Goal: Information Seeking & Learning: Learn about a topic

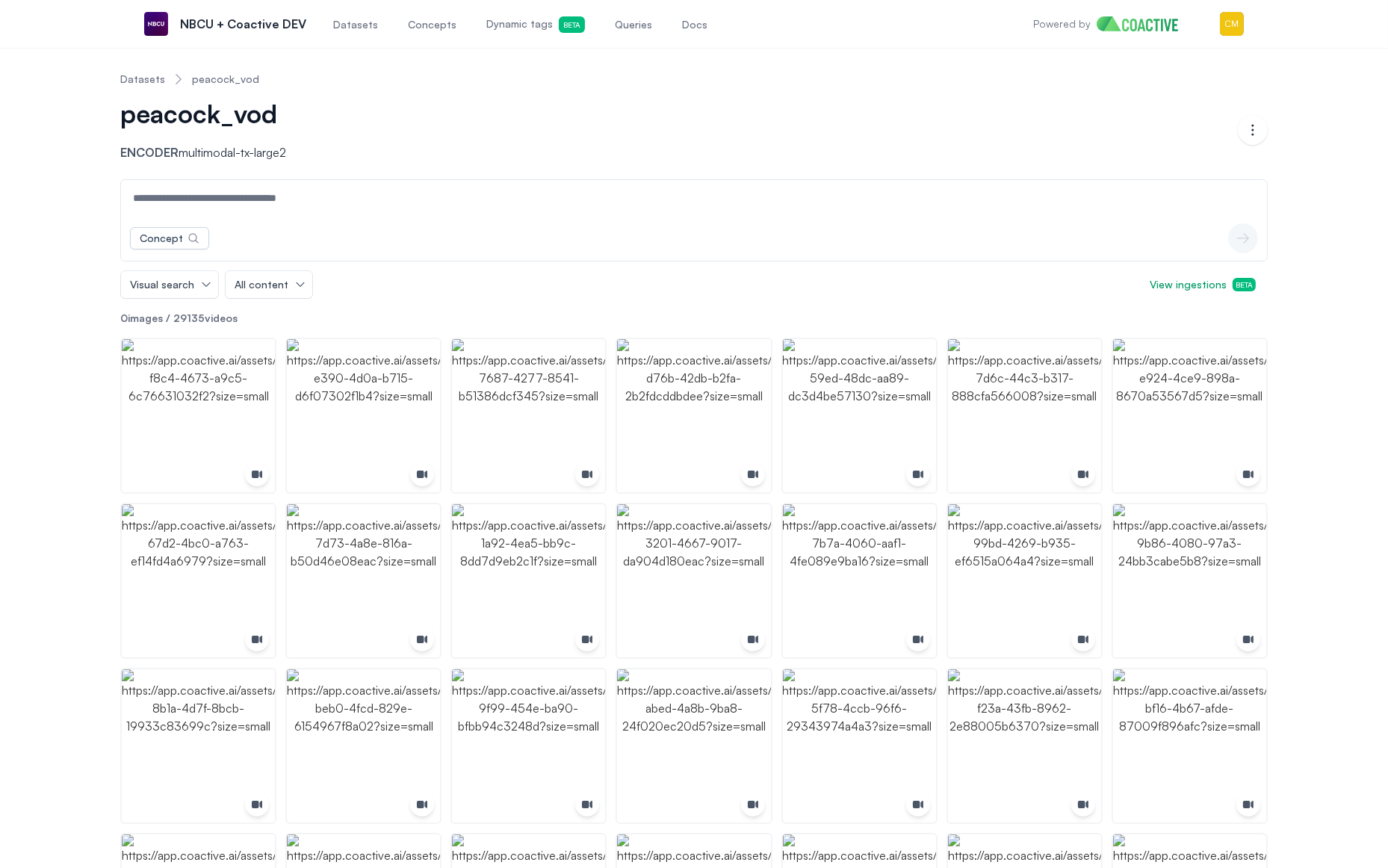
click at [235, 218] on div "Concept icon-button" at bounding box center [694, 238] width 1146 height 45
click at [223, 210] on input at bounding box center [694, 198] width 1140 height 36
type input "****"
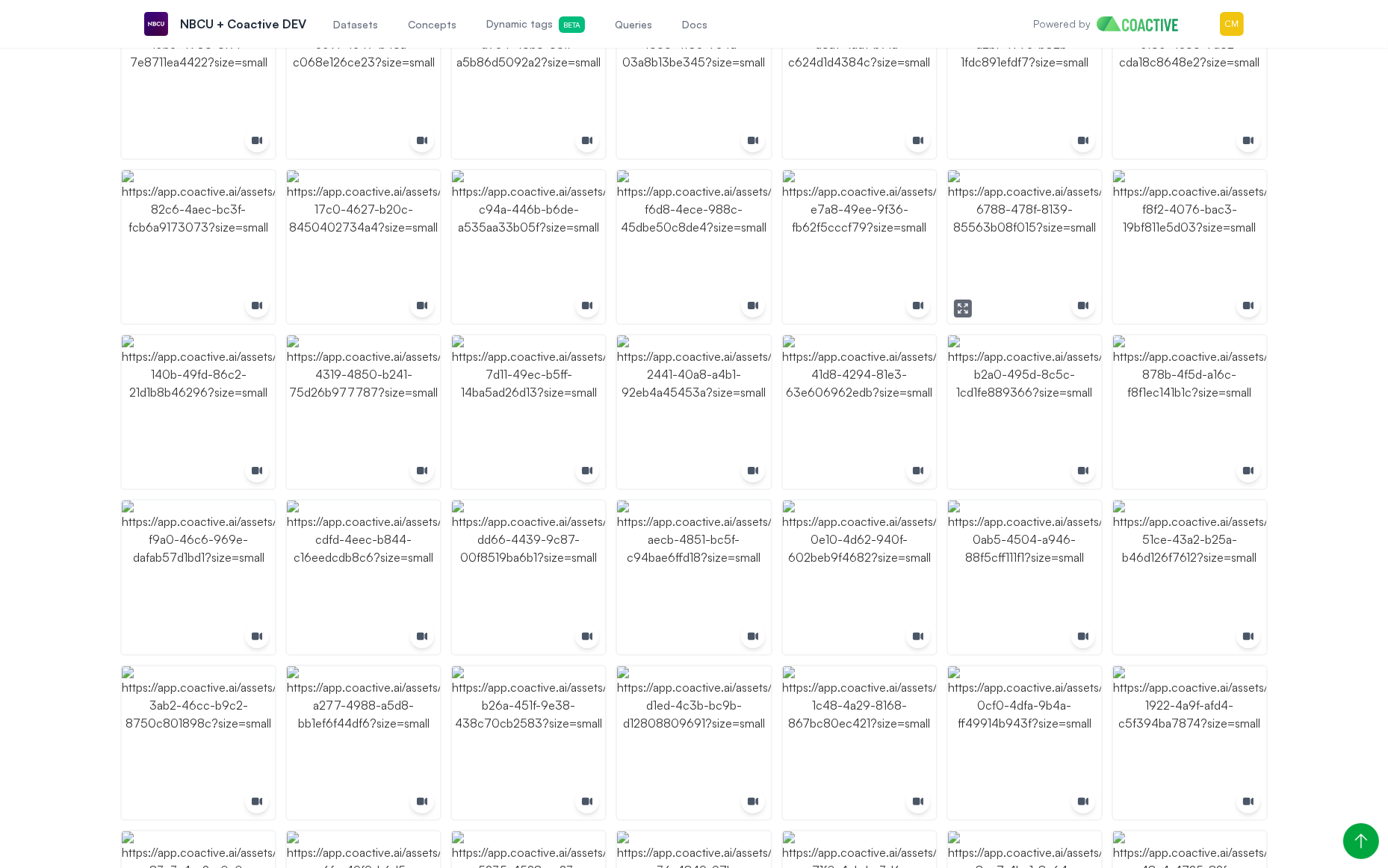
scroll to position [501, 0]
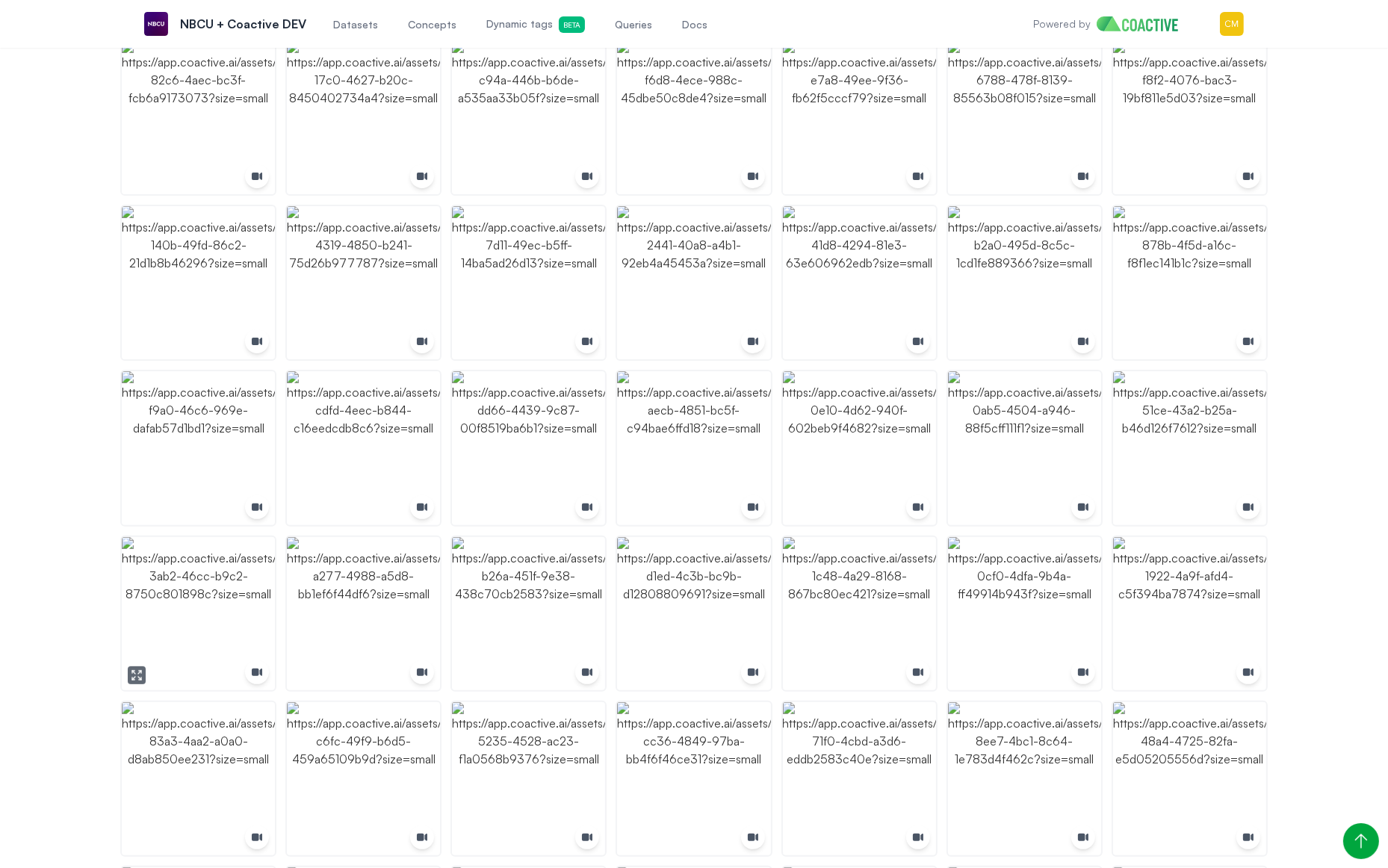
click at [236, 558] on img "button" at bounding box center [199, 613] width 153 height 153
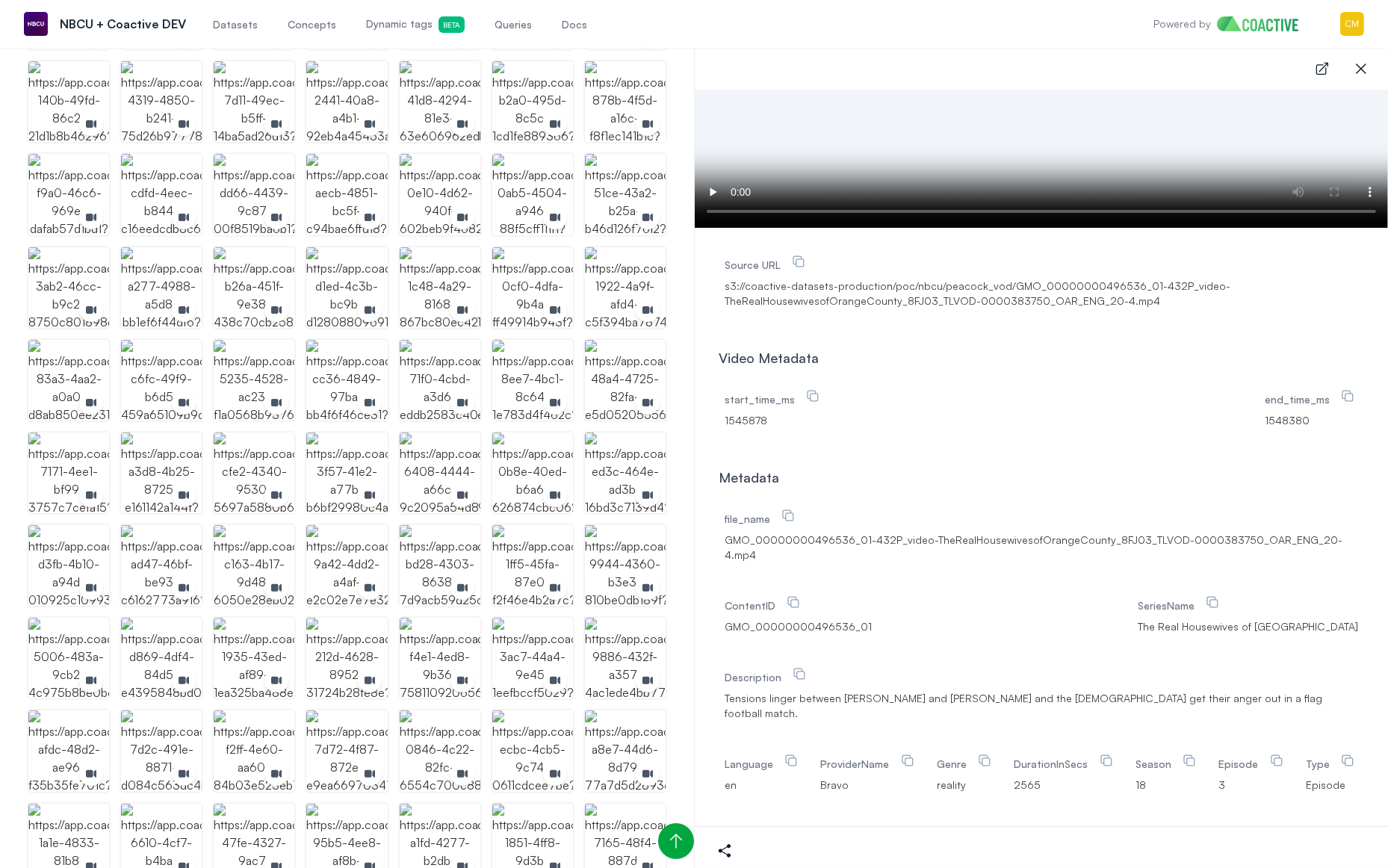
scroll to position [0, 0]
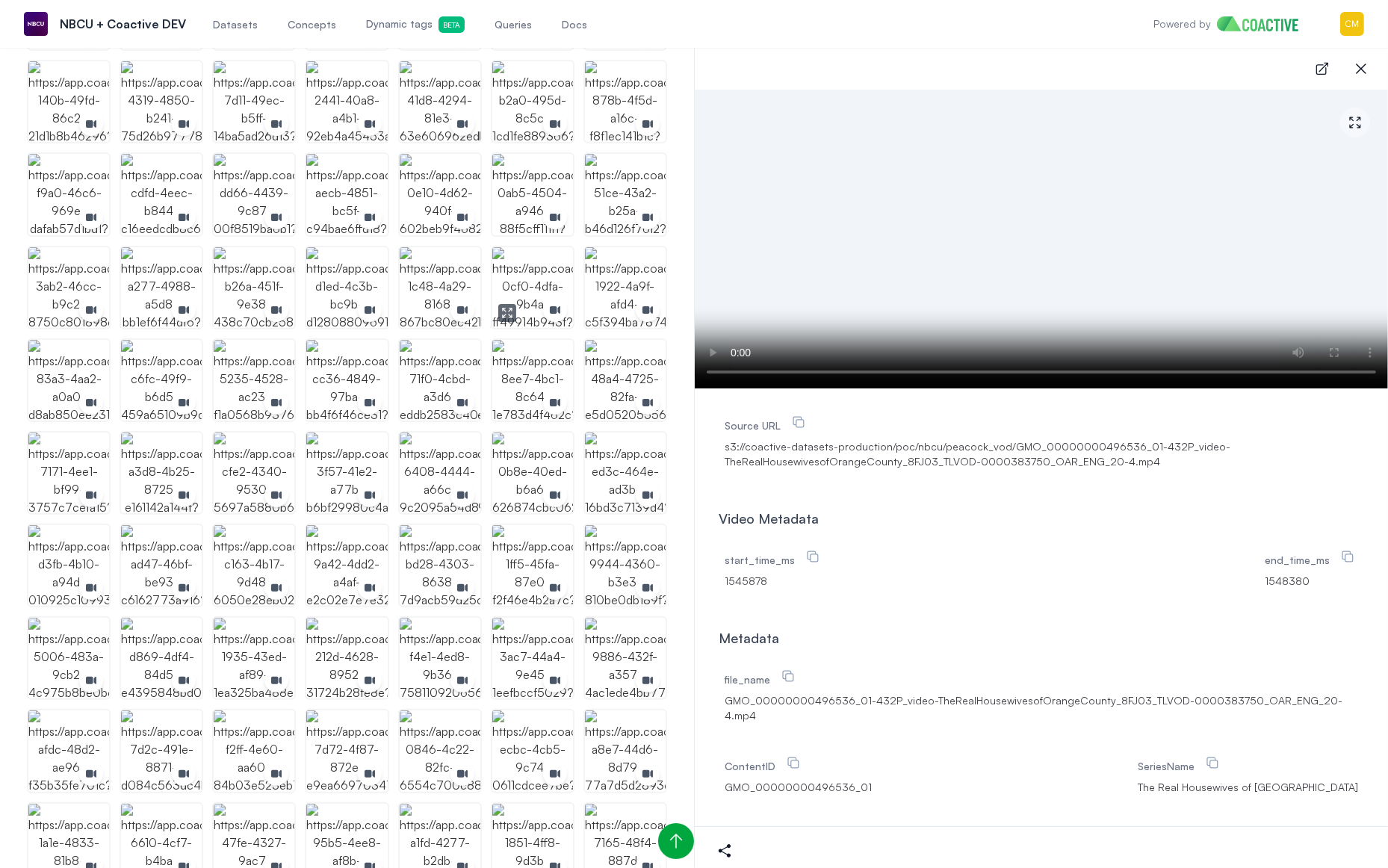
click at [530, 265] on img "button" at bounding box center [532, 287] width 80 height 80
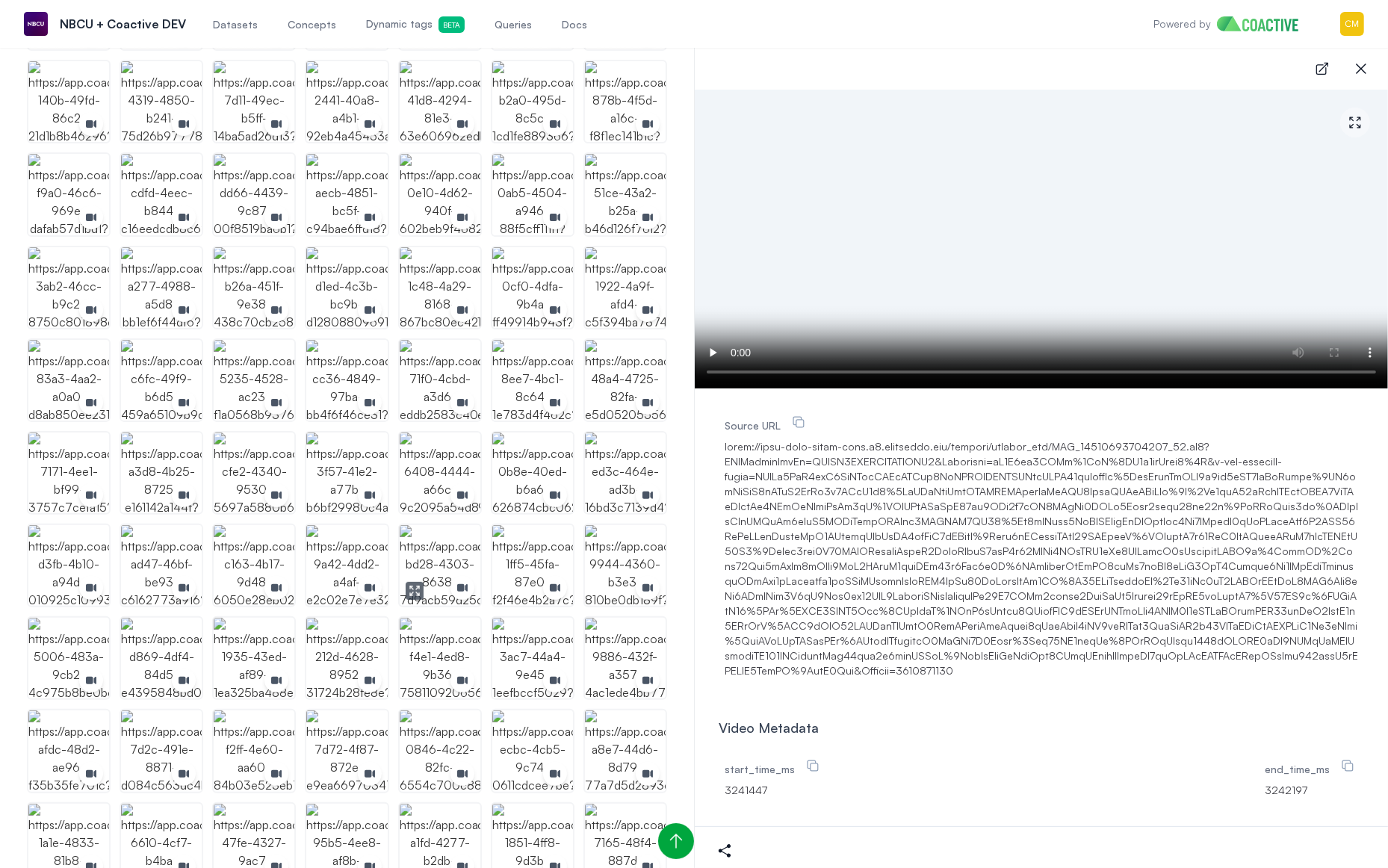
click at [436, 543] on img "button" at bounding box center [440, 565] width 80 height 80
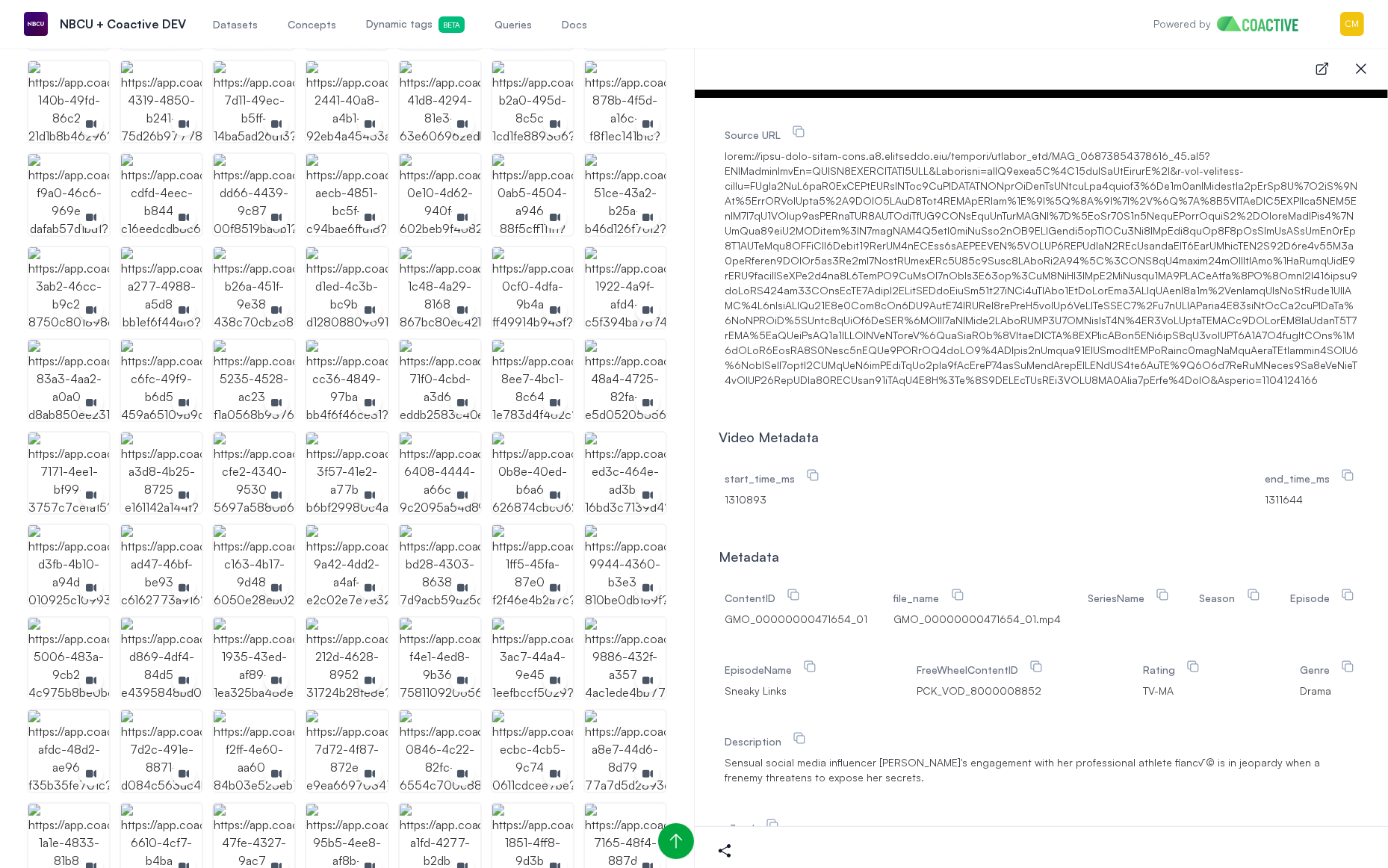
scroll to position [292, 0]
click at [73, 274] on img "button" at bounding box center [68, 287] width 80 height 80
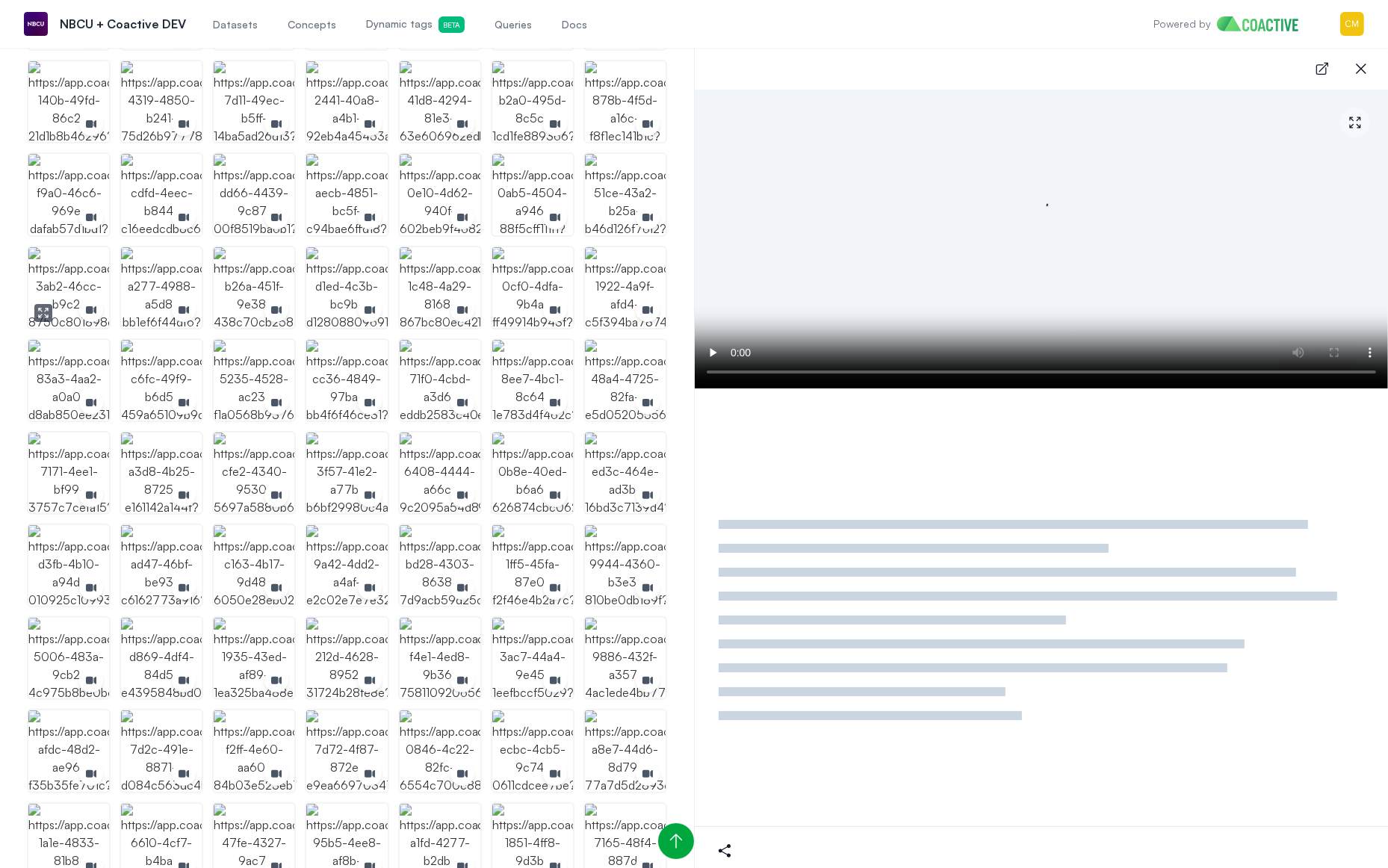
scroll to position [0, 0]
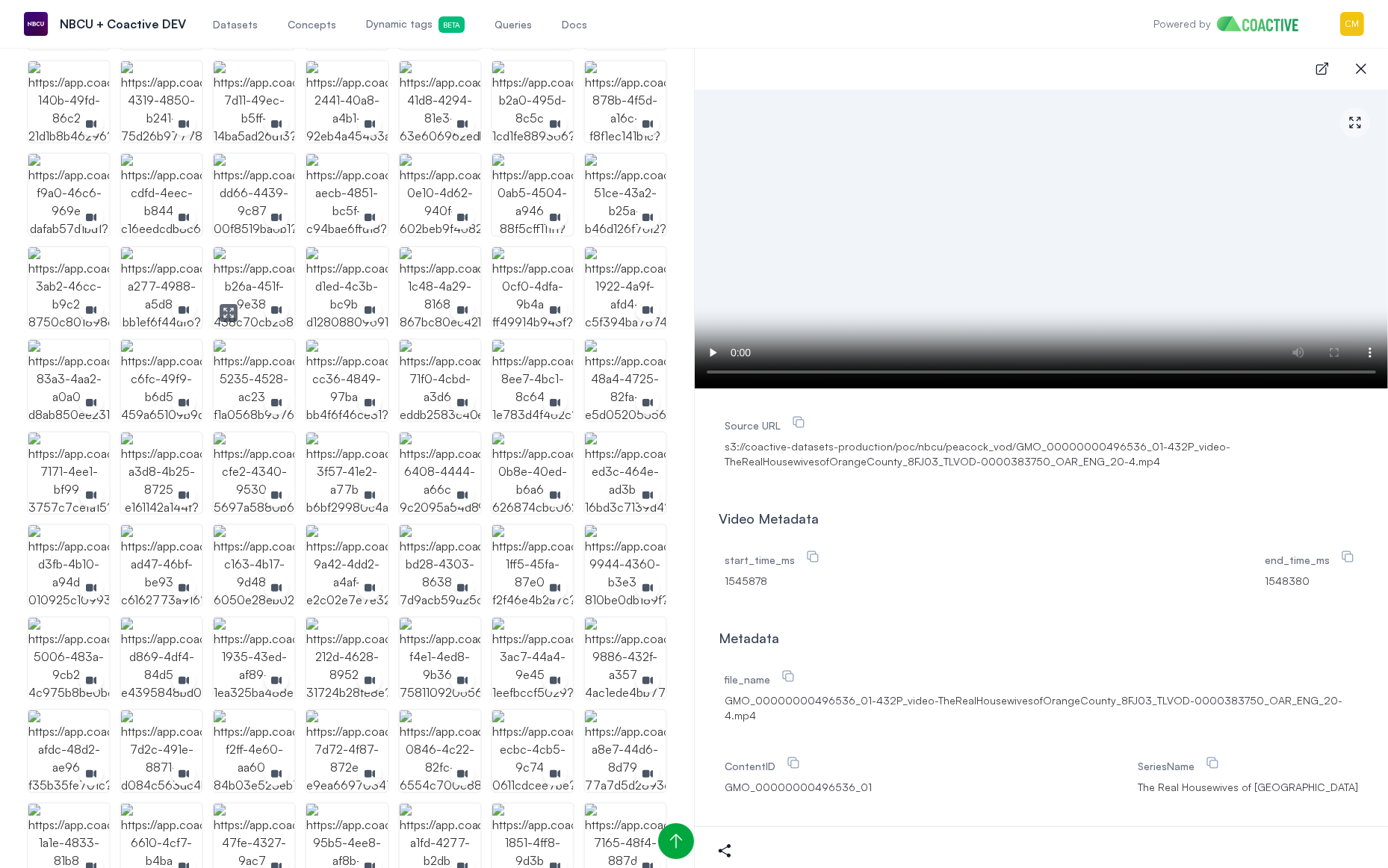
click at [251, 271] on img "button" at bounding box center [253, 287] width 80 height 80
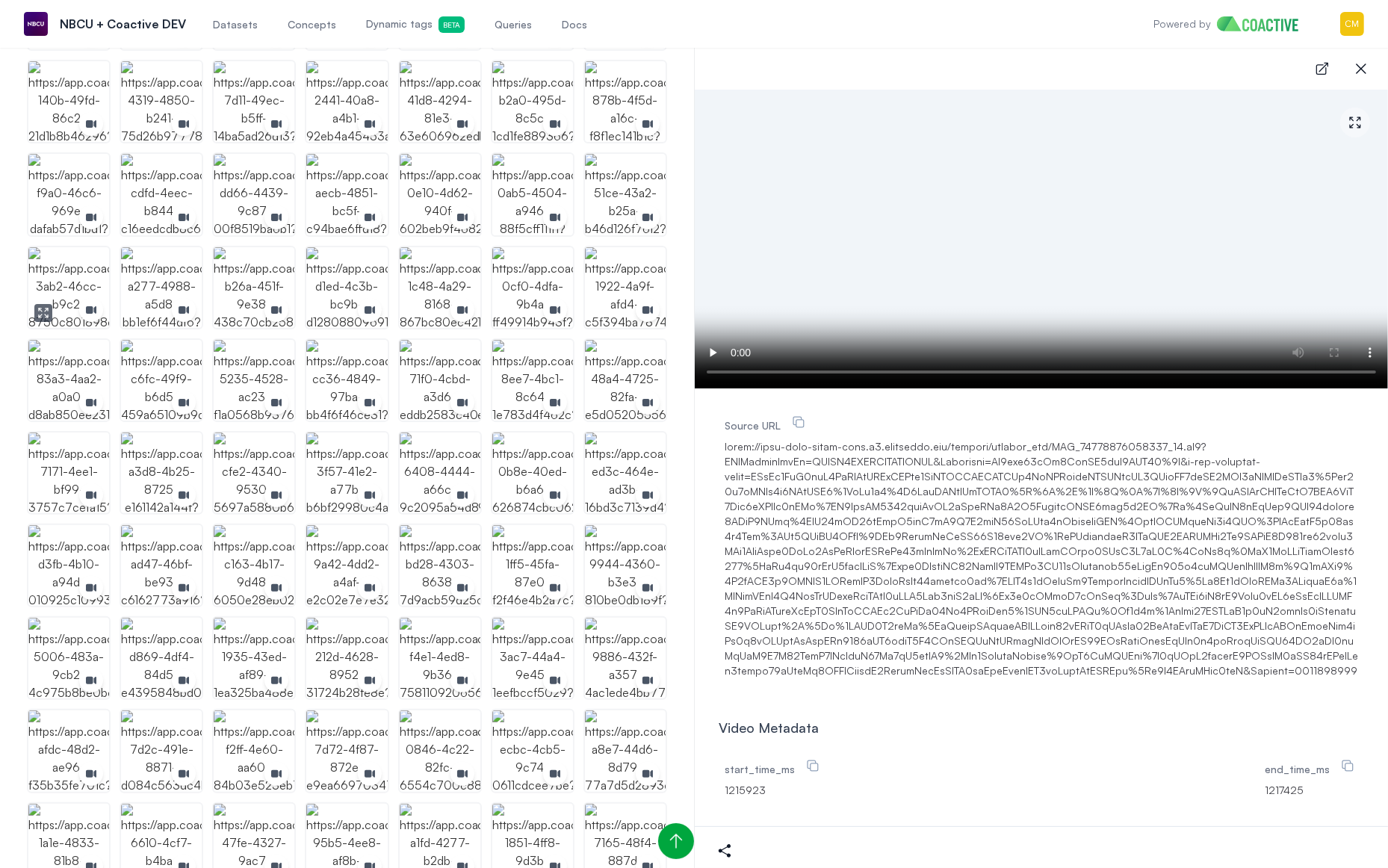
click at [78, 265] on img "button" at bounding box center [68, 287] width 80 height 80
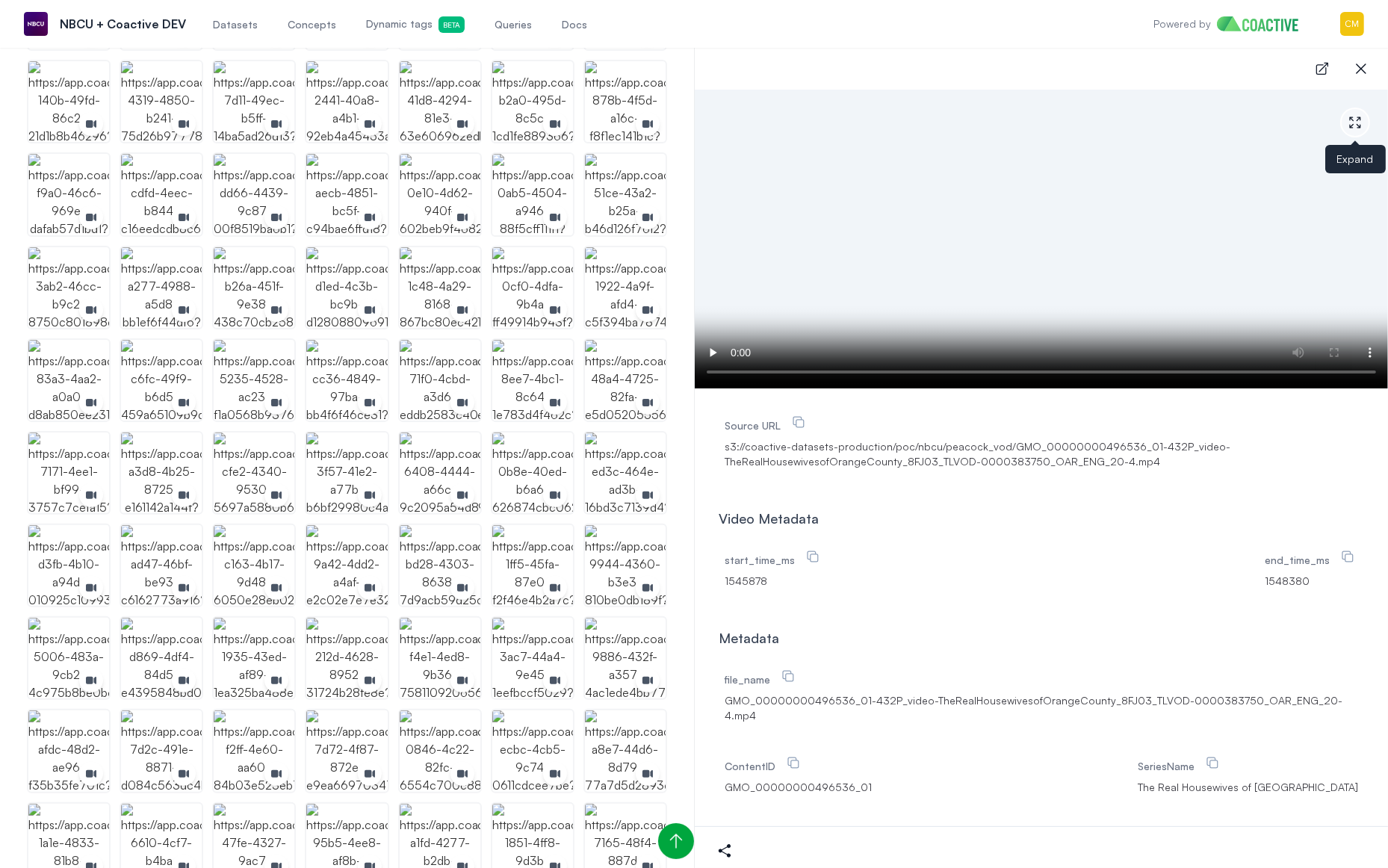
click at [1361, 123] on icon "button" at bounding box center [1355, 122] width 15 height 15
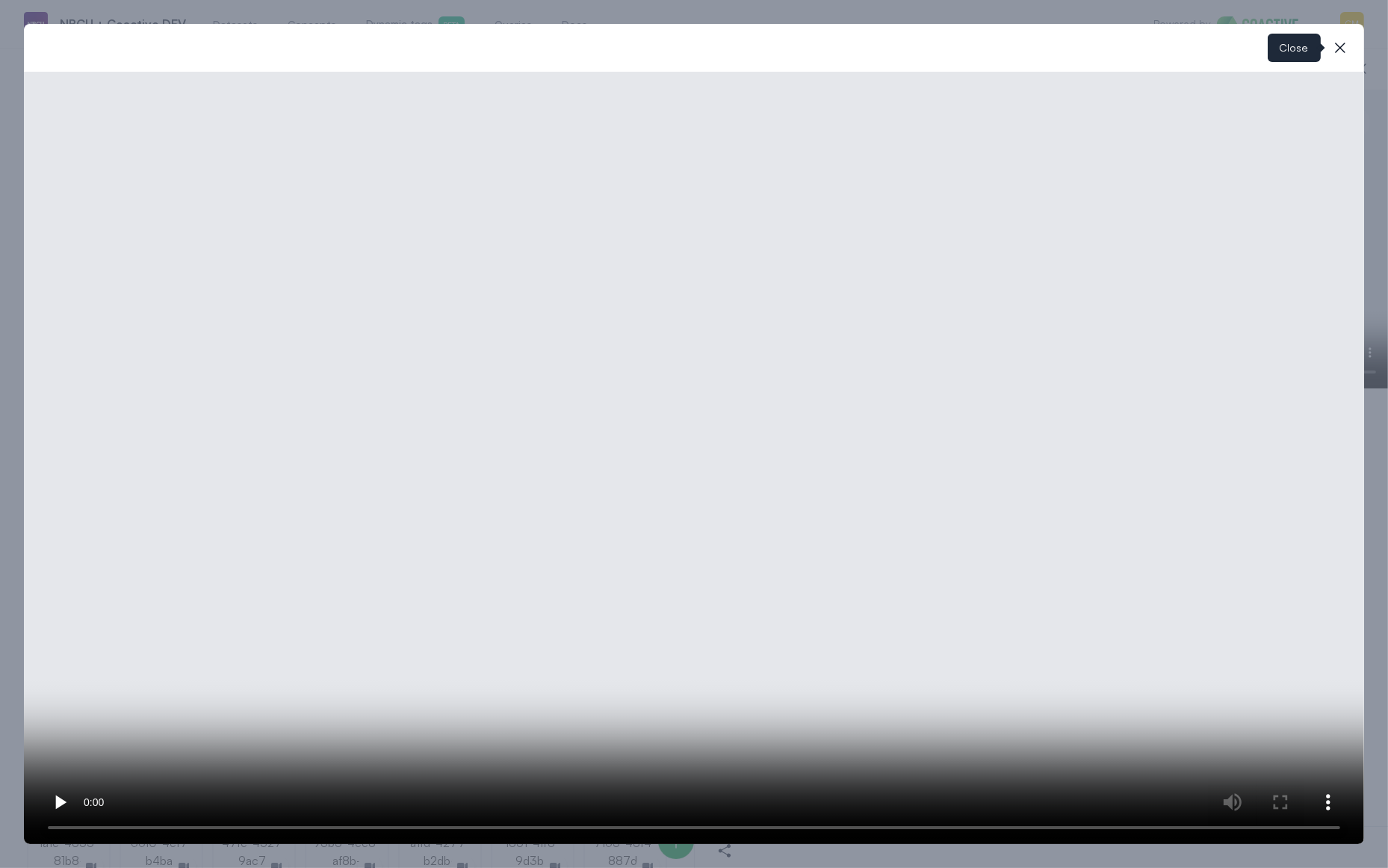
click at [1344, 48] on icon "button" at bounding box center [1341, 48] width 18 height 18
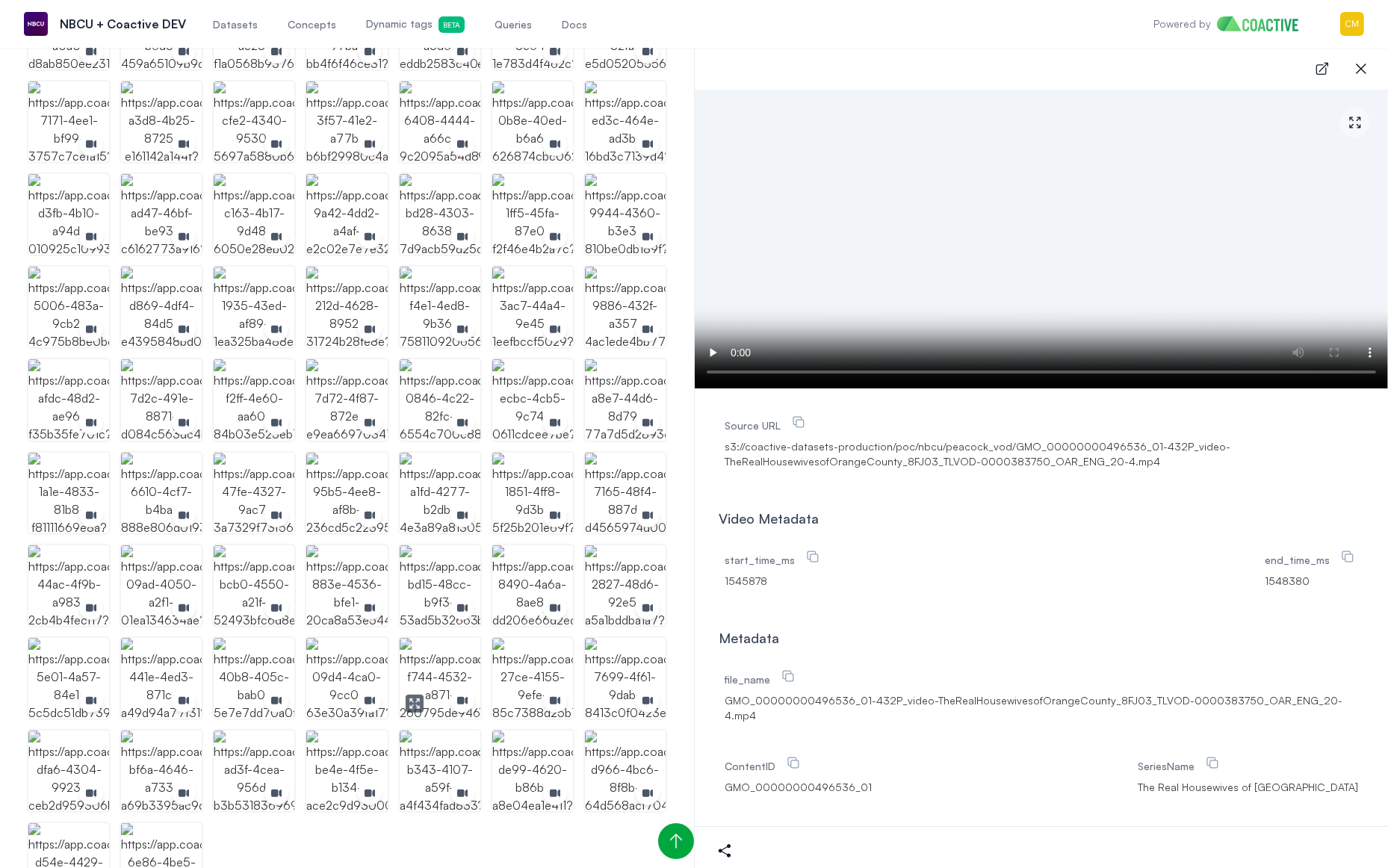
scroll to position [900, 0]
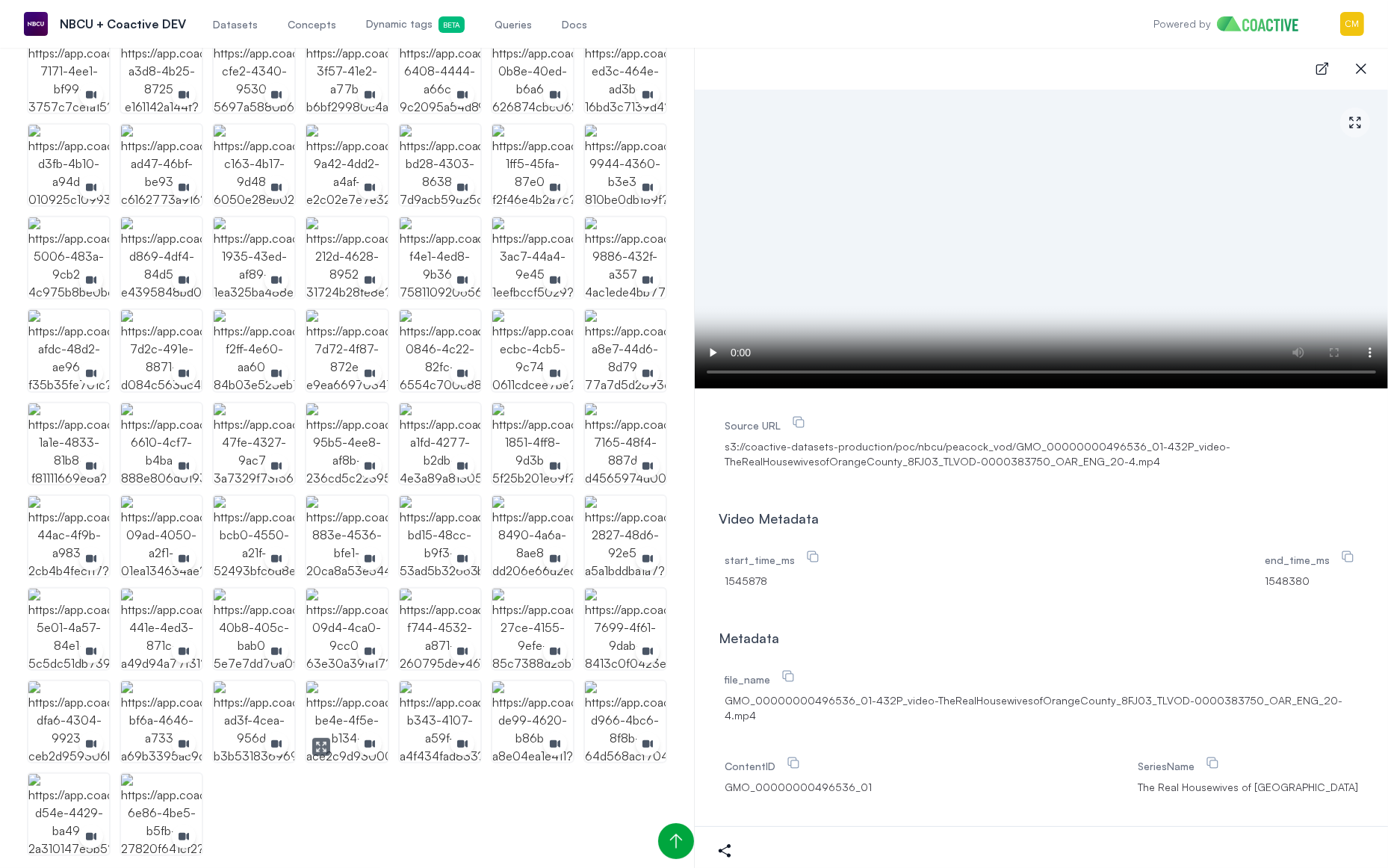
click at [324, 702] on img "button" at bounding box center [346, 721] width 80 height 80
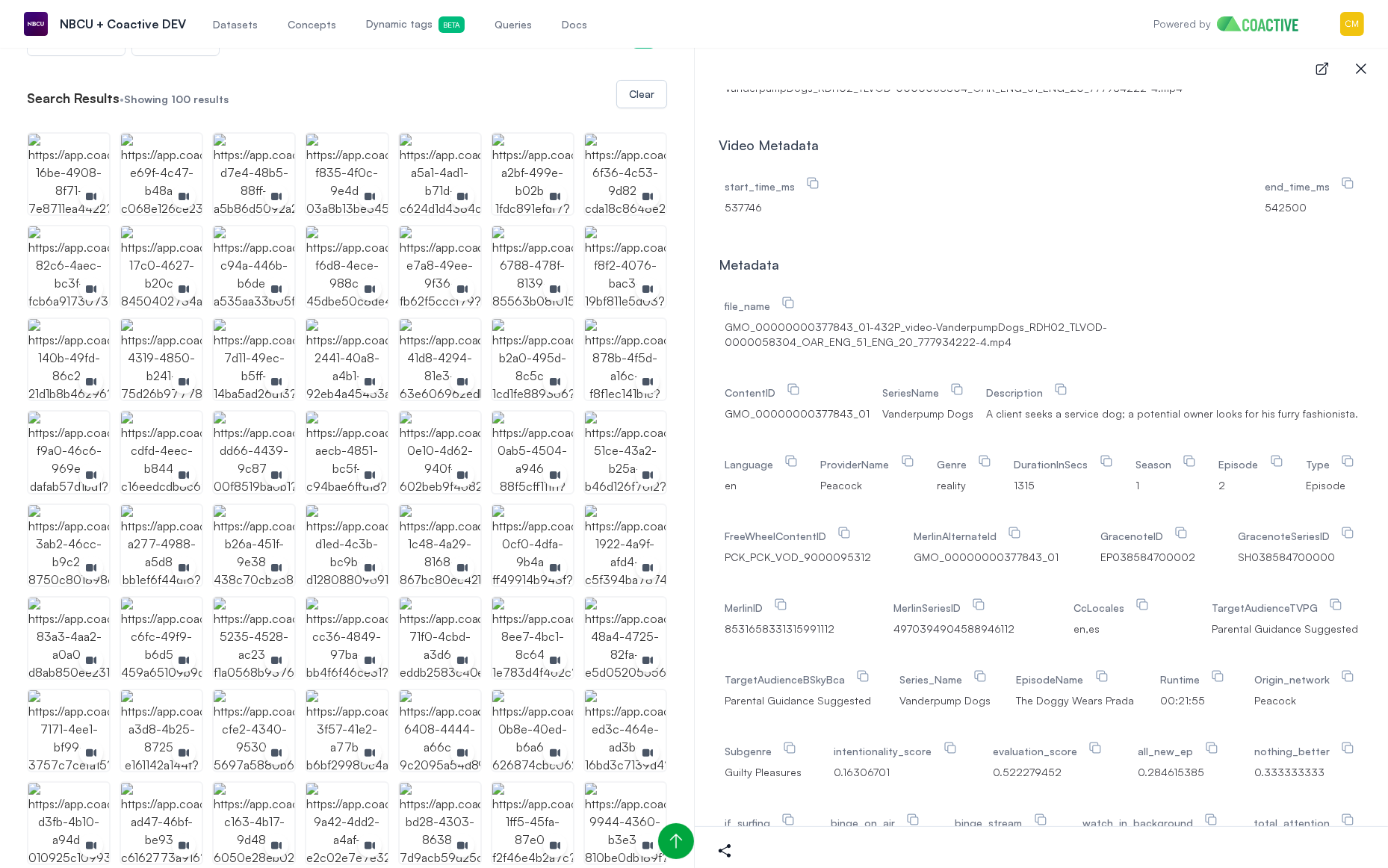
scroll to position [89, 0]
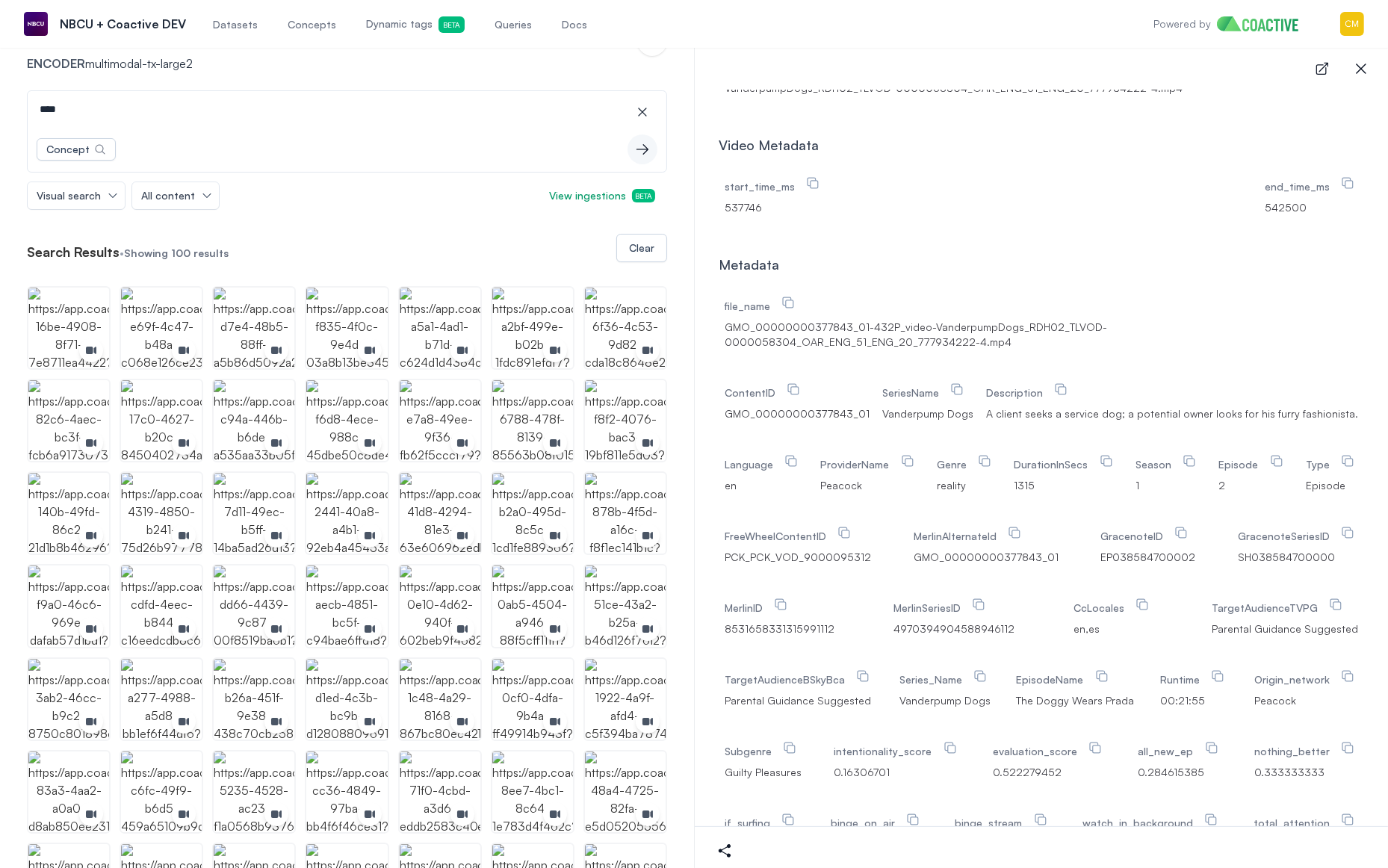
drag, startPoint x: 102, startPoint y: 115, endPoint x: 7, endPoint y: 115, distance: 95.0
click at [7, 115] on div "Datasets peacock_vod peacock_vod Encoder multimodal-tx-large2 Open options ****…" at bounding box center [347, 818] width 694 height 1720
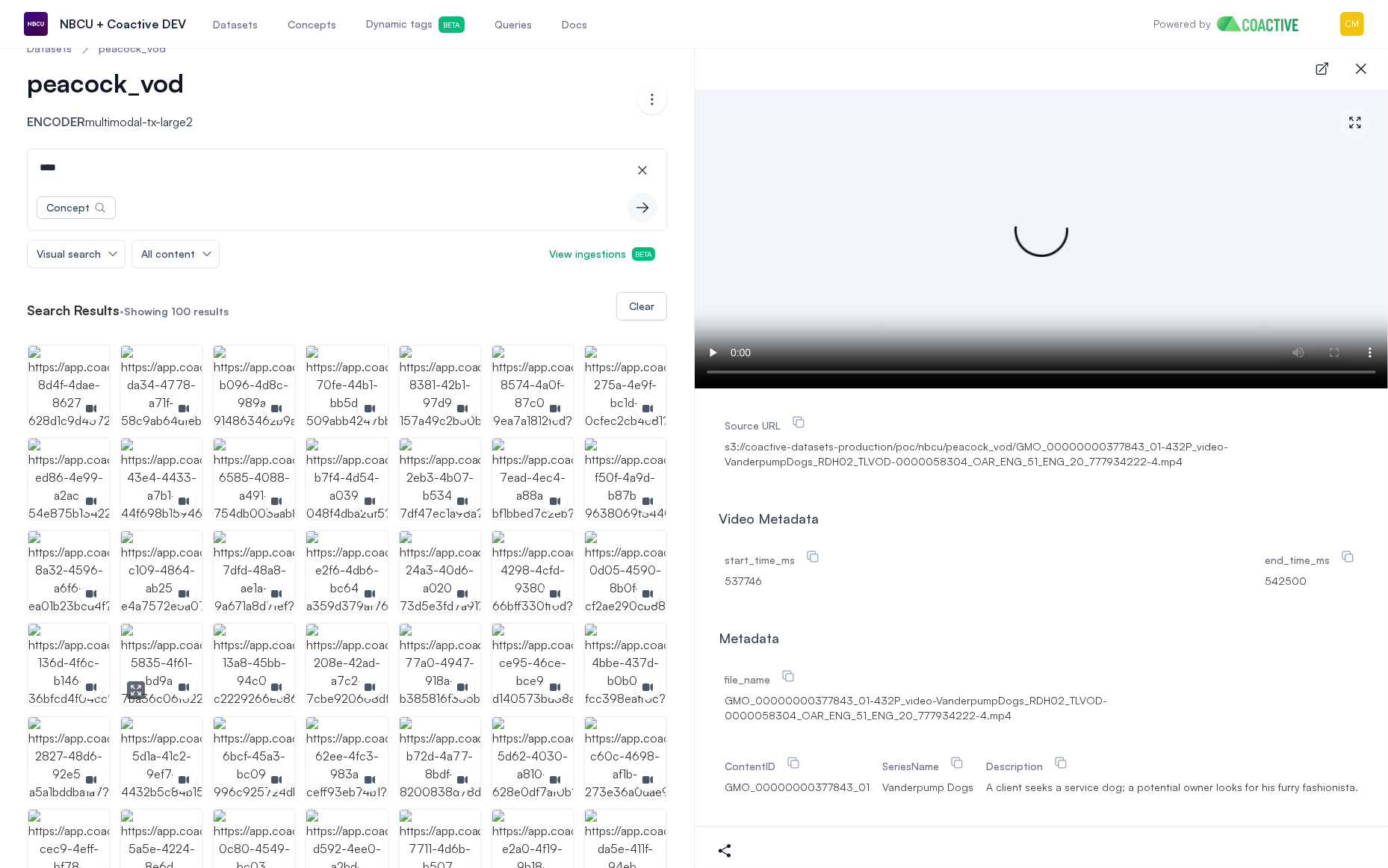
scroll to position [0, 0]
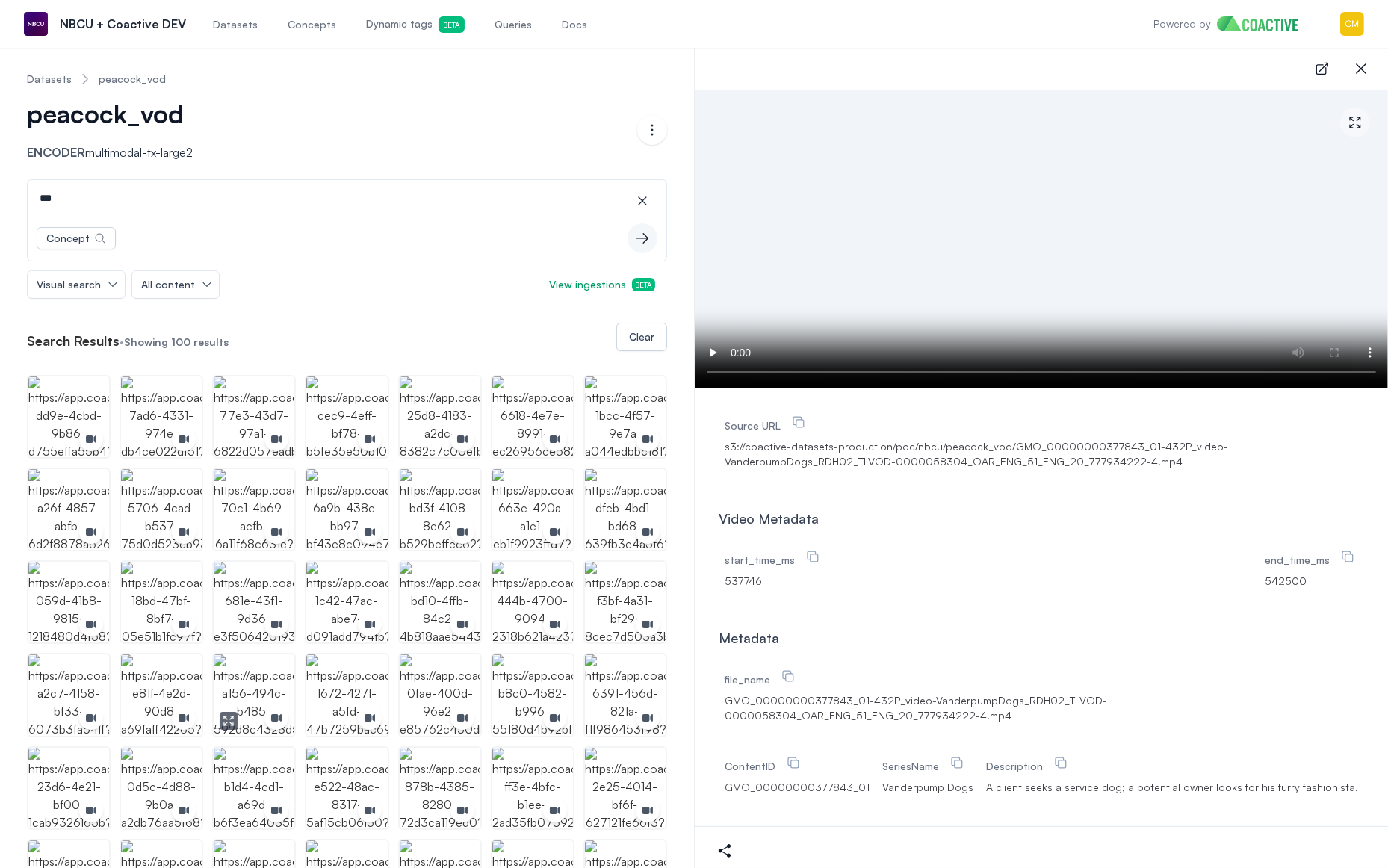
click at [243, 688] on img "button" at bounding box center [253, 694] width 80 height 80
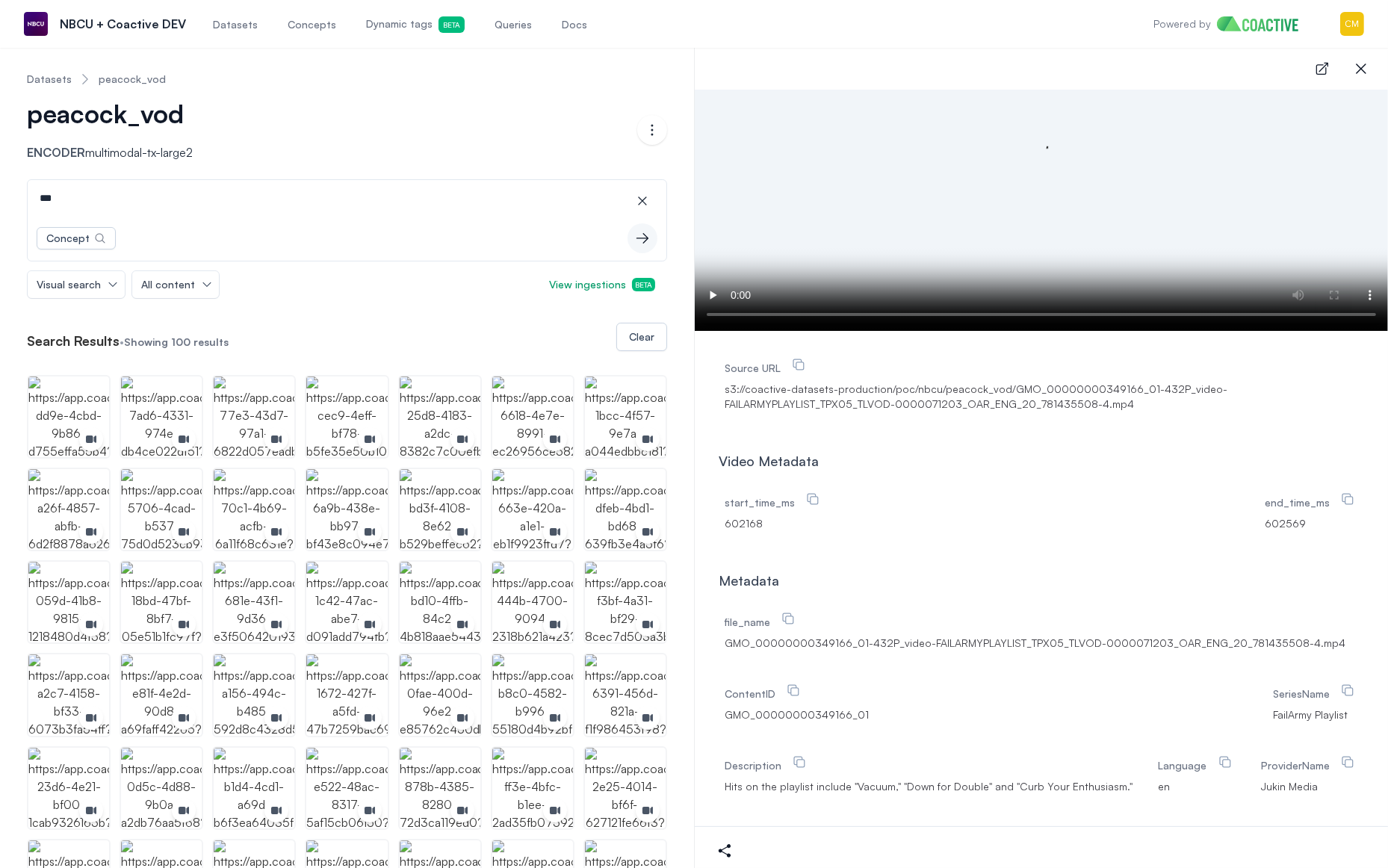
scroll to position [35, 0]
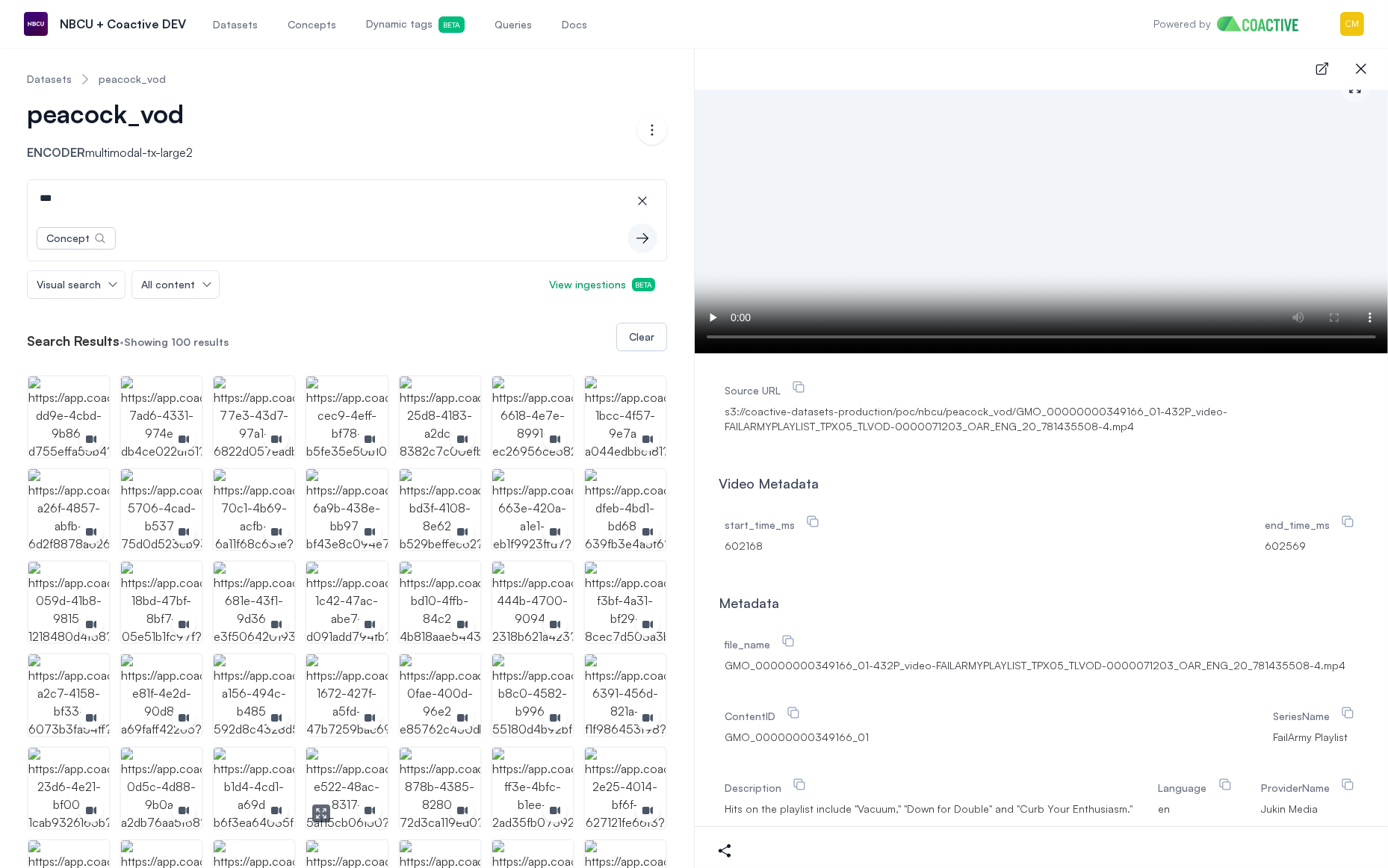
click at [347, 769] on img "button" at bounding box center [346, 788] width 80 height 80
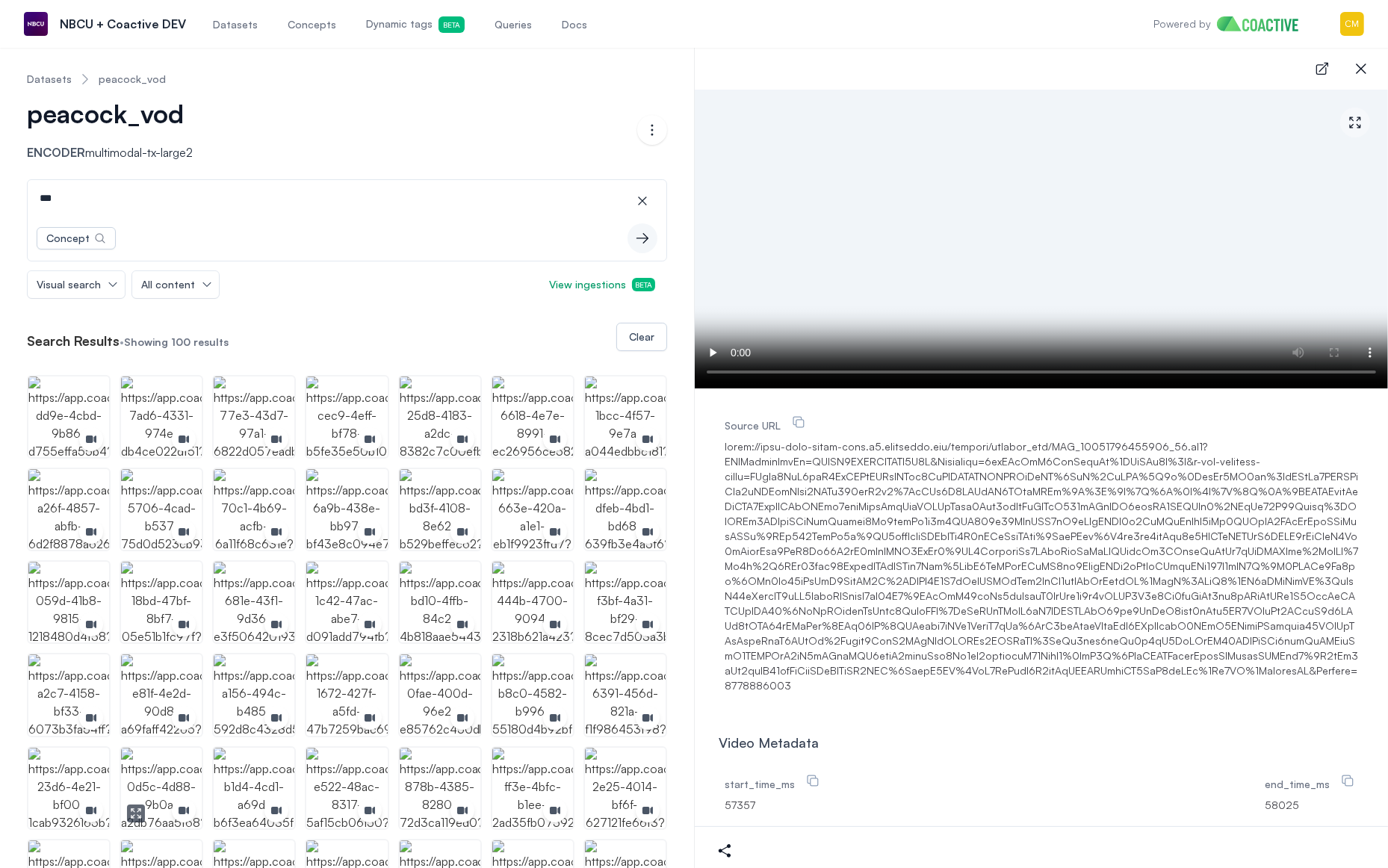
click at [156, 770] on img "button" at bounding box center [161, 788] width 80 height 80
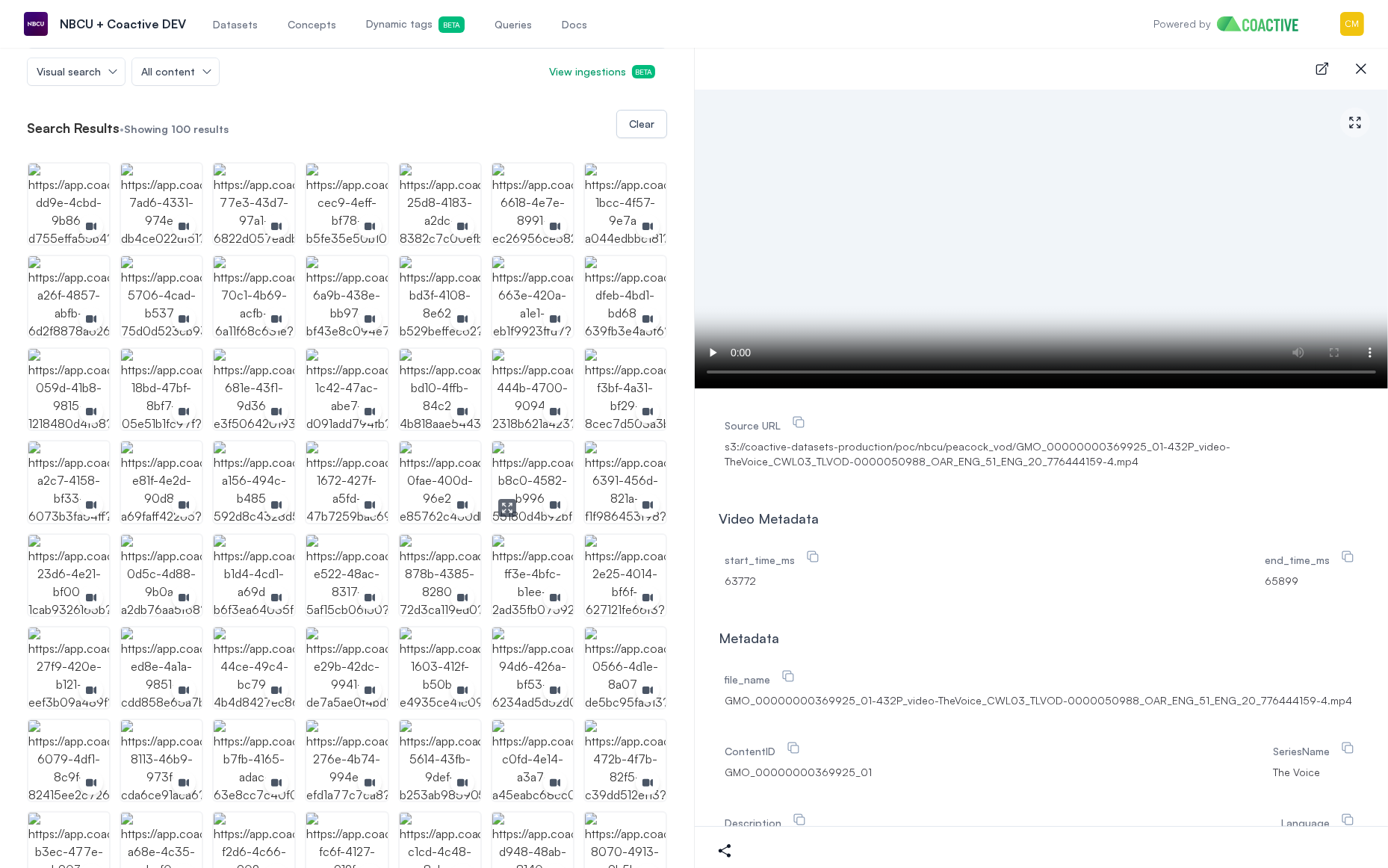
scroll to position [221, 0]
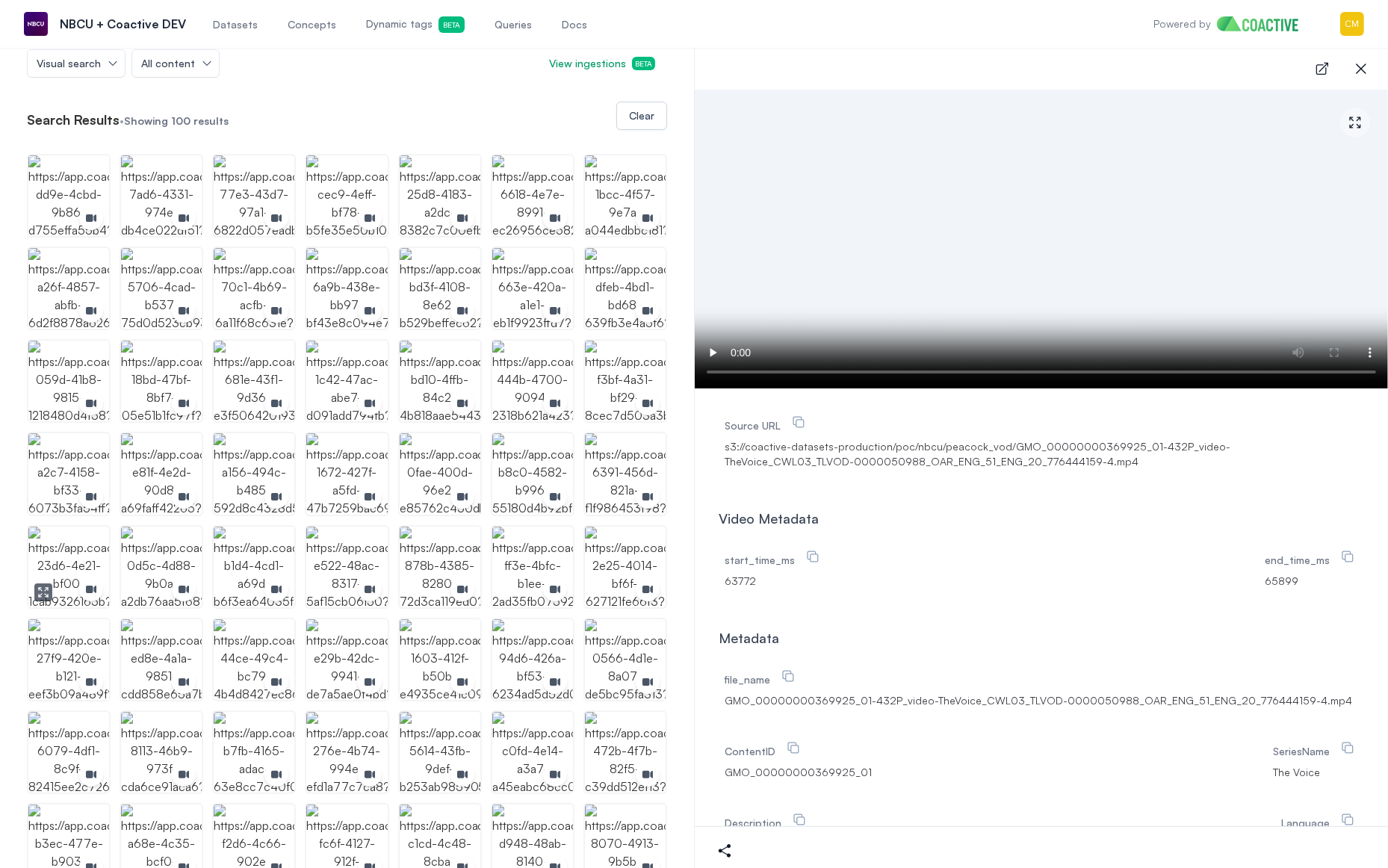
click at [76, 543] on img "button" at bounding box center [68, 566] width 80 height 80
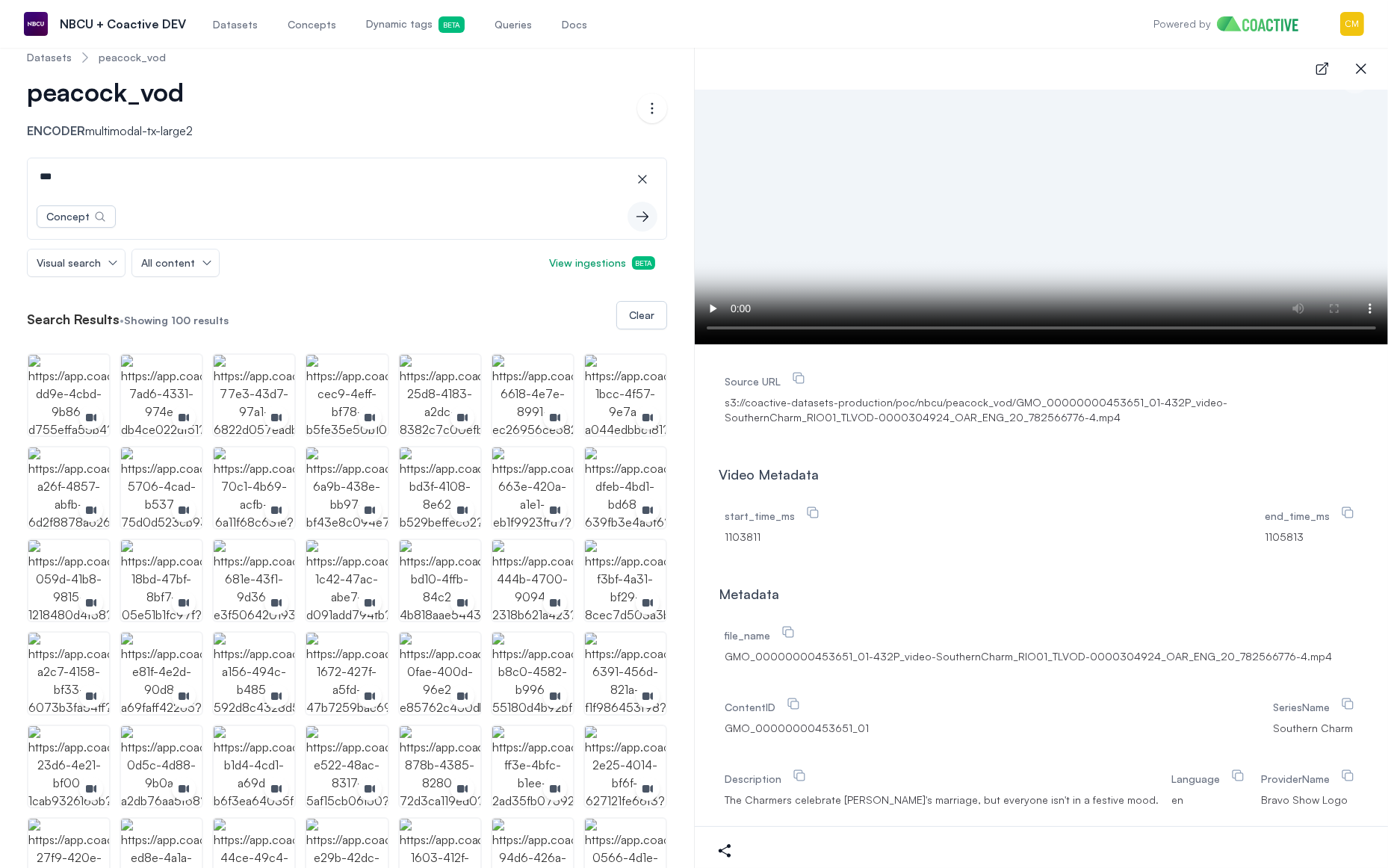
scroll to position [0, 0]
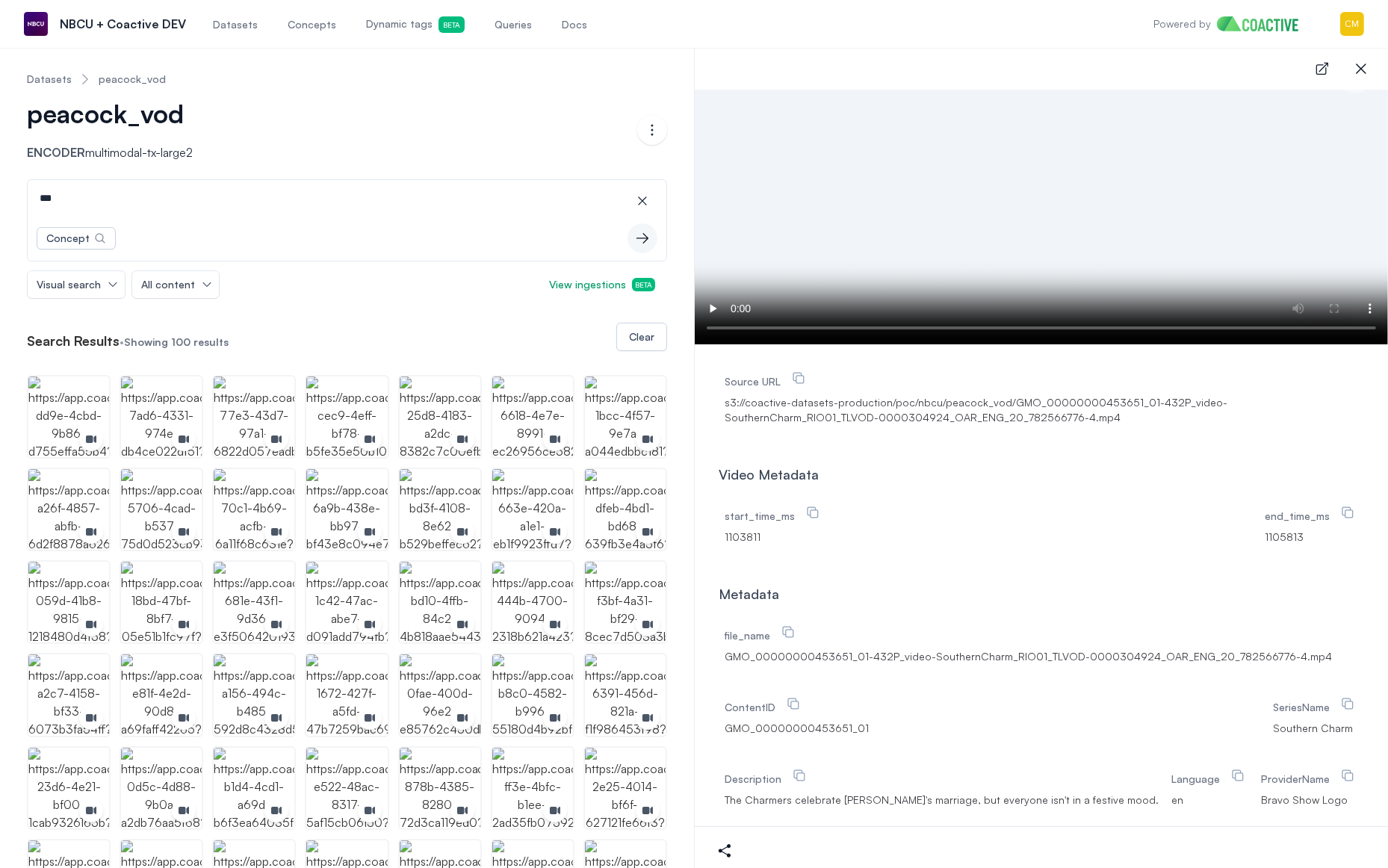
click at [118, 200] on input "***" at bounding box center [347, 198] width 633 height 36
click at [356, 497] on img "button" at bounding box center [346, 509] width 80 height 80
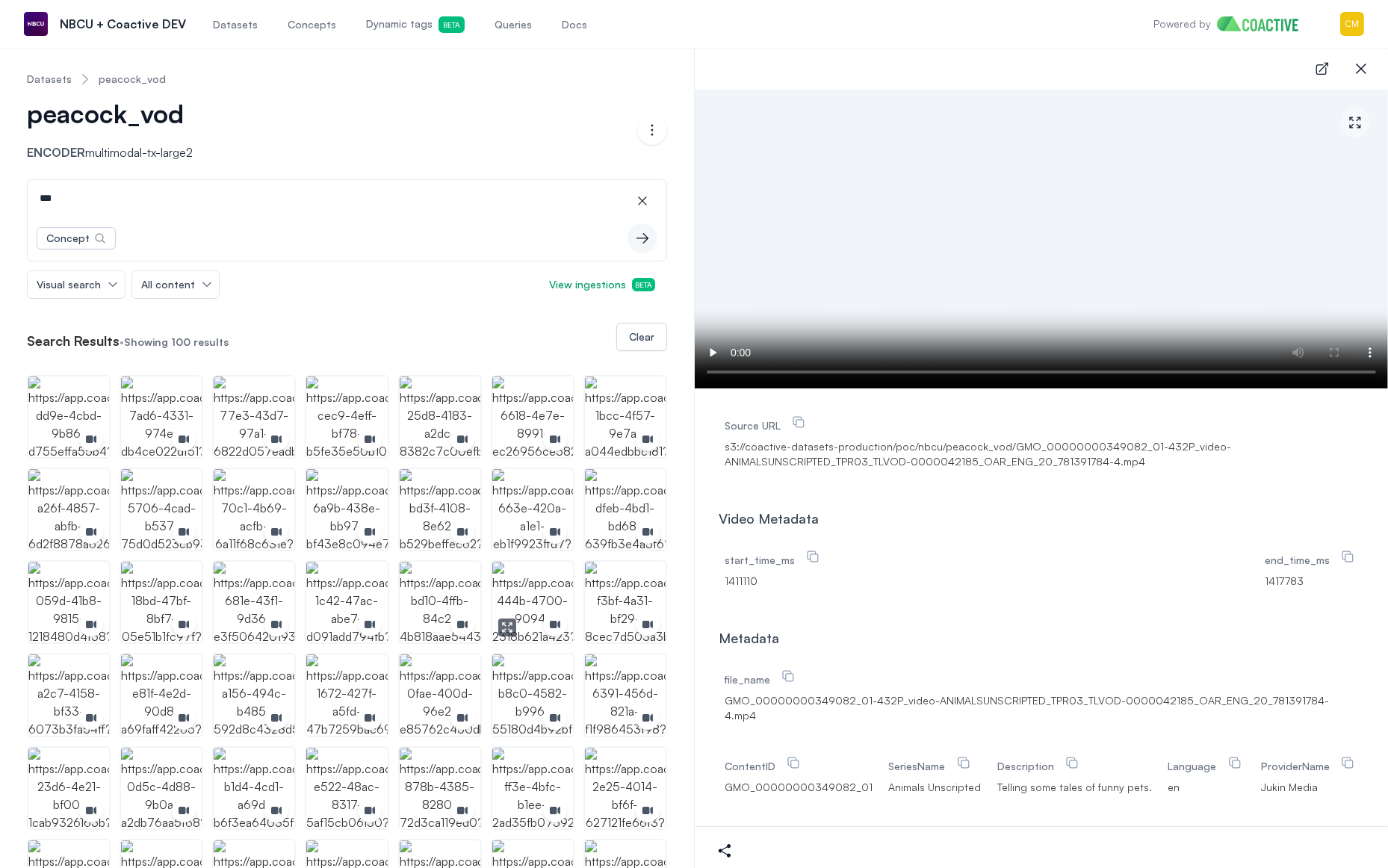
scroll to position [5, 0]
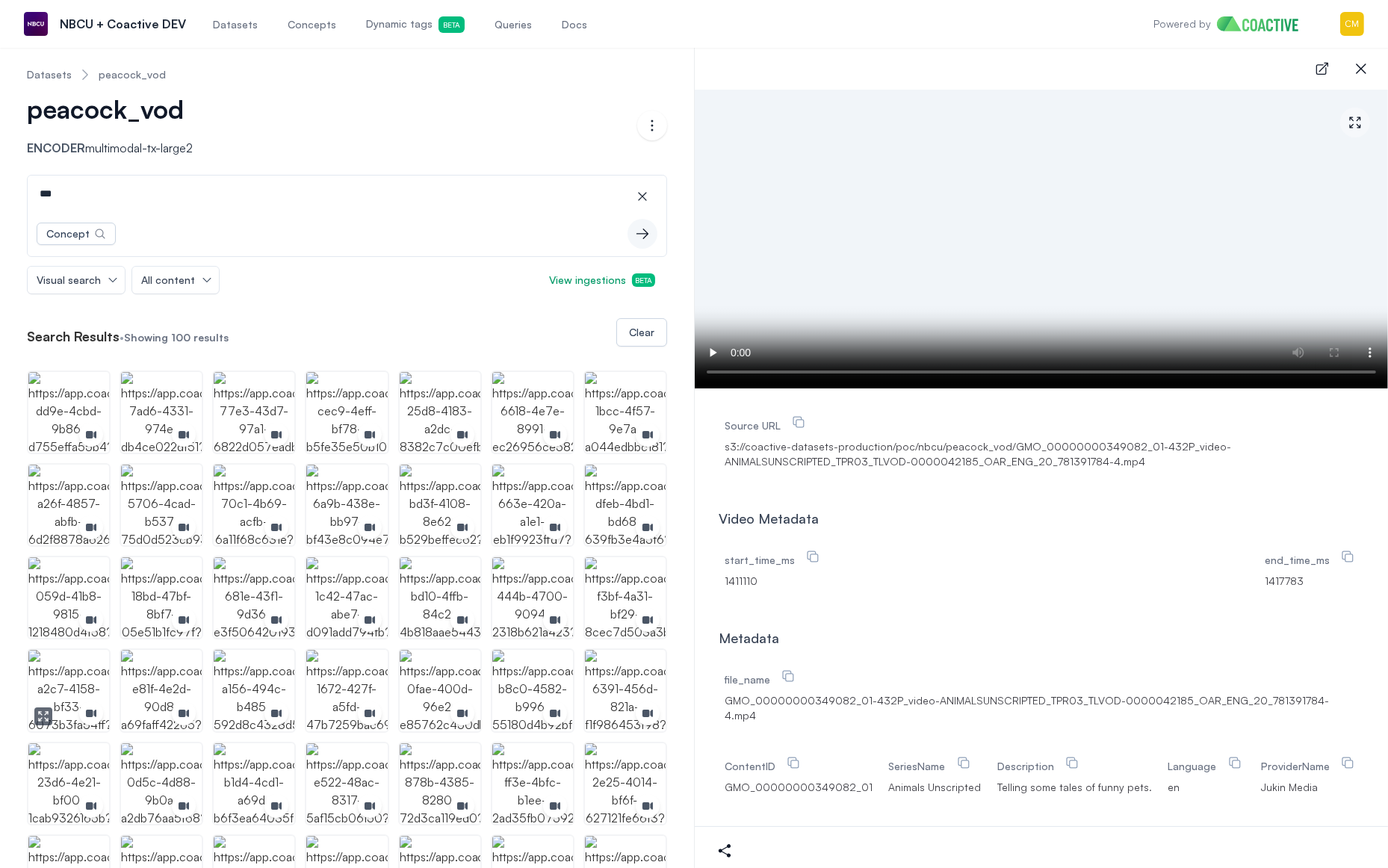
click at [73, 670] on img "button" at bounding box center [68, 689] width 80 height 80
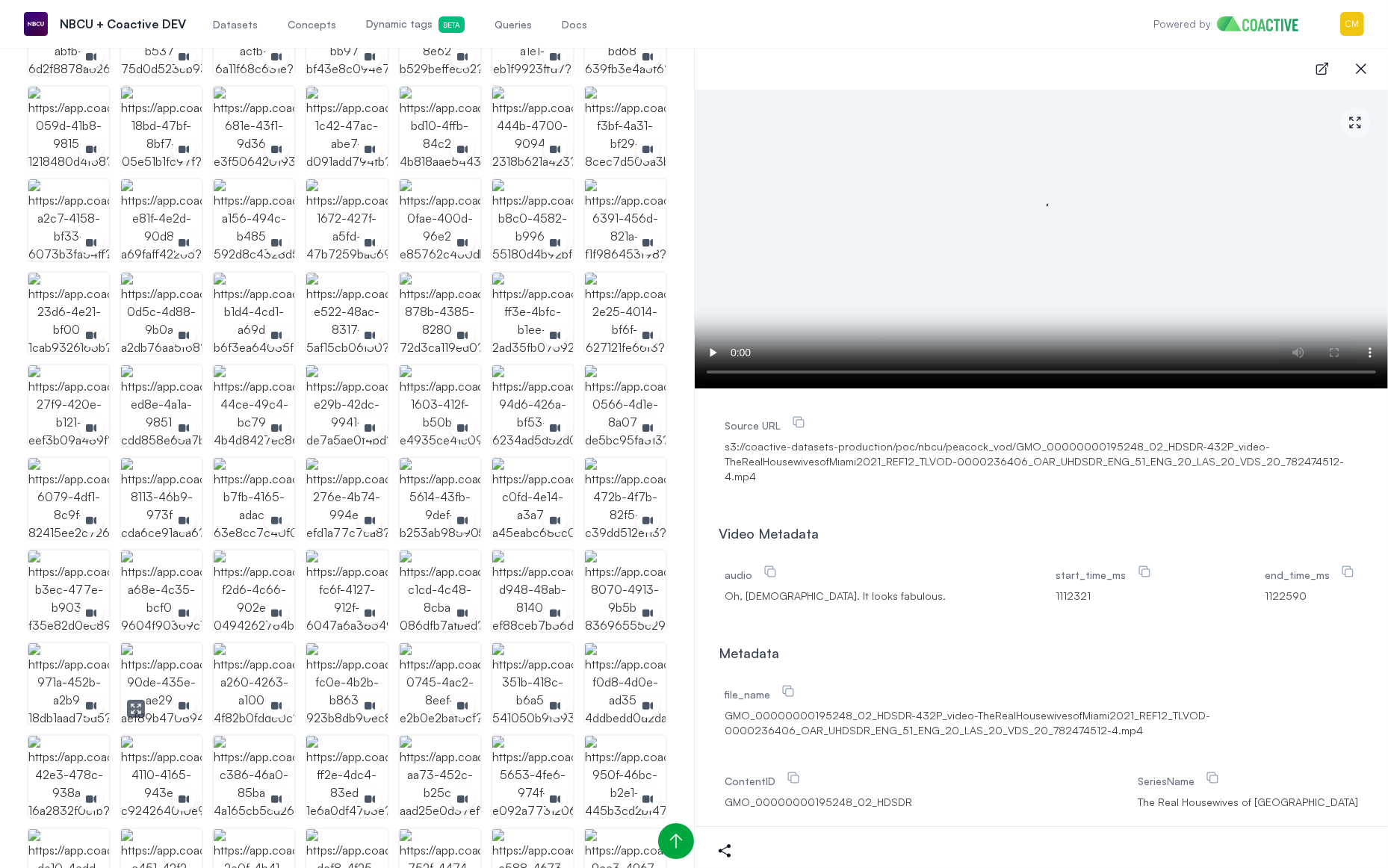
scroll to position [900, 0]
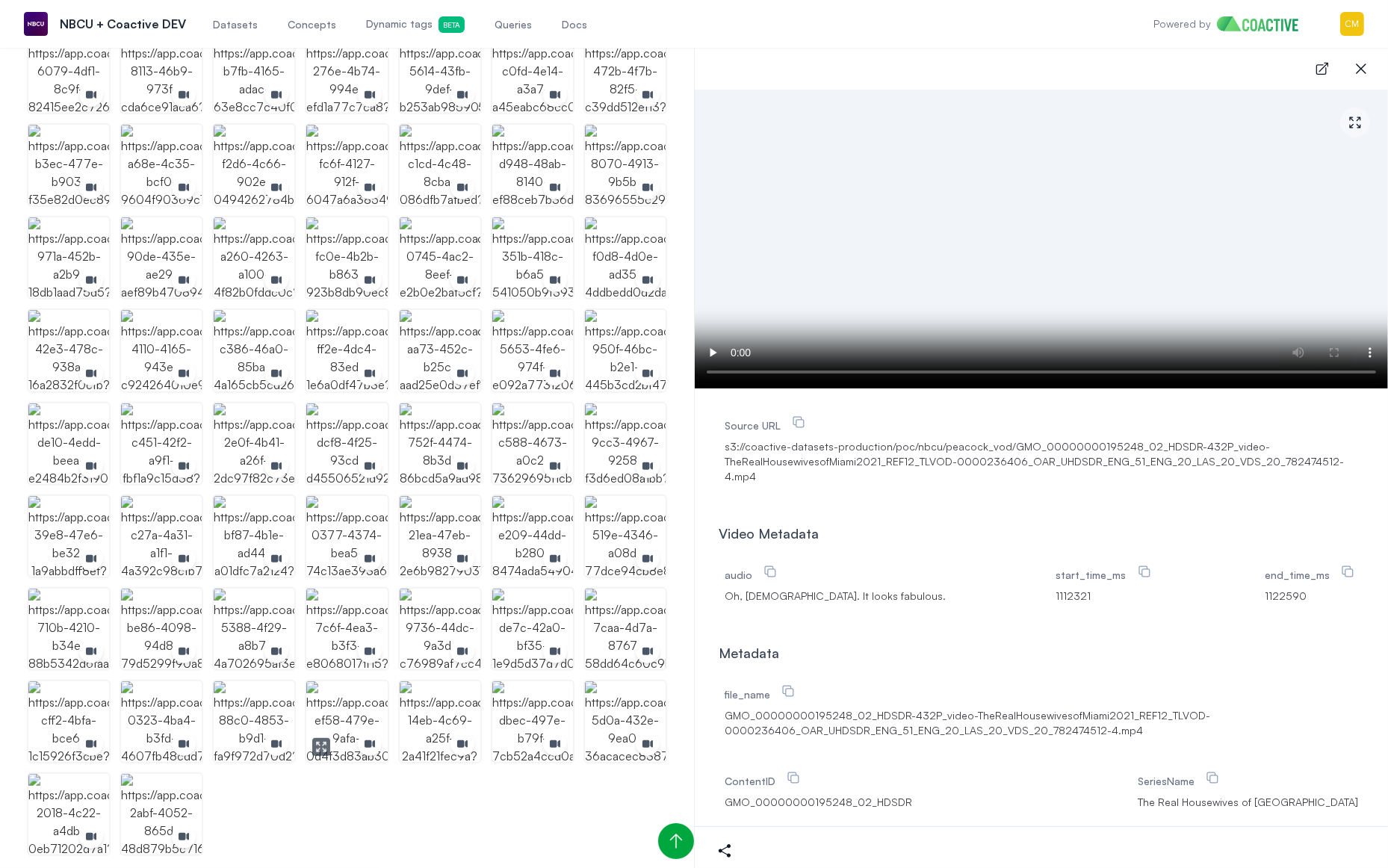
click at [365, 718] on img "button" at bounding box center [346, 721] width 80 height 80
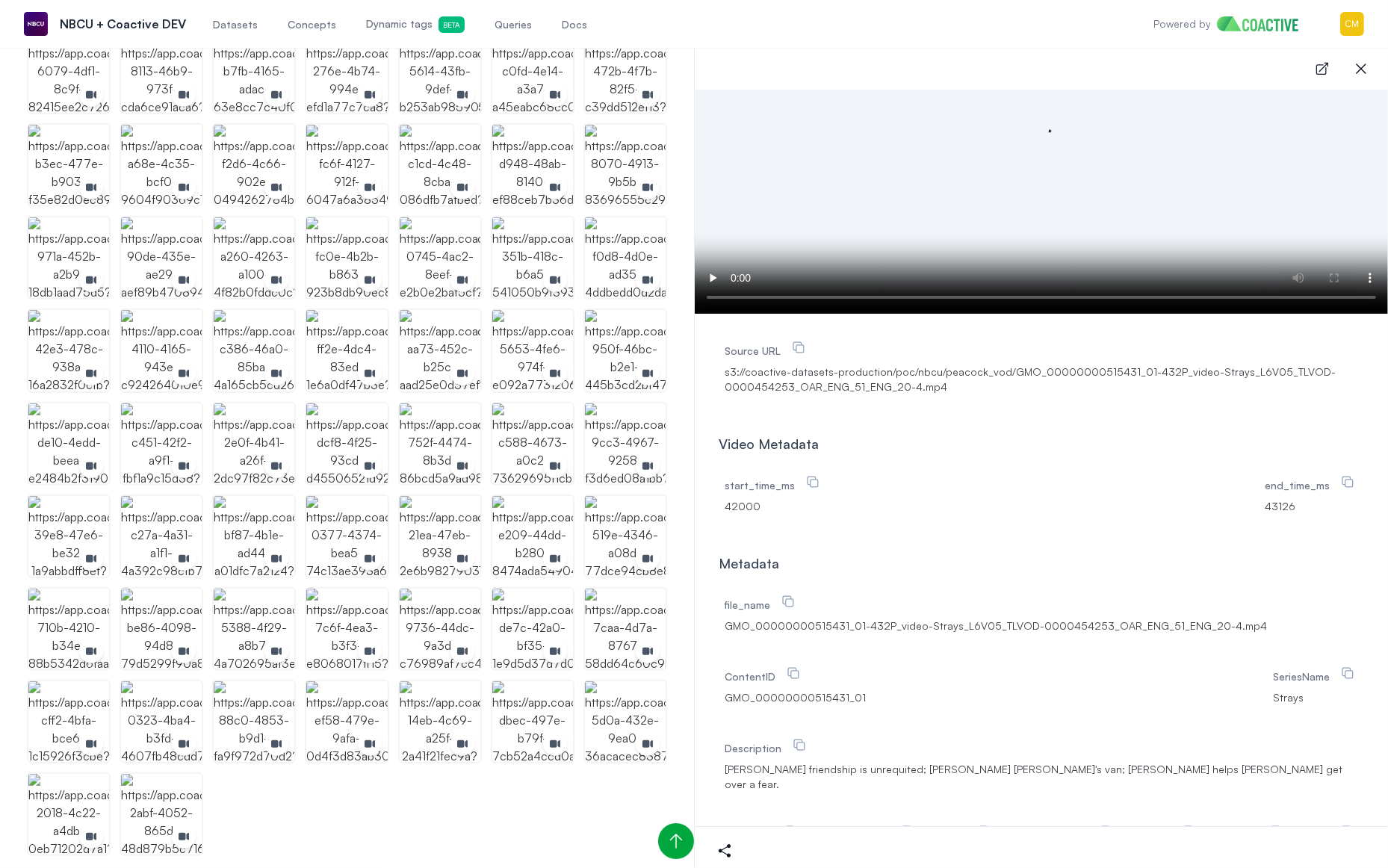
scroll to position [78, 0]
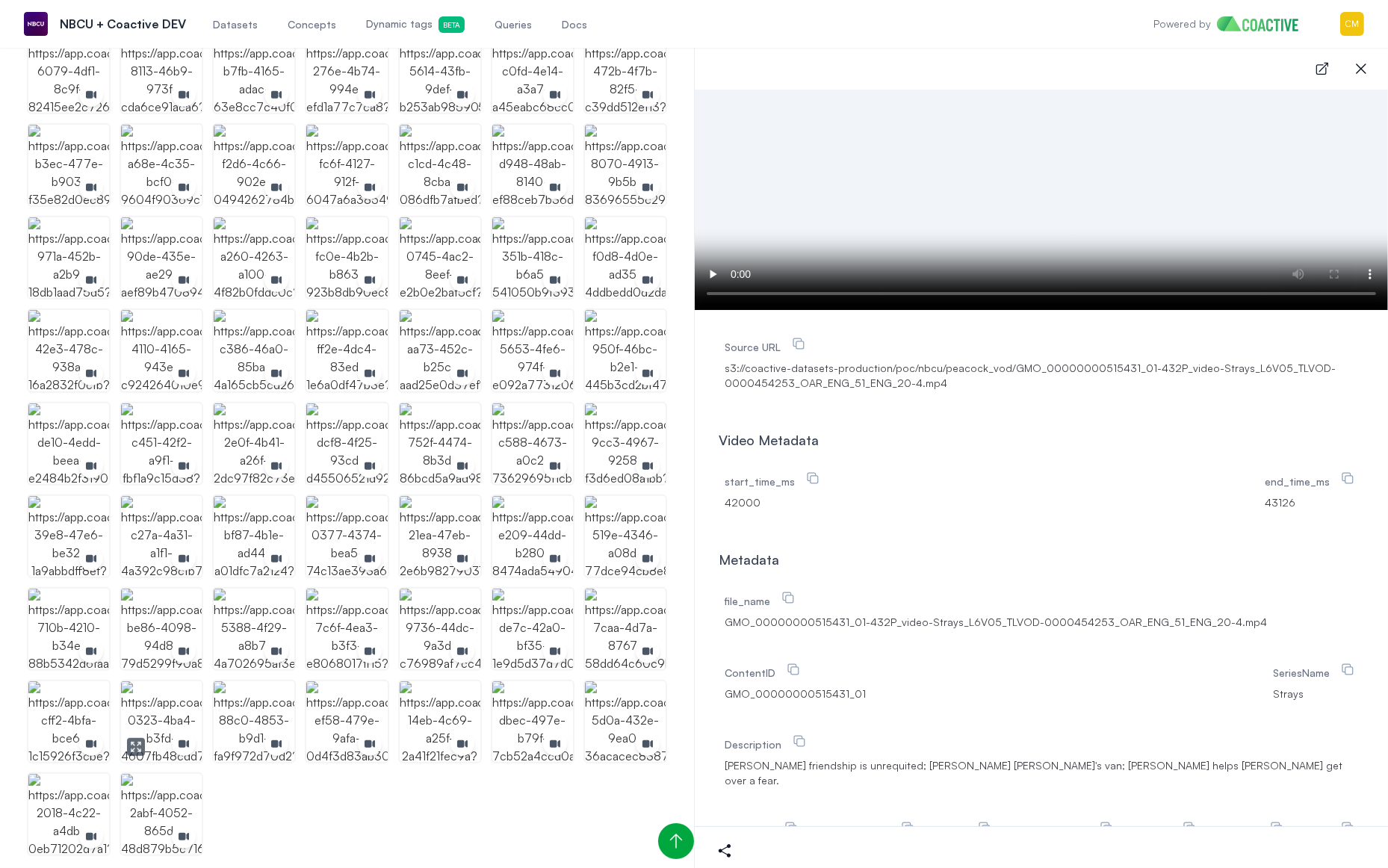
click at [146, 705] on img "button" at bounding box center [161, 721] width 80 height 80
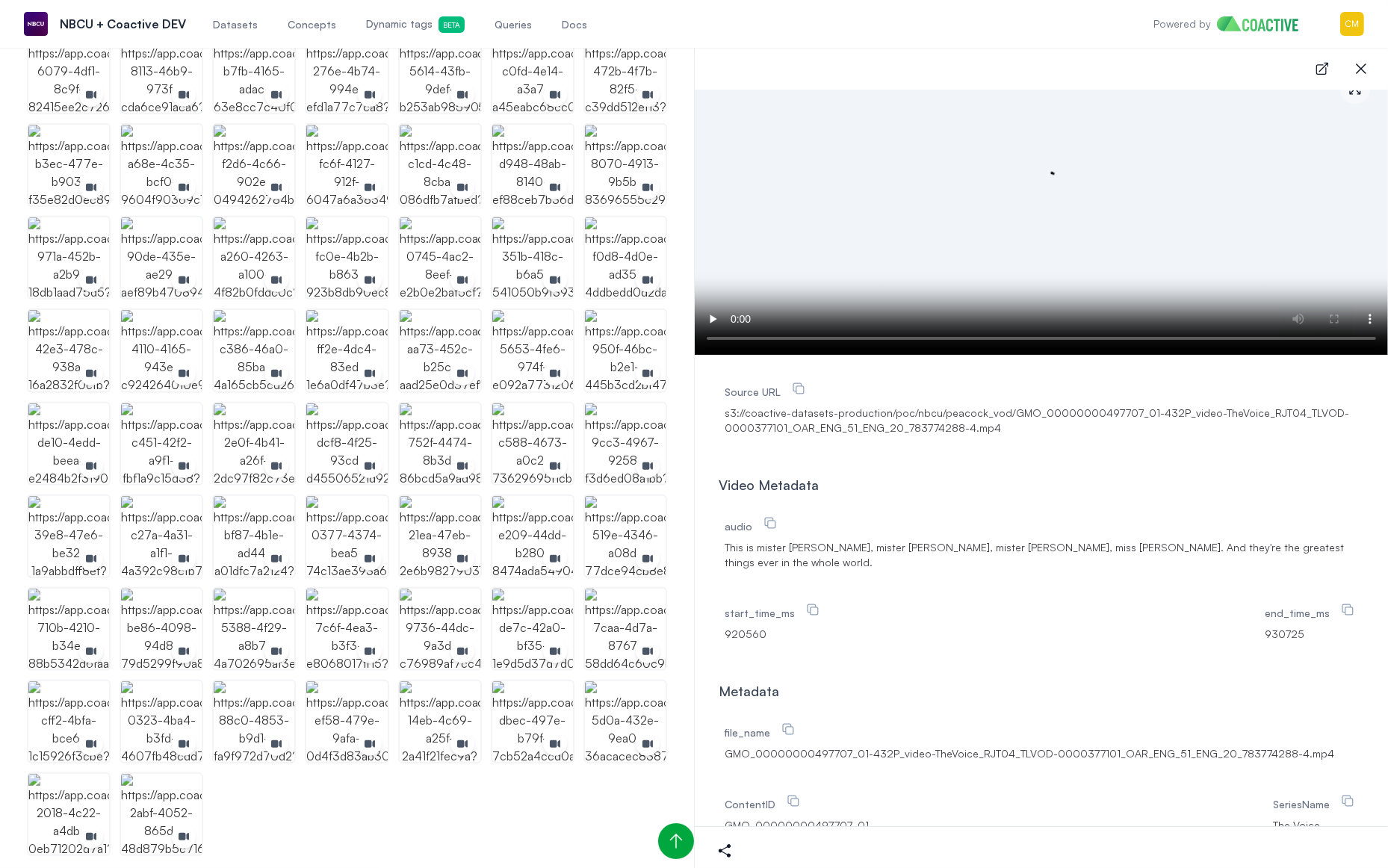
scroll to position [32, 0]
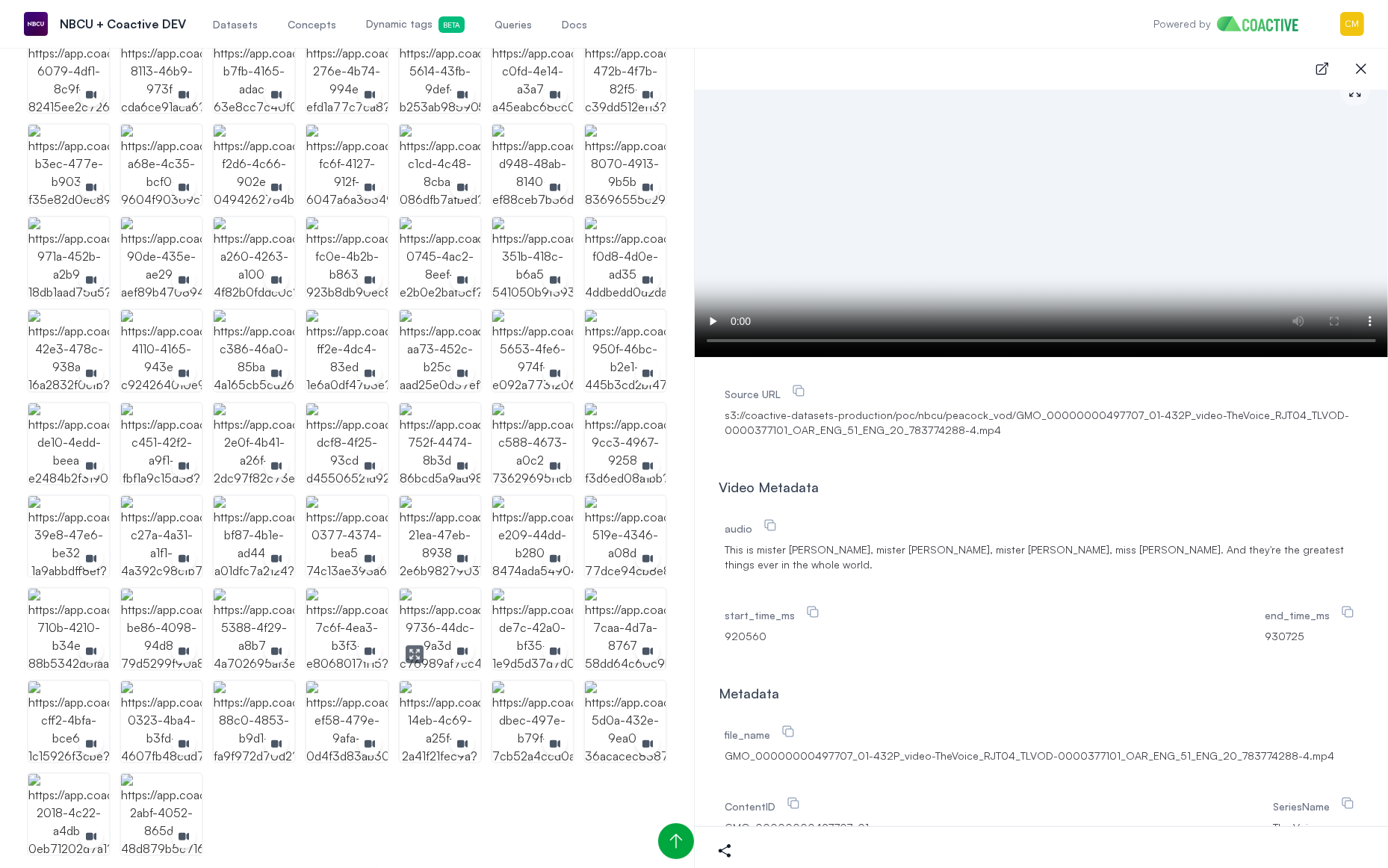
click at [414, 615] on img "button" at bounding box center [440, 628] width 80 height 80
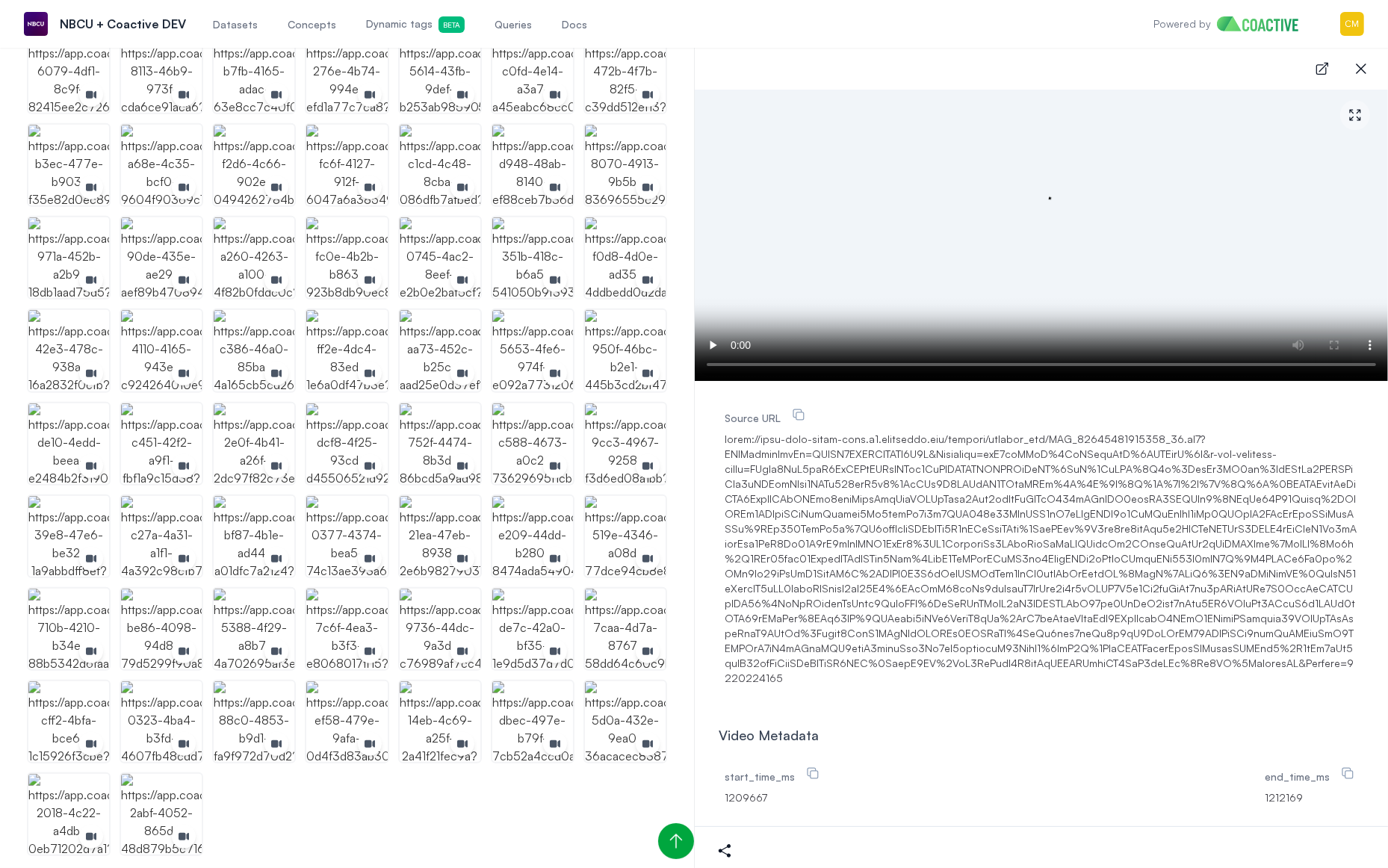
scroll to position [0, 0]
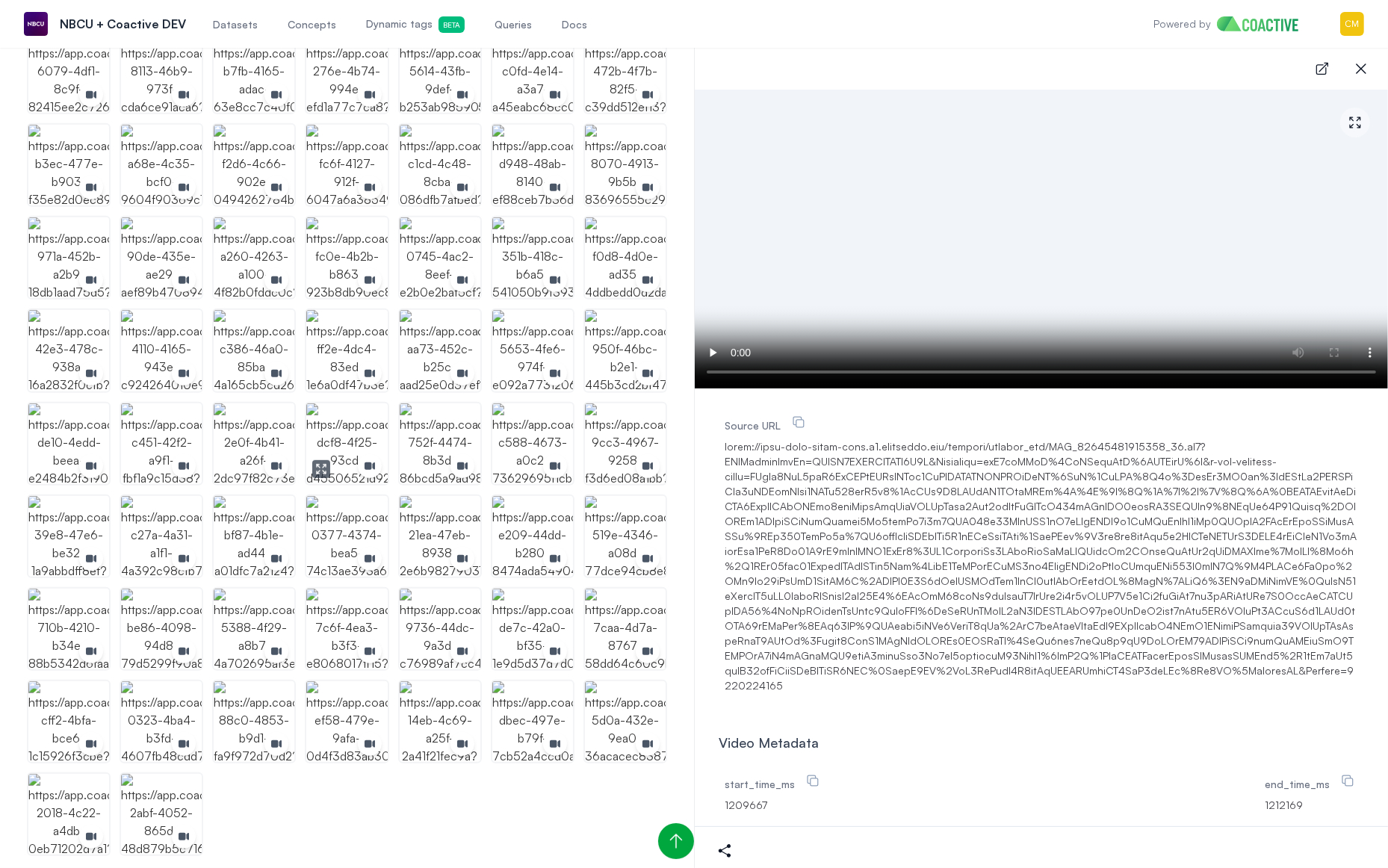
click at [353, 433] on img "button" at bounding box center [346, 443] width 80 height 80
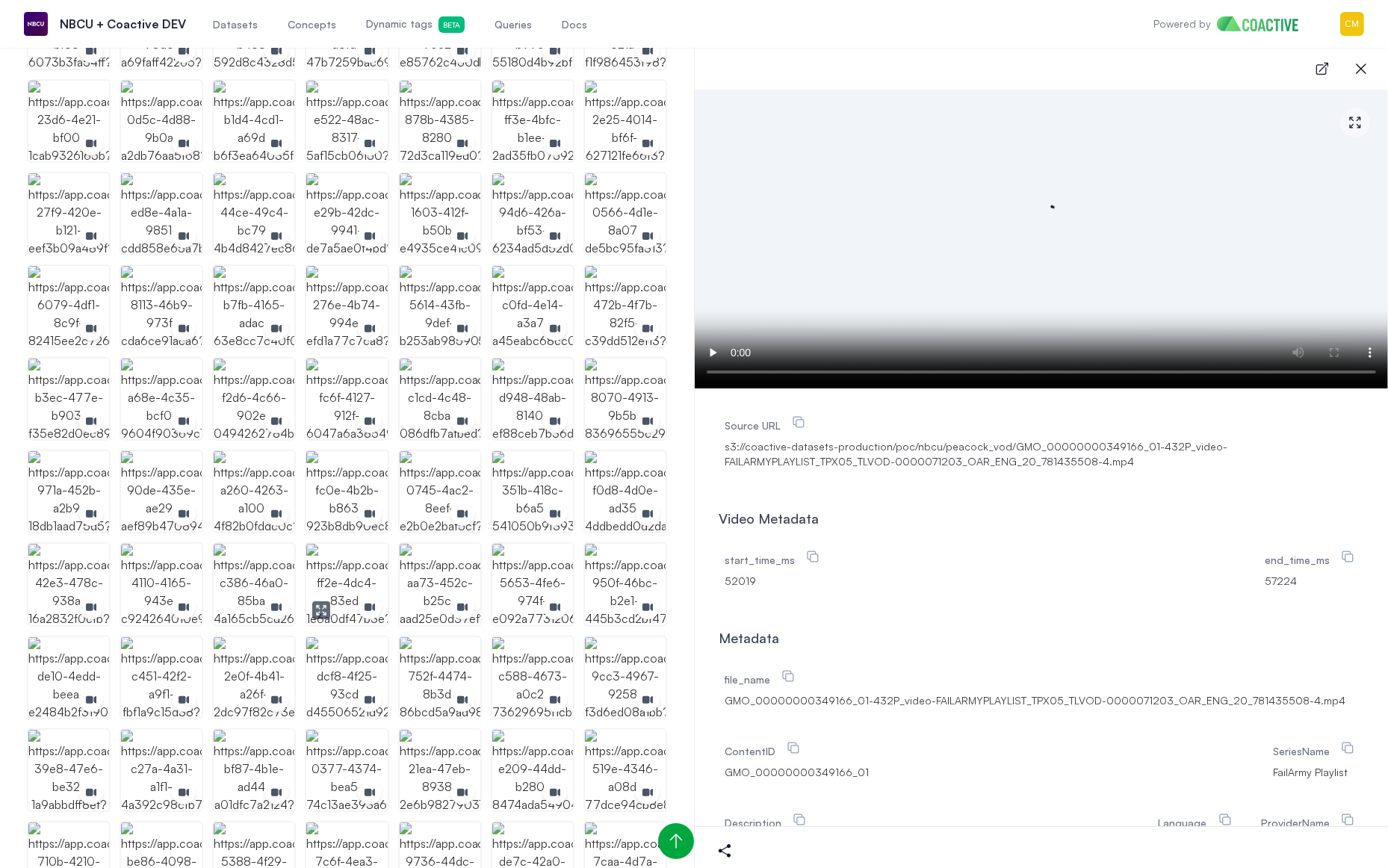
scroll to position [638, 0]
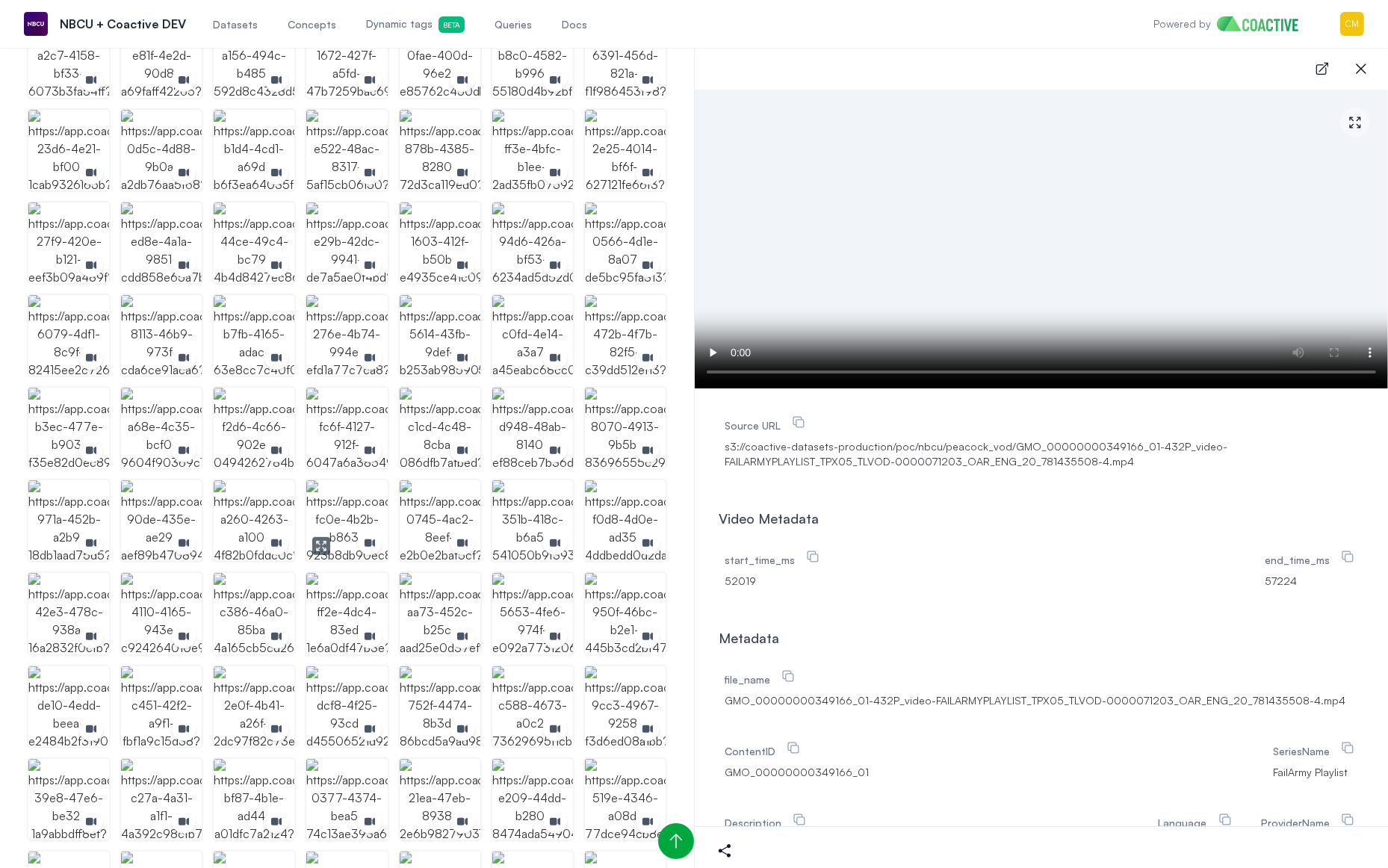
click at [347, 501] on img "button" at bounding box center [346, 520] width 80 height 80
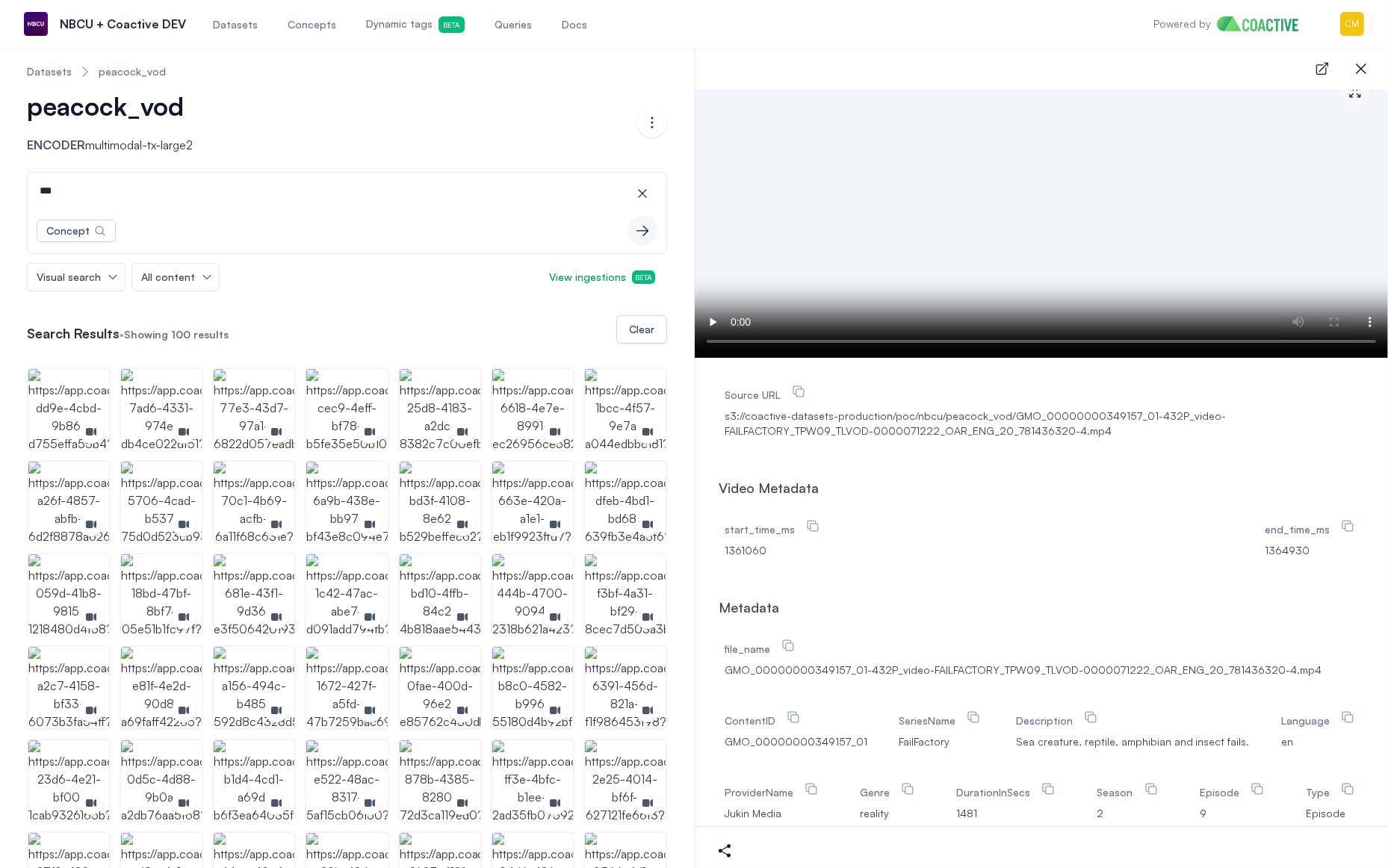
scroll to position [0, 0]
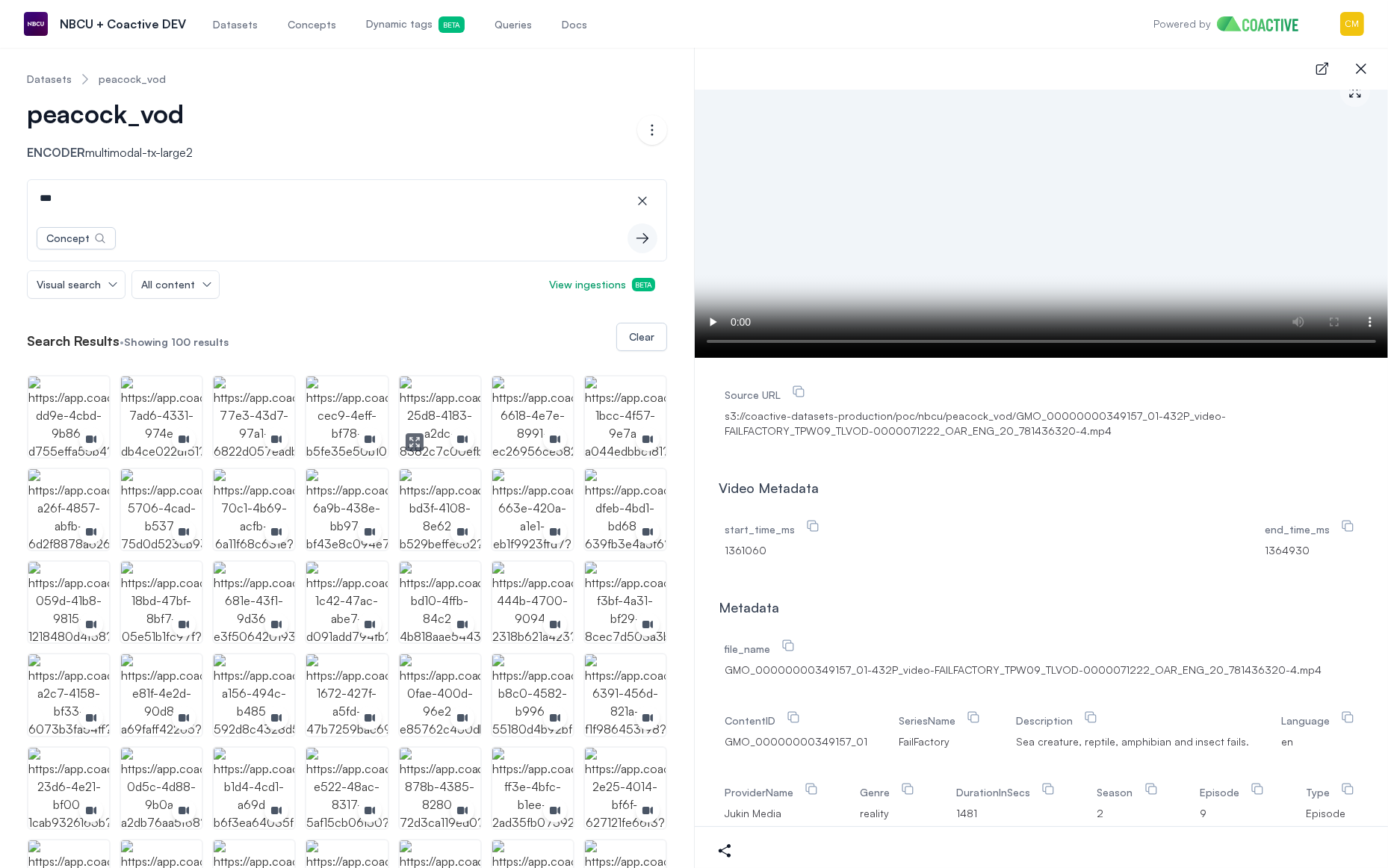
click at [437, 406] on img "button" at bounding box center [440, 416] width 80 height 80
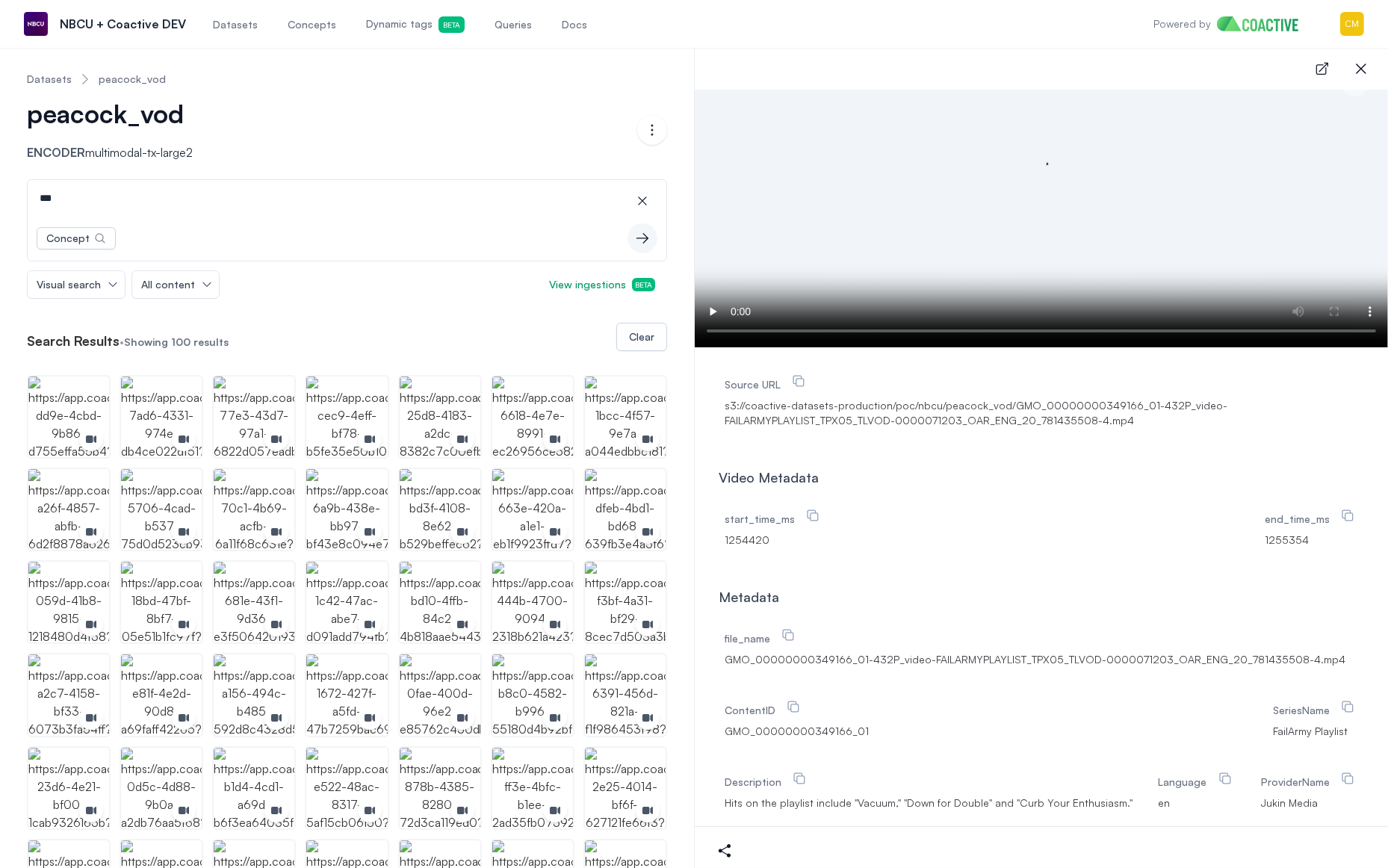
scroll to position [38, 0]
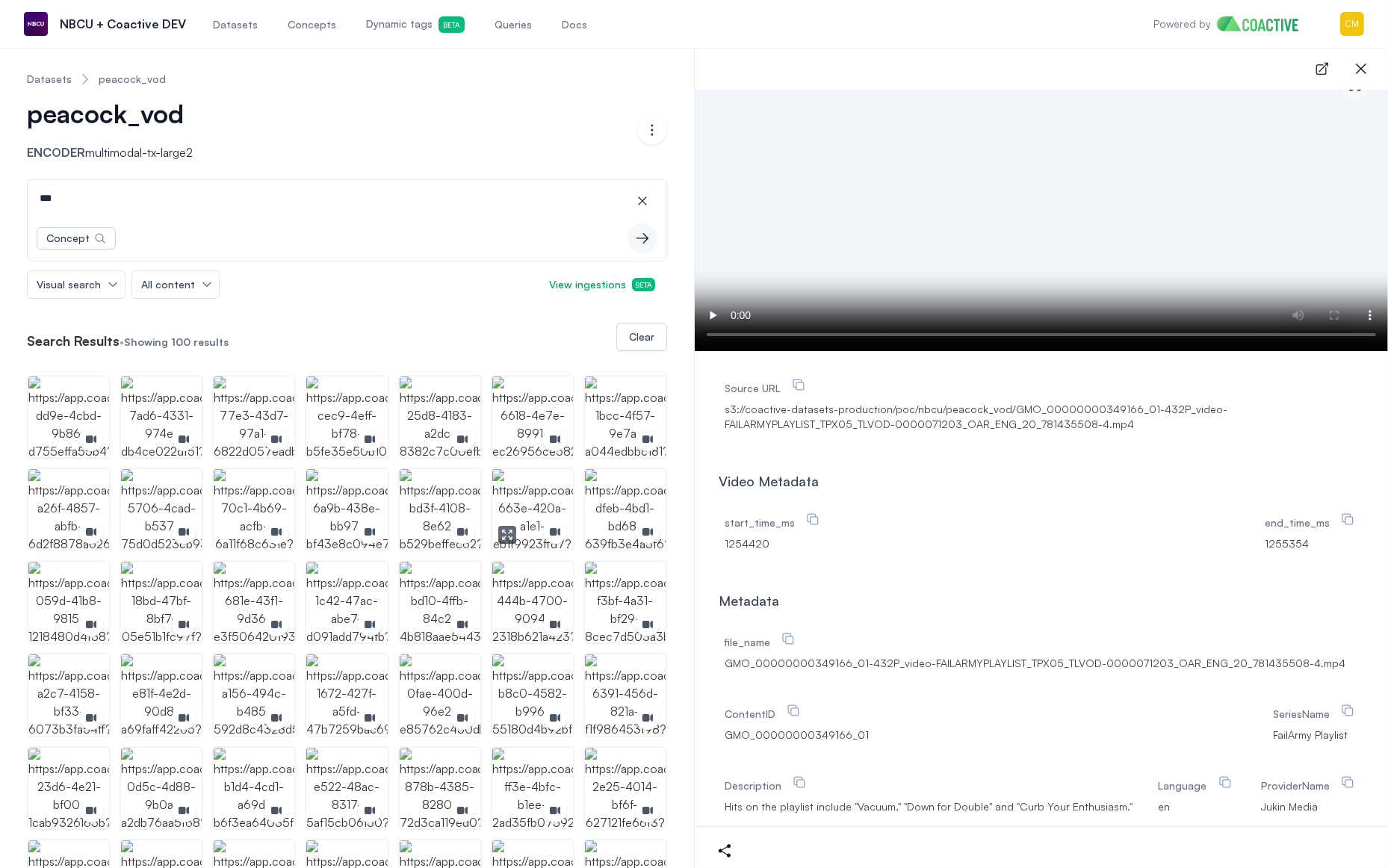
click at [533, 501] on img "button" at bounding box center [532, 509] width 80 height 80
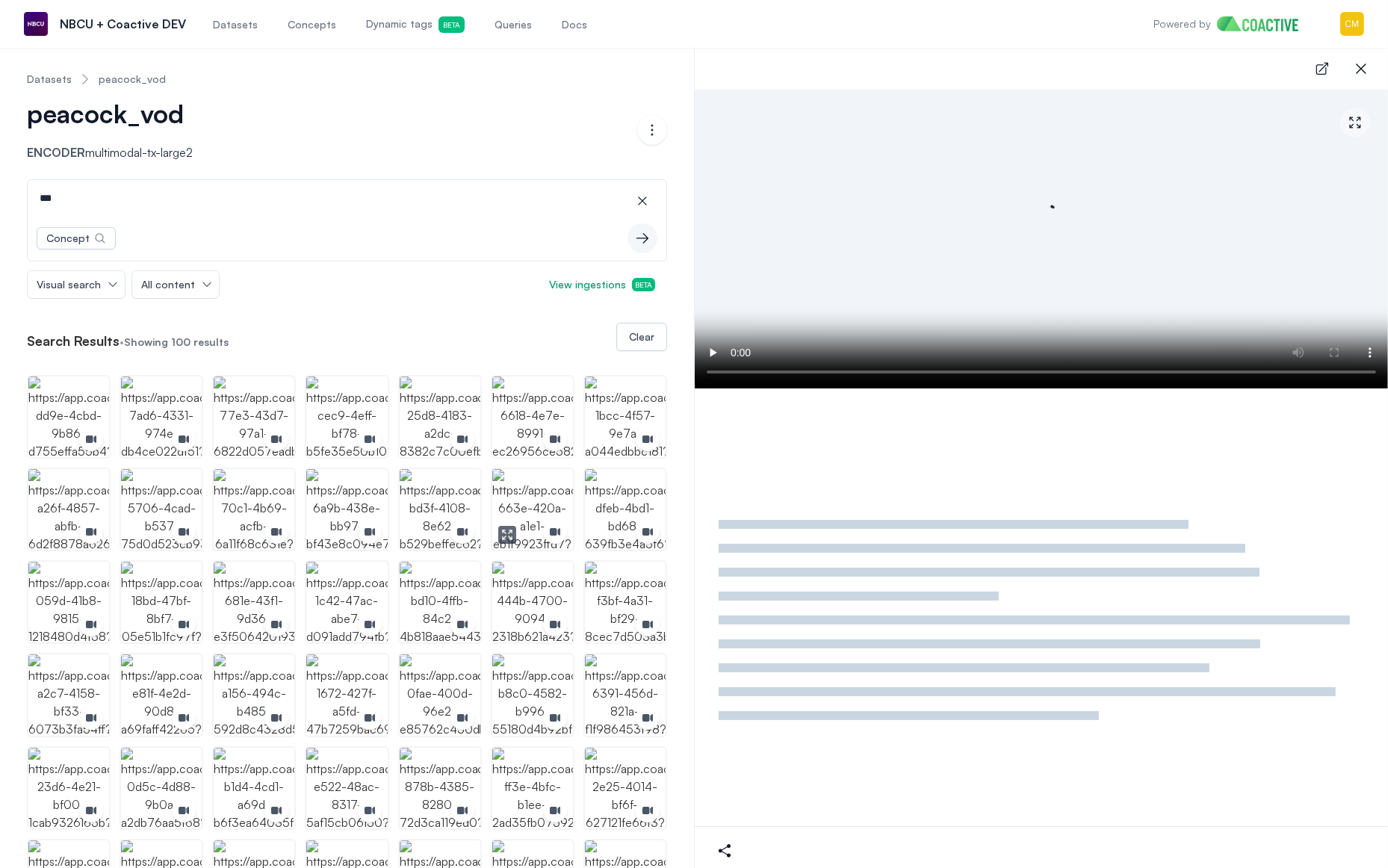
scroll to position [0, 0]
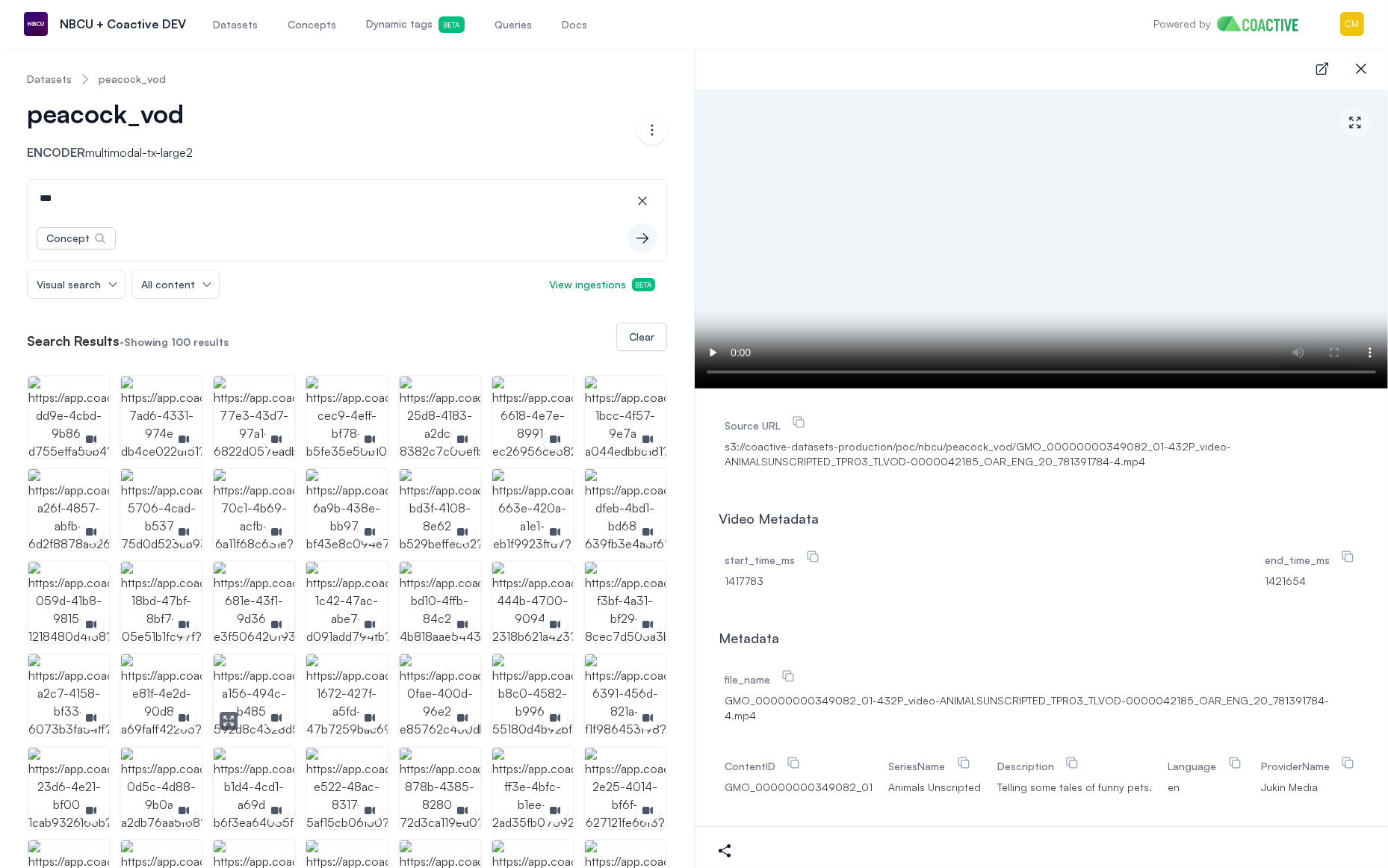
click at [240, 664] on img "button" at bounding box center [253, 694] width 80 height 80
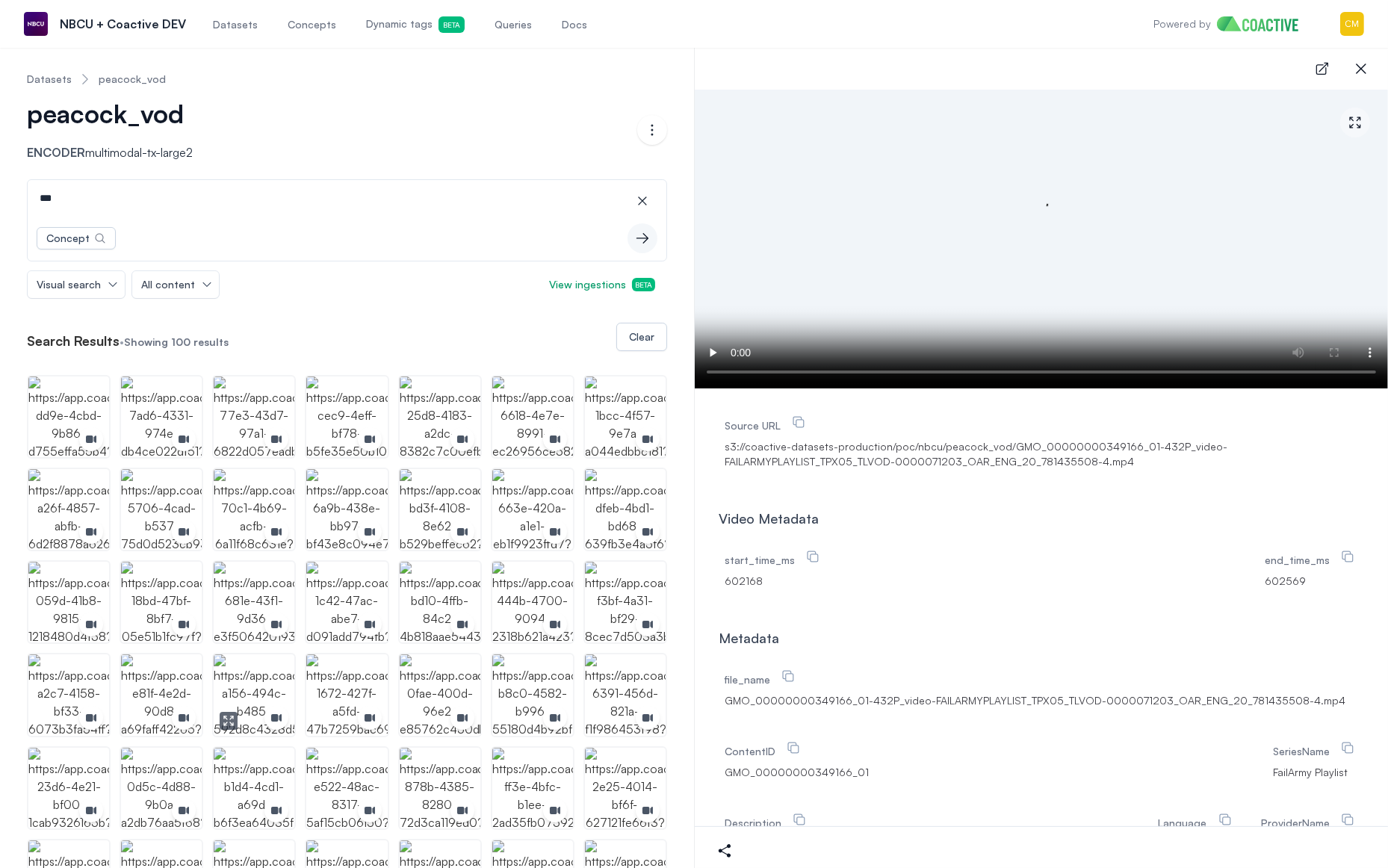
scroll to position [28, 0]
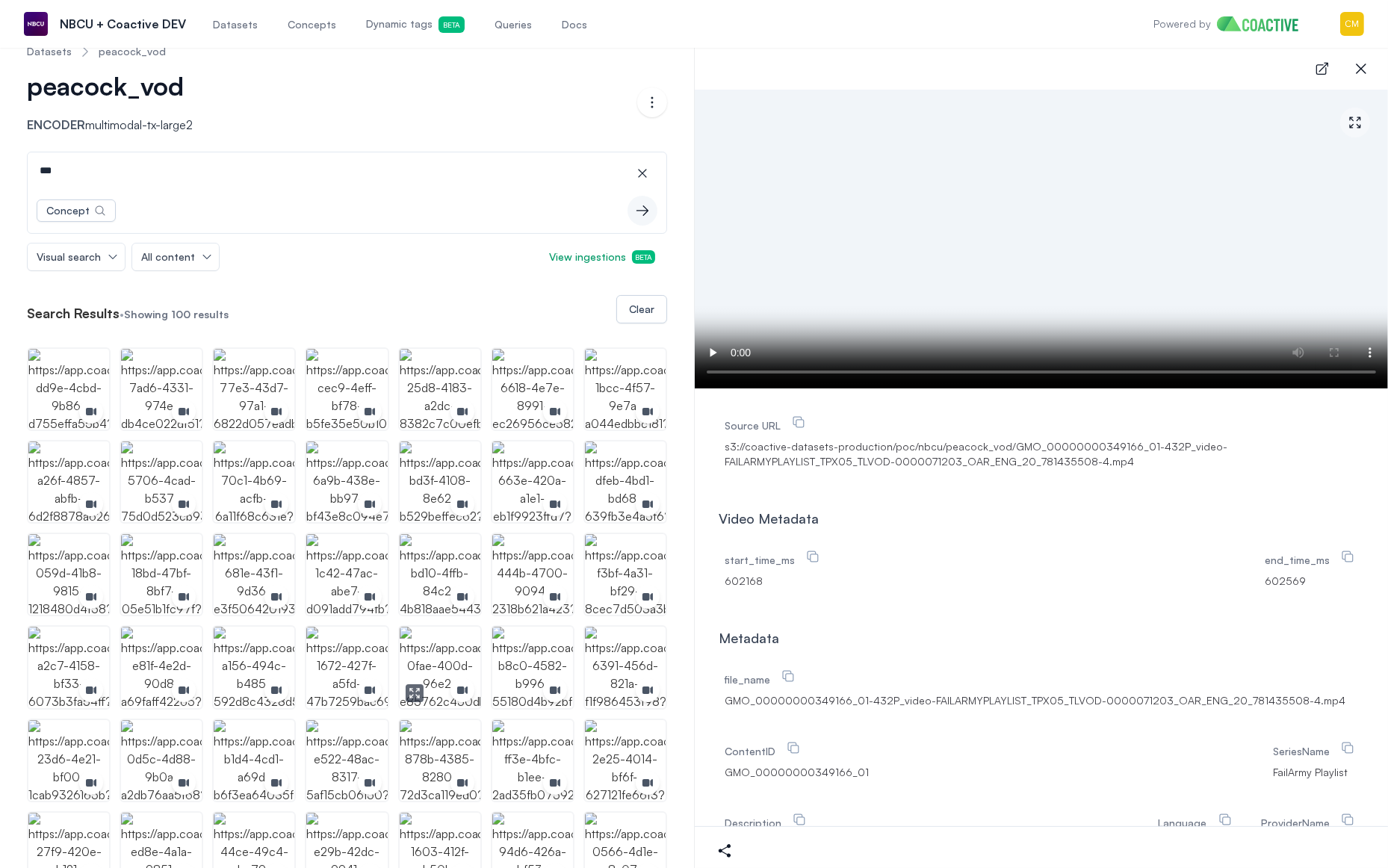
click at [434, 648] on img "button" at bounding box center [440, 667] width 80 height 80
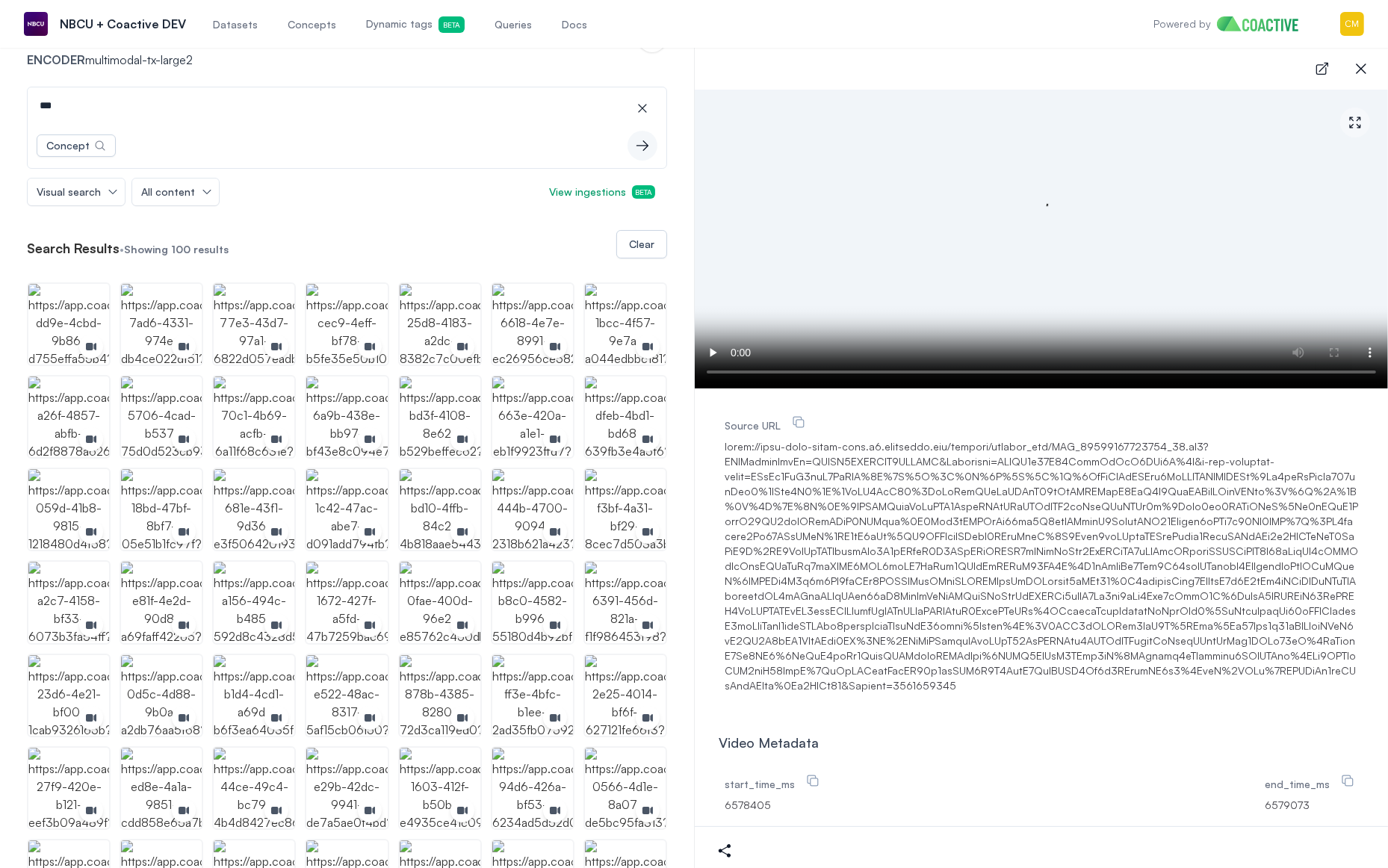
scroll to position [94, 0]
click at [562, 680] on img "button" at bounding box center [532, 693] width 80 height 80
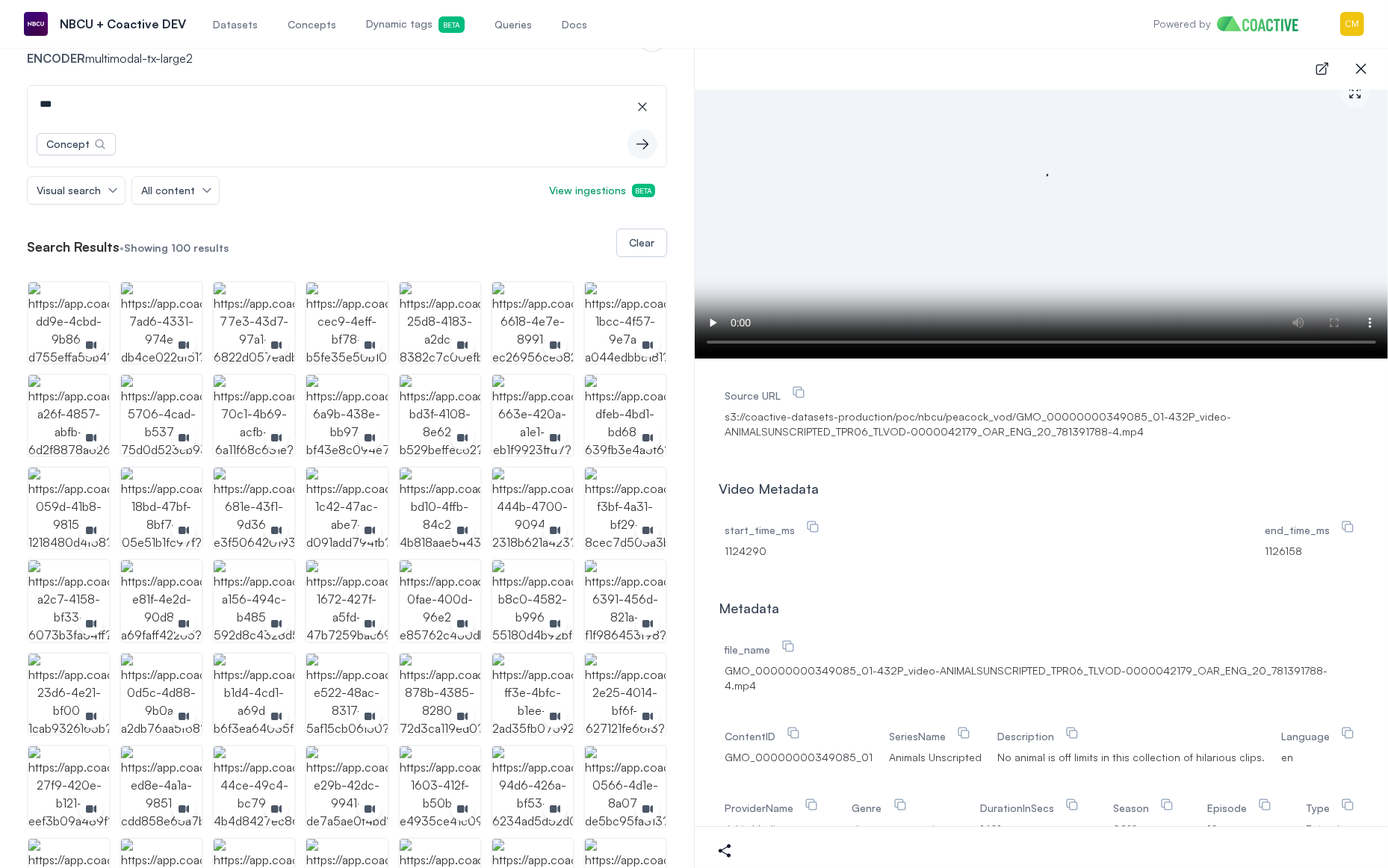
scroll to position [41, 0]
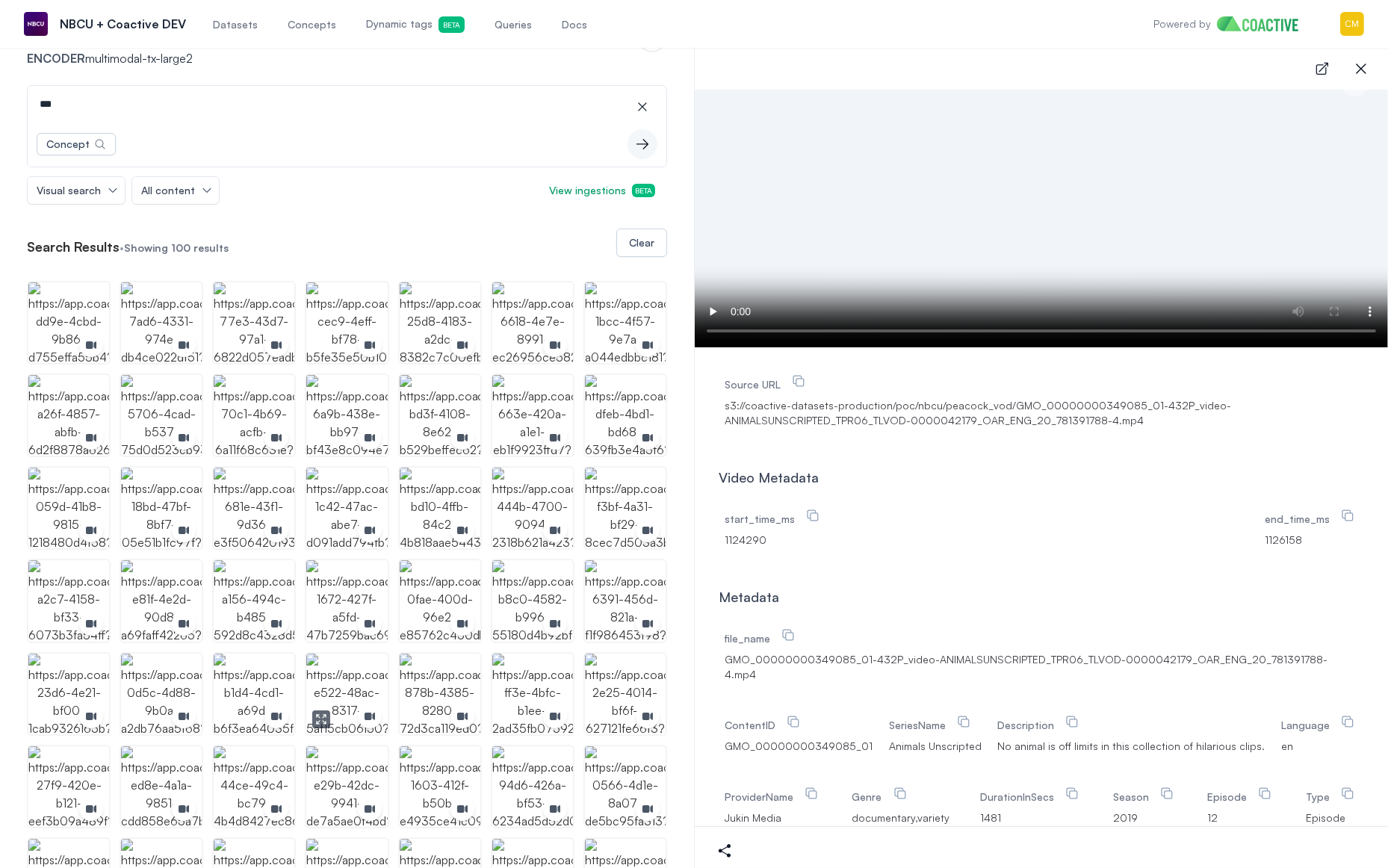
click at [334, 682] on img "button" at bounding box center [346, 693] width 80 height 80
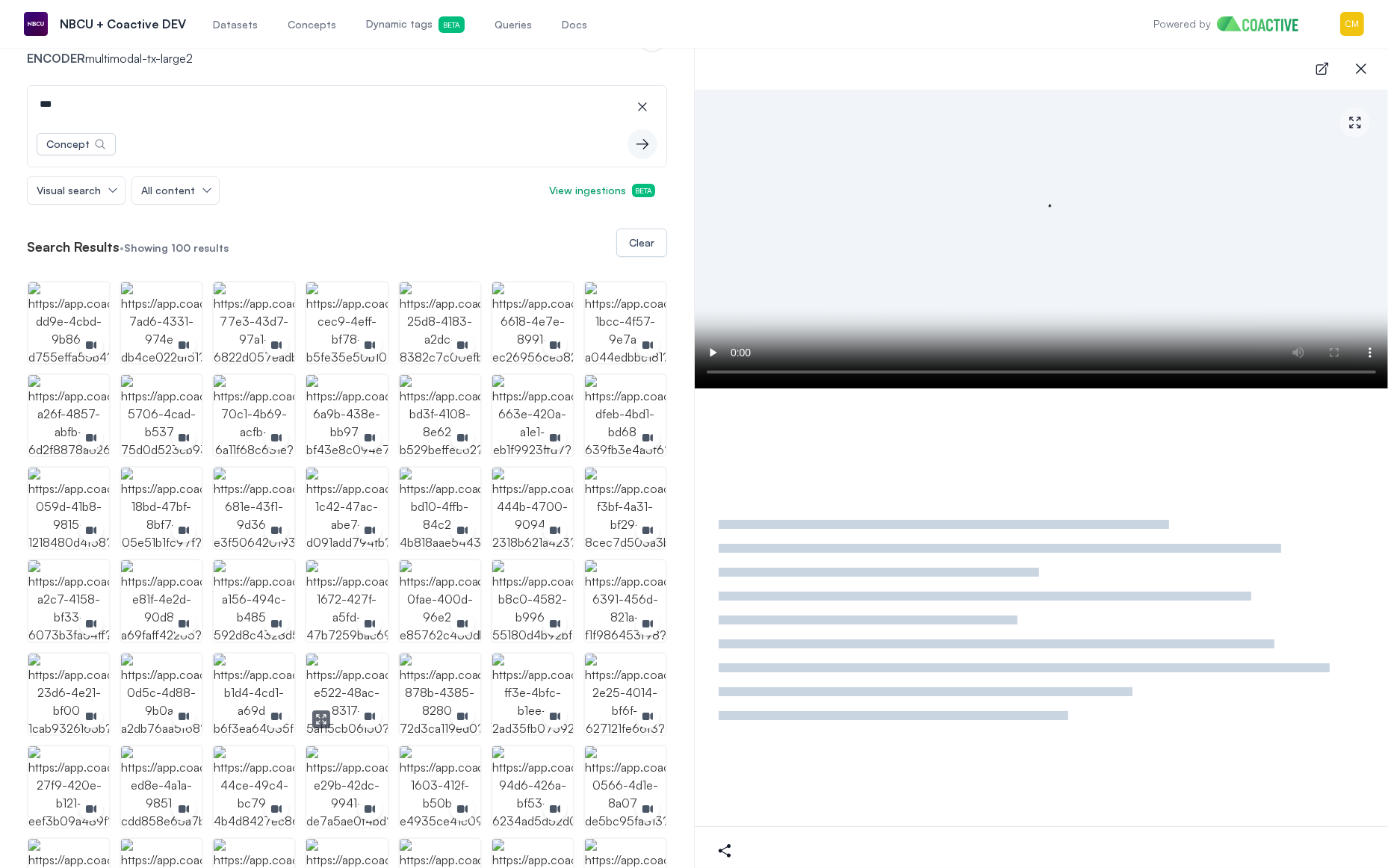
scroll to position [0, 0]
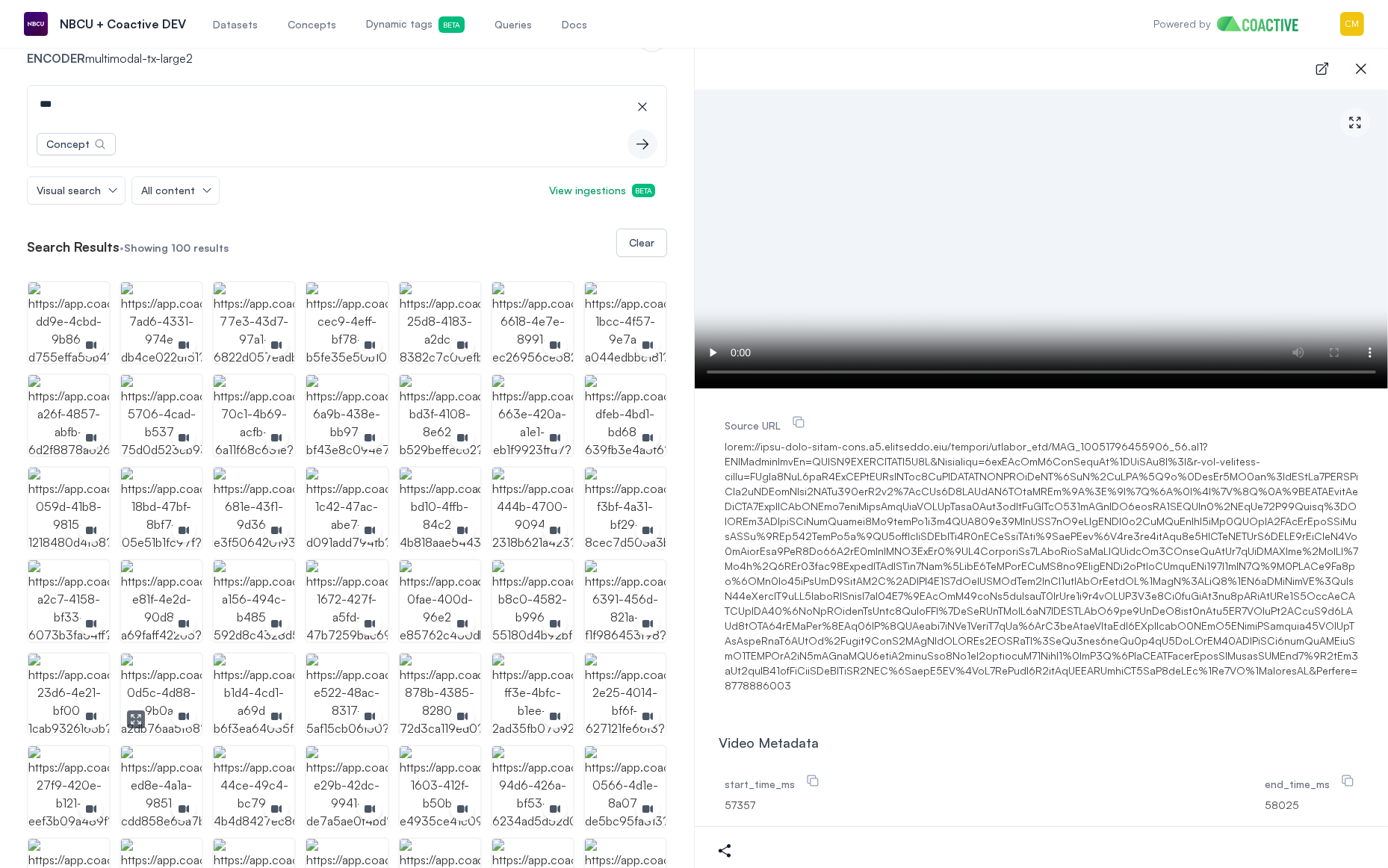
click at [159, 678] on img "button" at bounding box center [161, 693] width 80 height 80
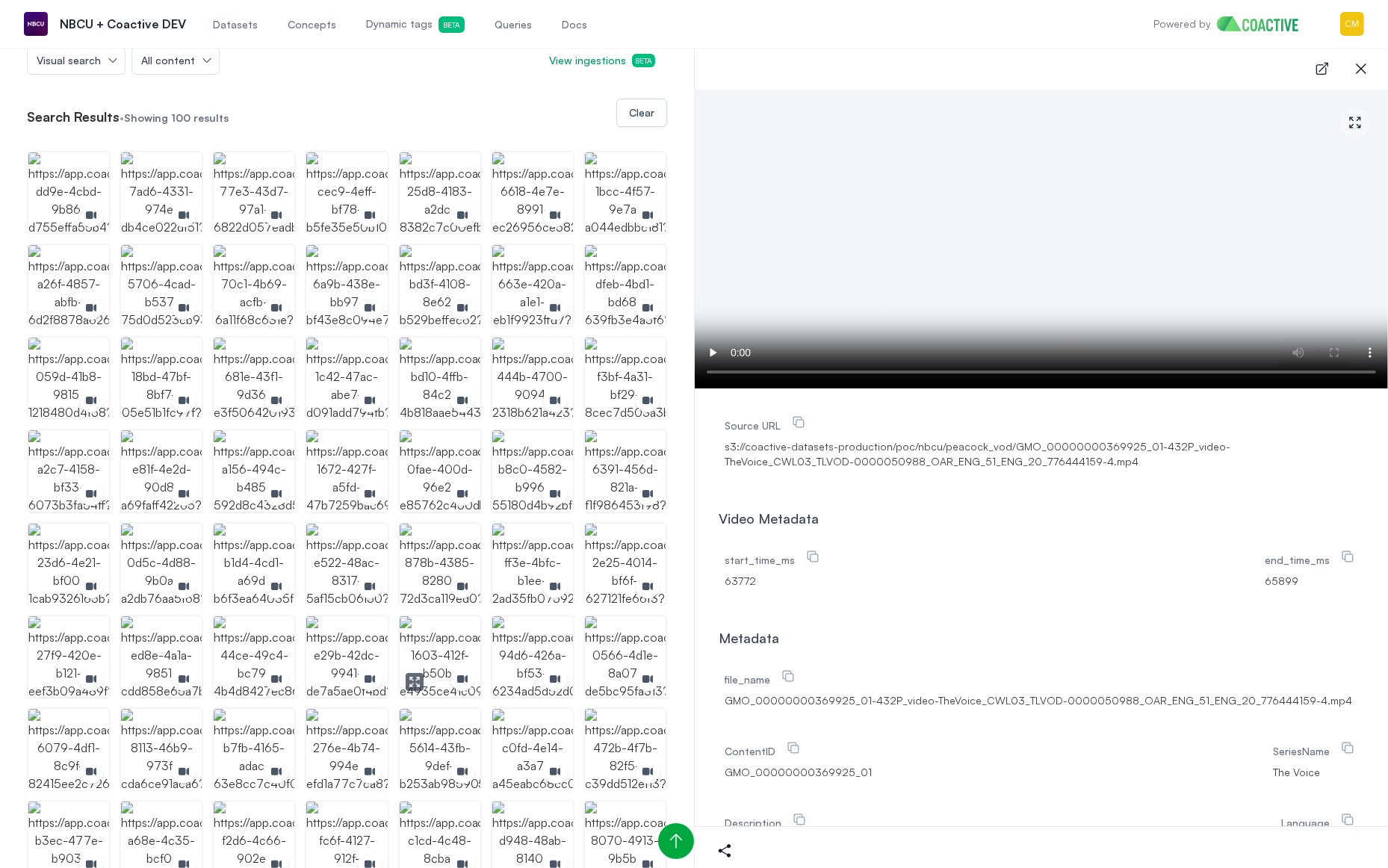
scroll to position [489, 0]
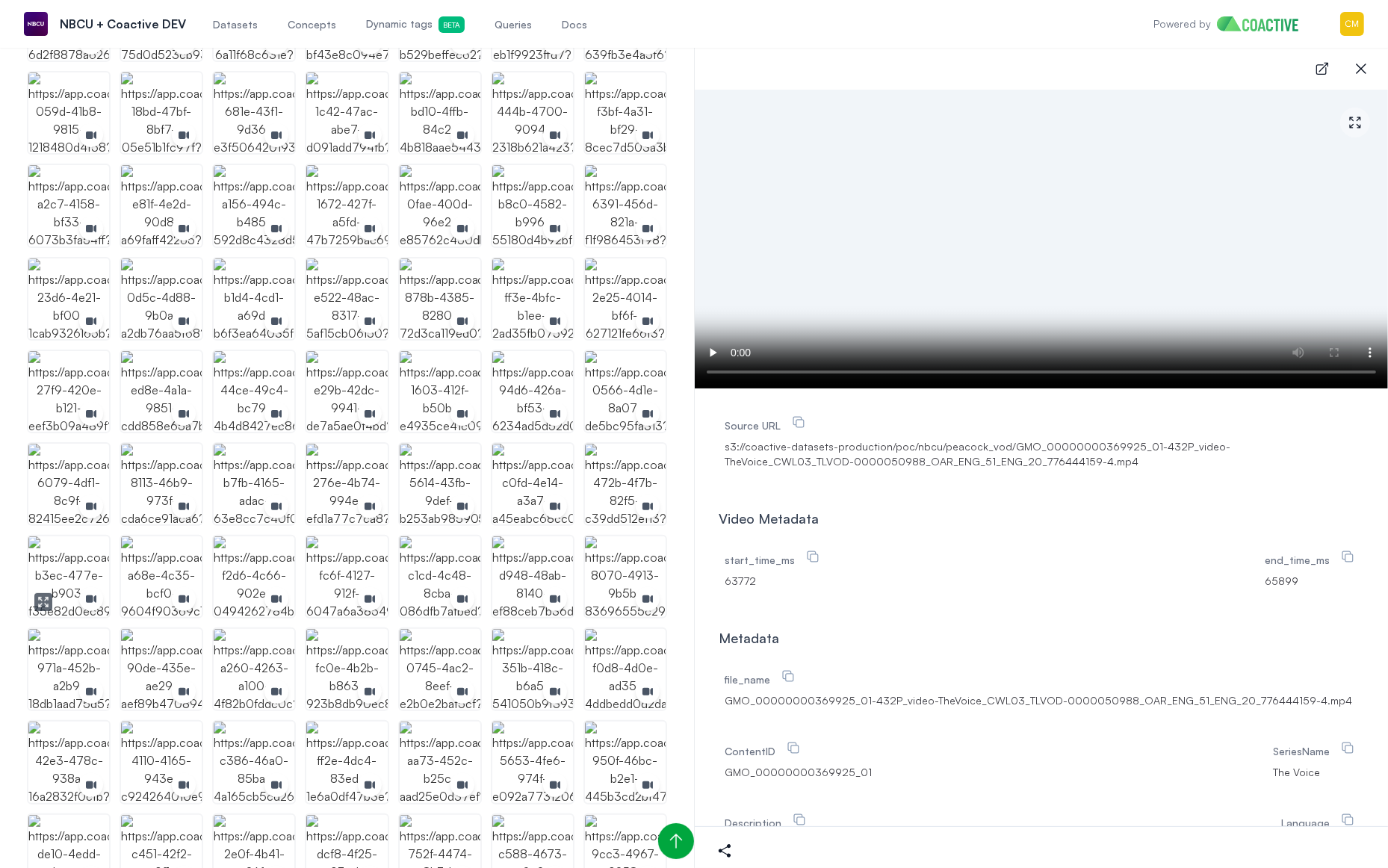
click at [80, 572] on img "button" at bounding box center [68, 576] width 80 height 80
click at [168, 560] on img "button" at bounding box center [161, 576] width 80 height 80
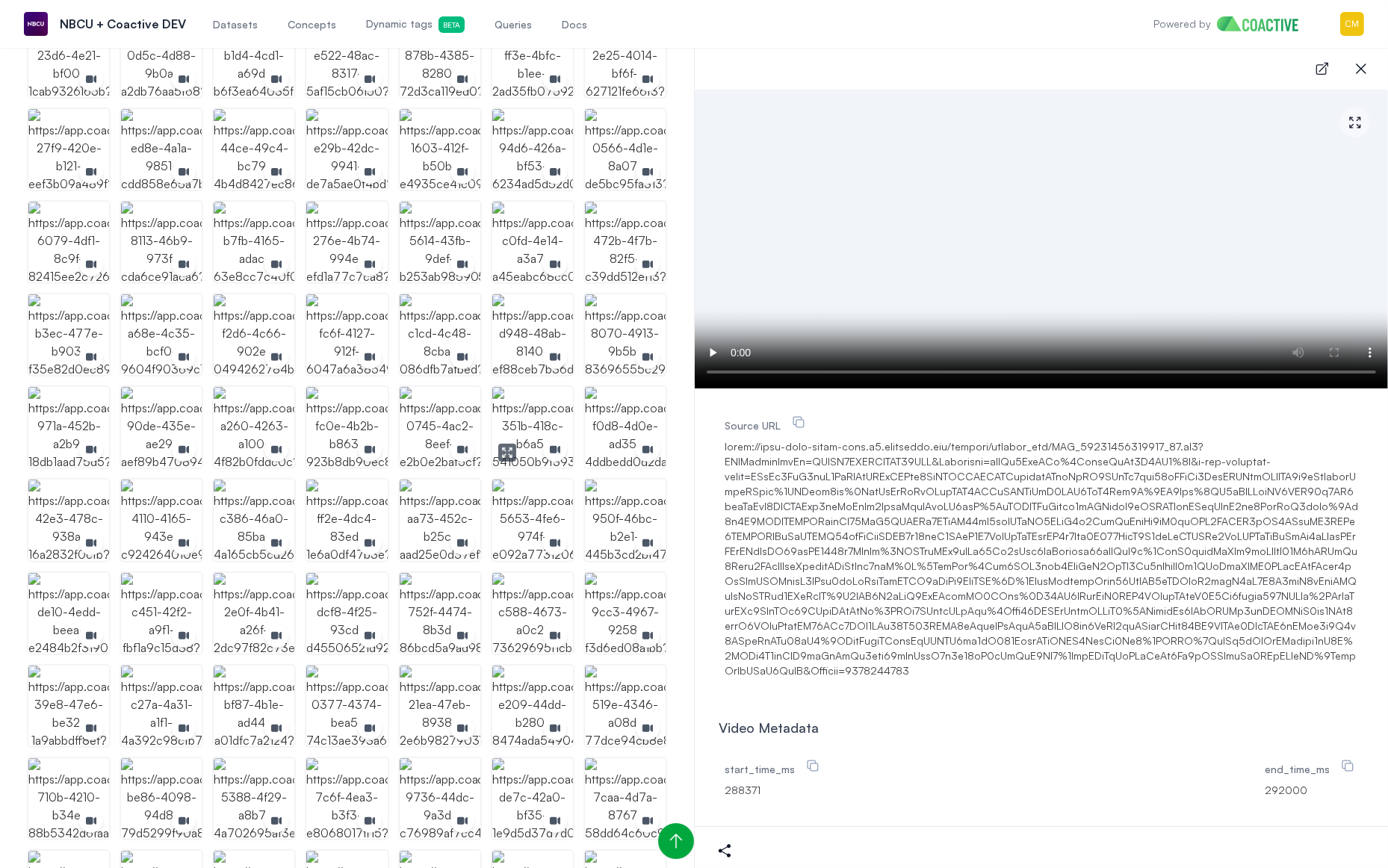
scroll to position [734, 0]
click at [532, 595] on img "button" at bounding box center [532, 609] width 80 height 80
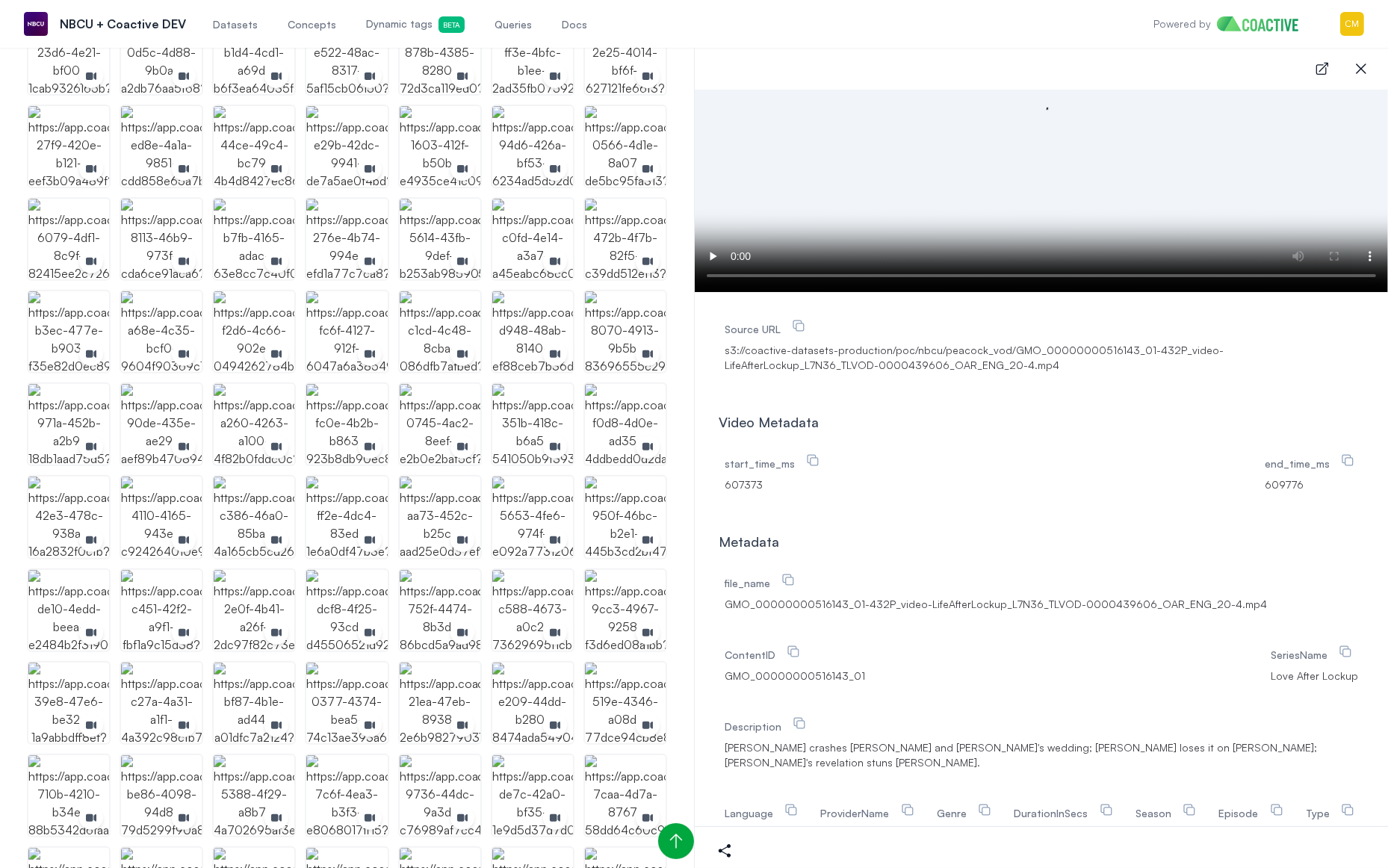
scroll to position [0, 0]
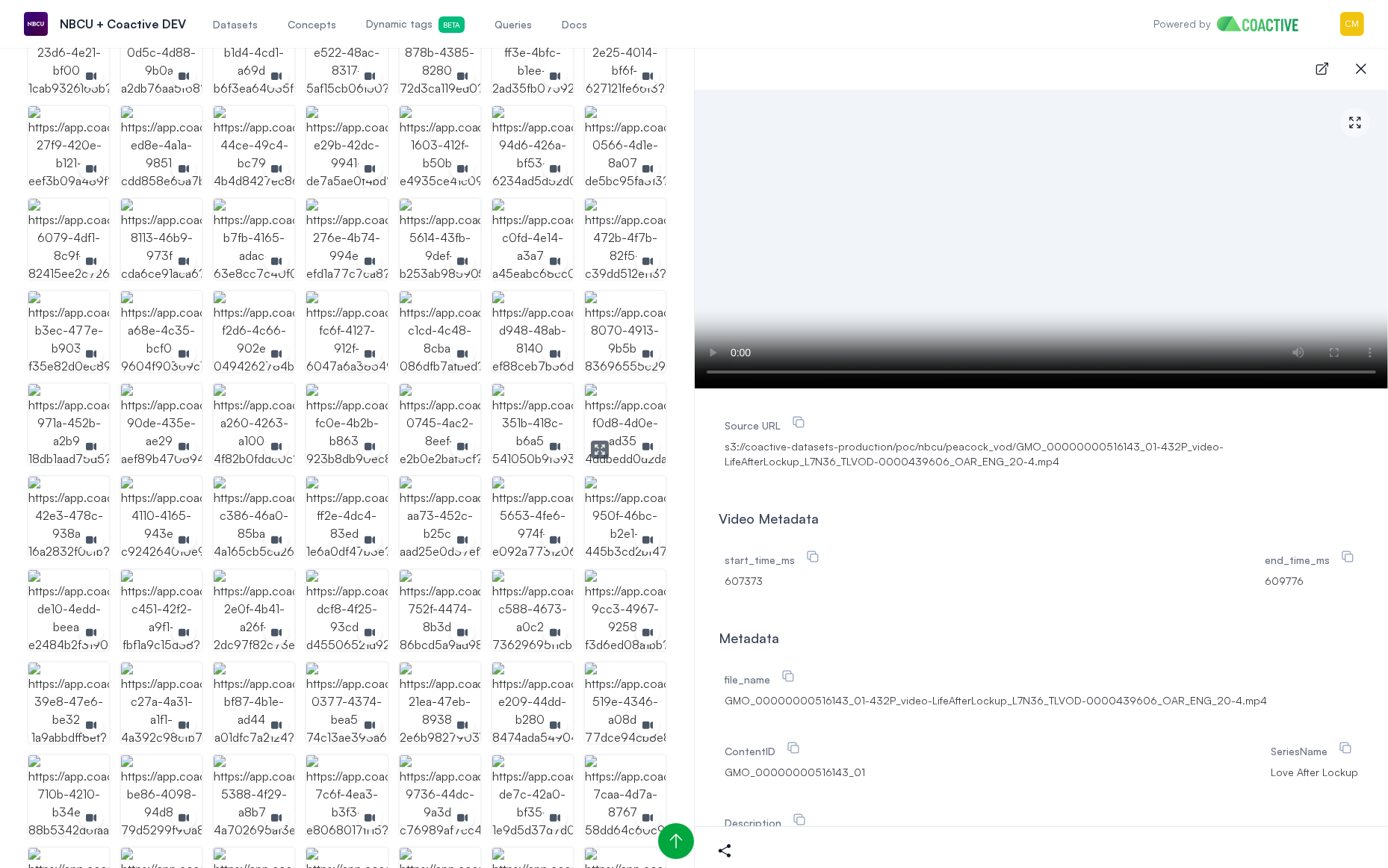
click at [639, 412] on img "button" at bounding box center [625, 424] width 80 height 80
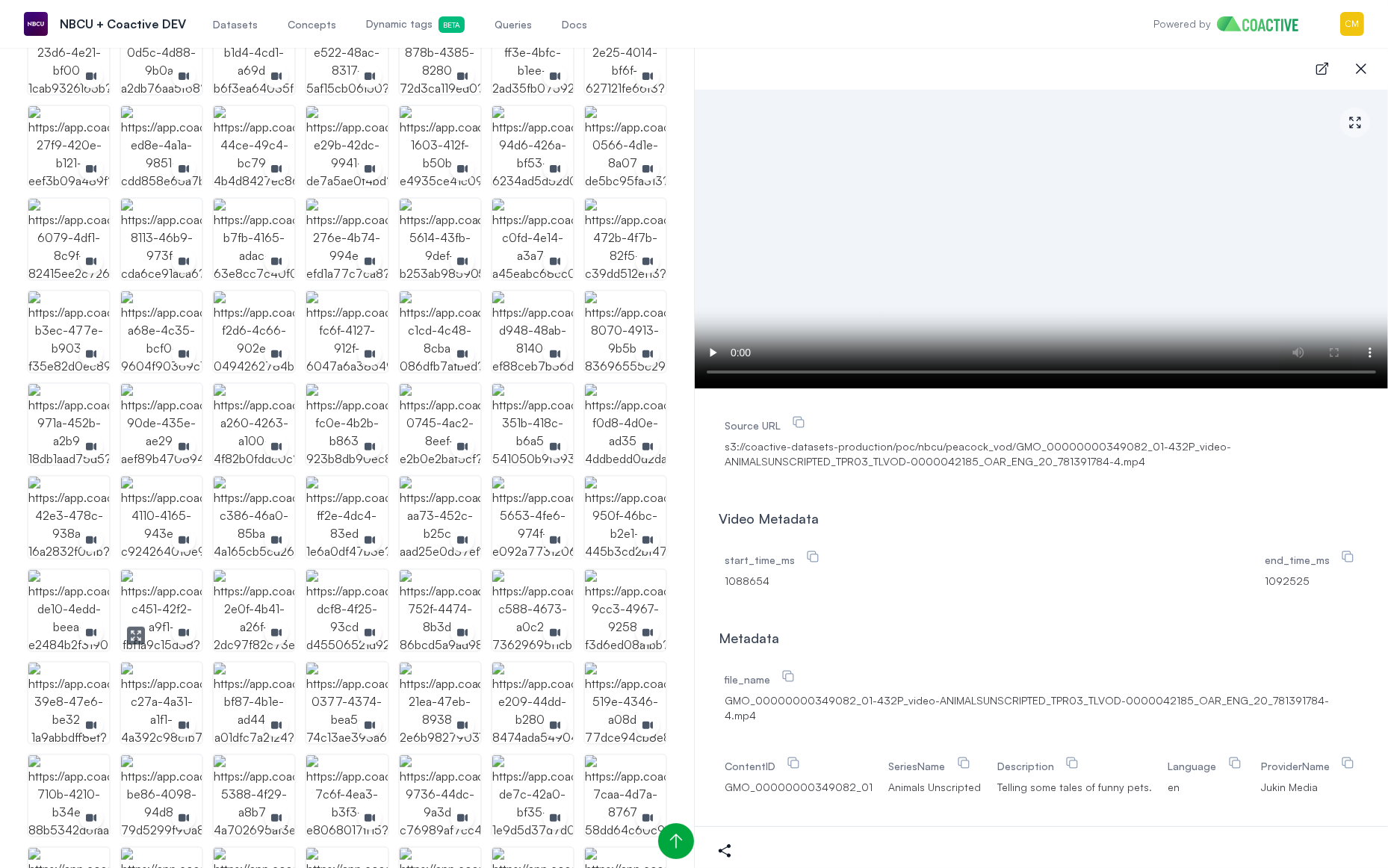
click at [174, 595] on img "button" at bounding box center [161, 609] width 80 height 80
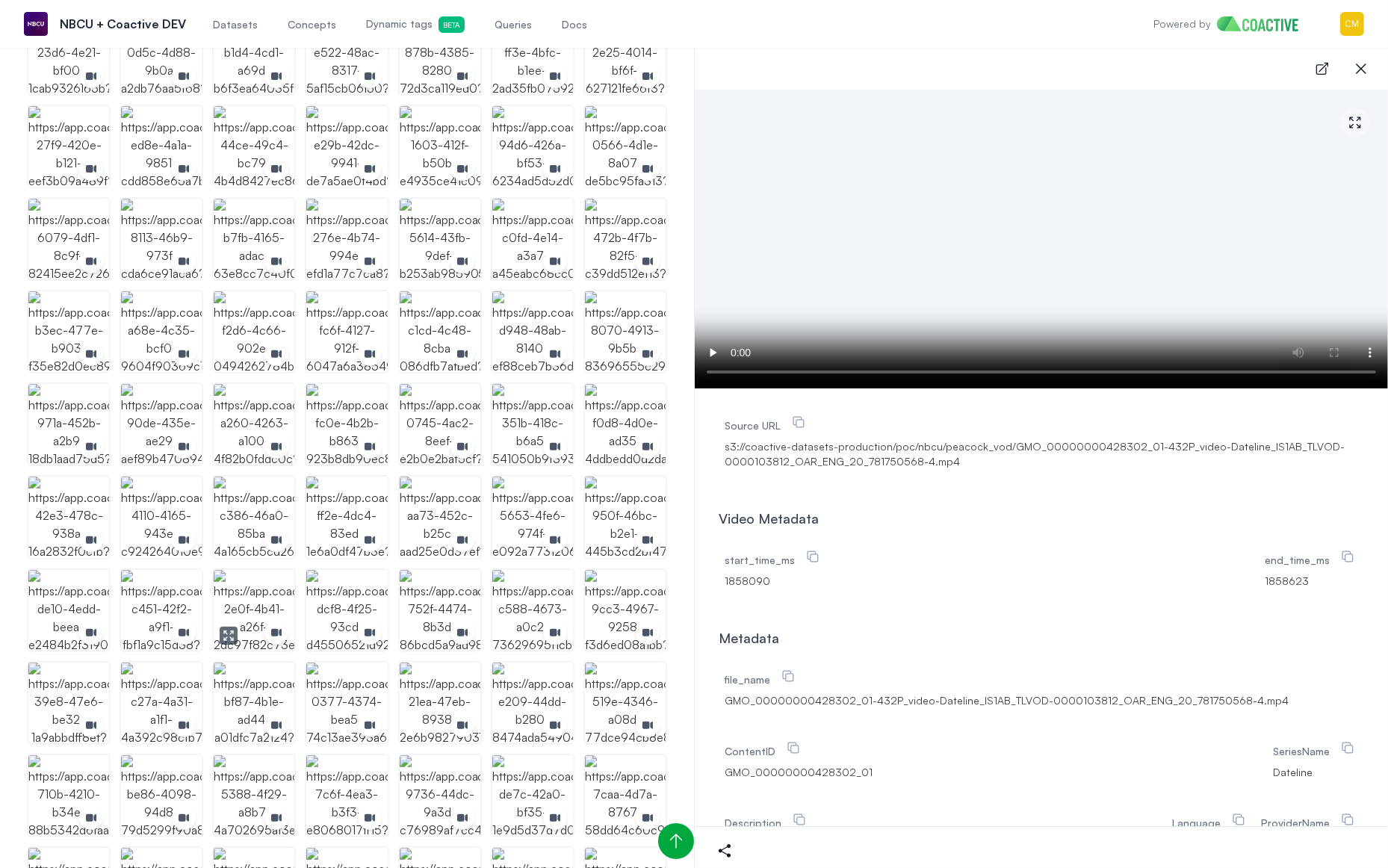
click at [262, 600] on img "button" at bounding box center [253, 609] width 80 height 80
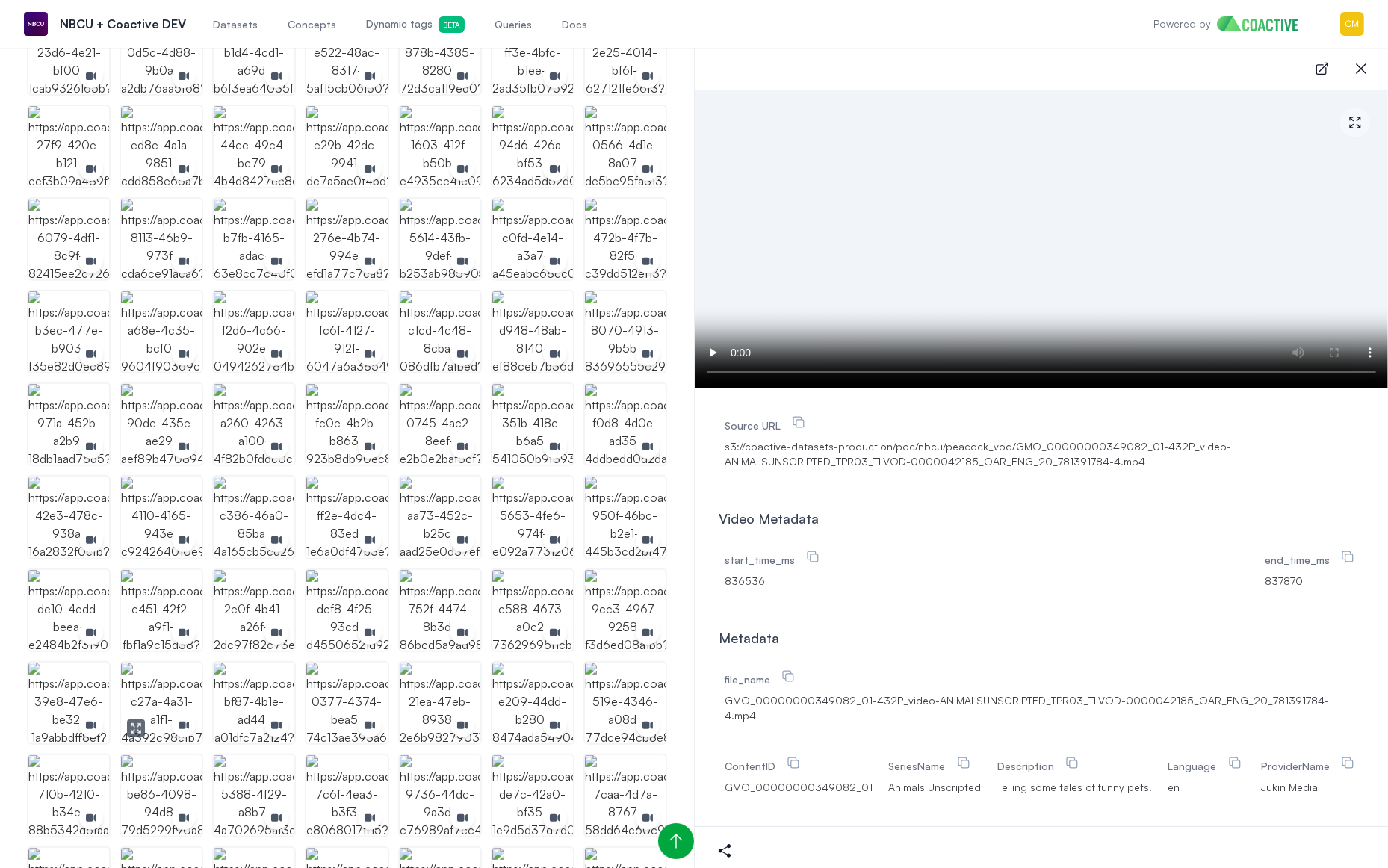
click at [185, 688] on img "button" at bounding box center [161, 702] width 80 height 80
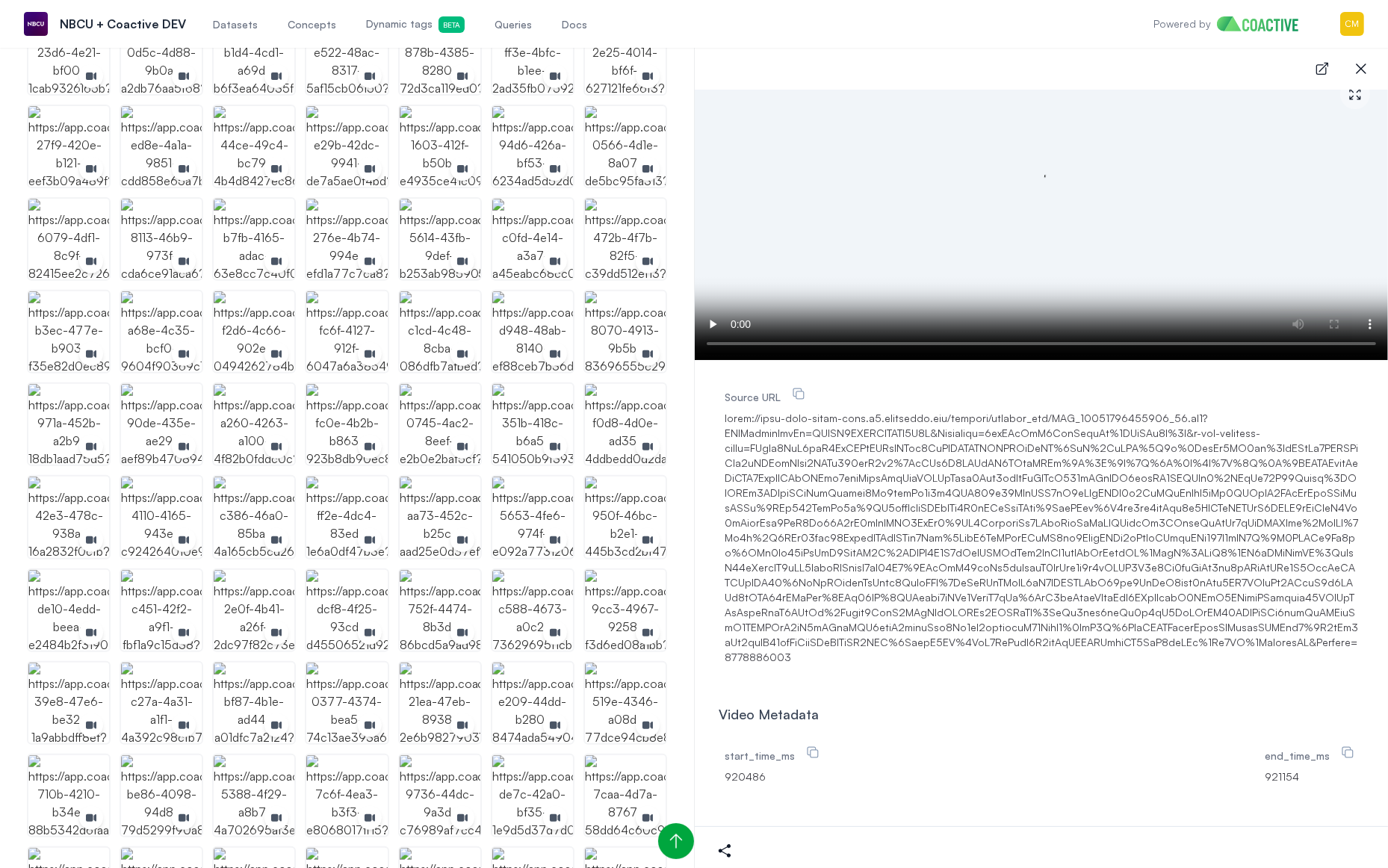
scroll to position [5, 0]
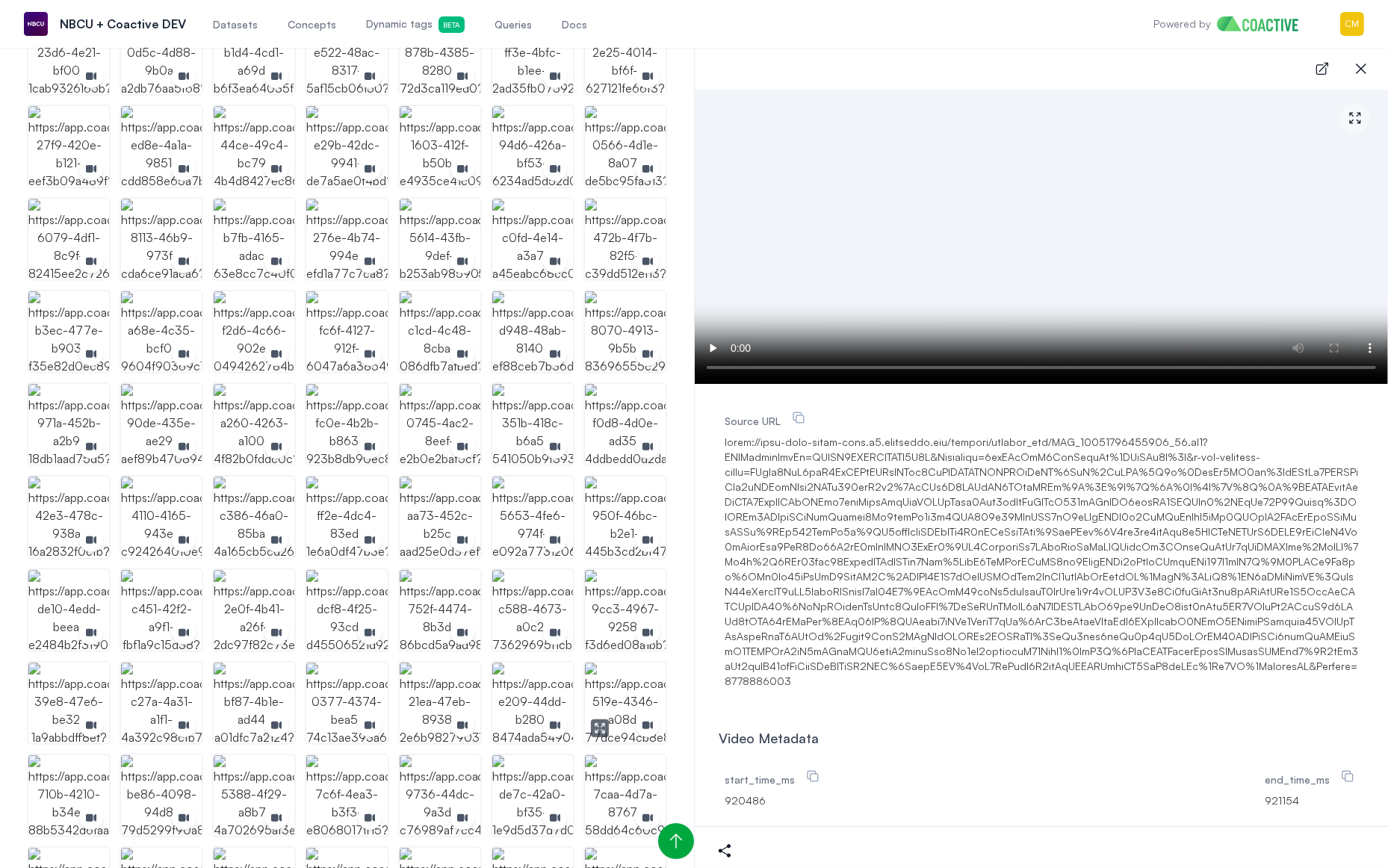
click at [620, 690] on img "button" at bounding box center [625, 702] width 80 height 80
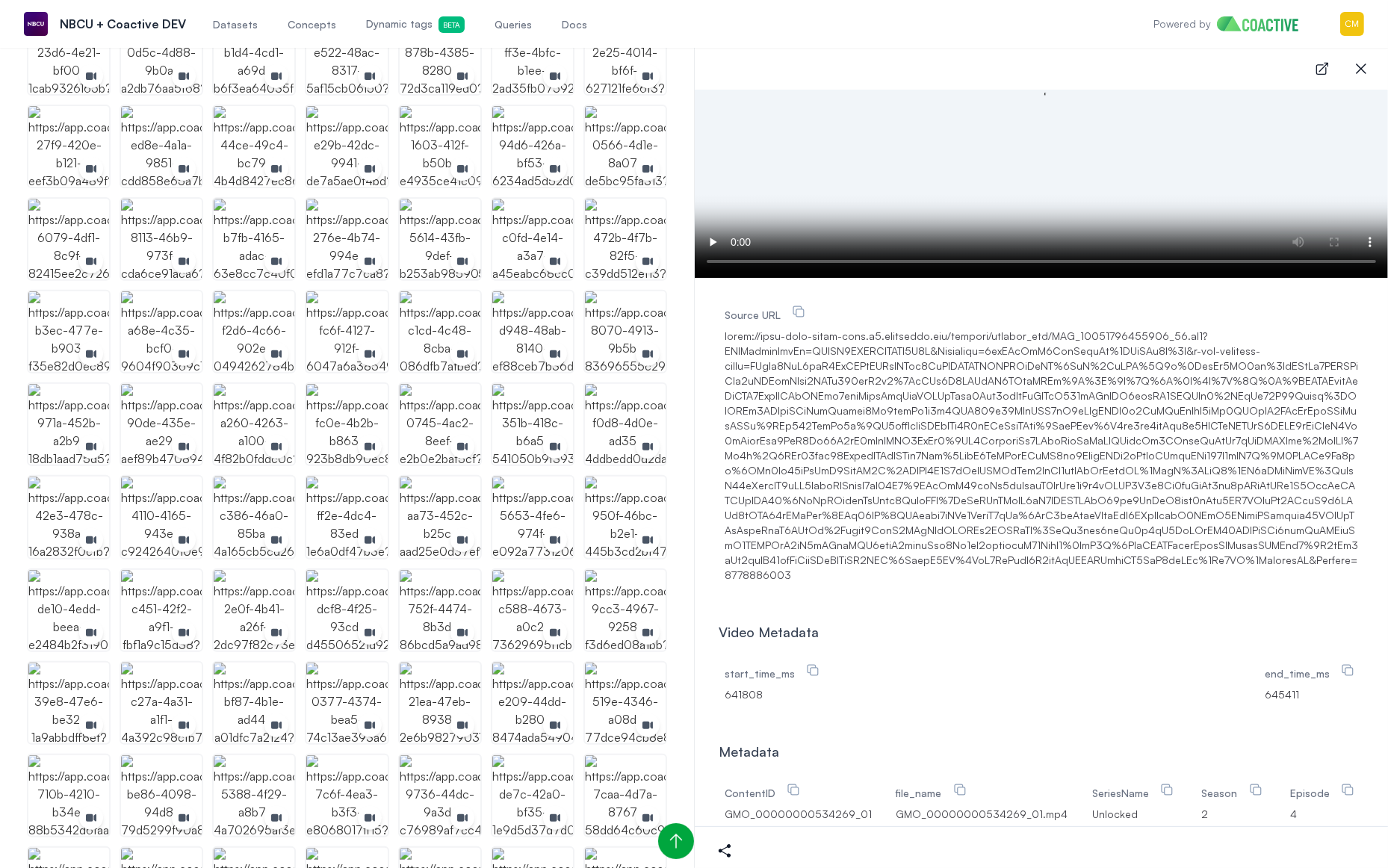
scroll to position [110, 0]
click at [351, 780] on img "button" at bounding box center [346, 795] width 80 height 80
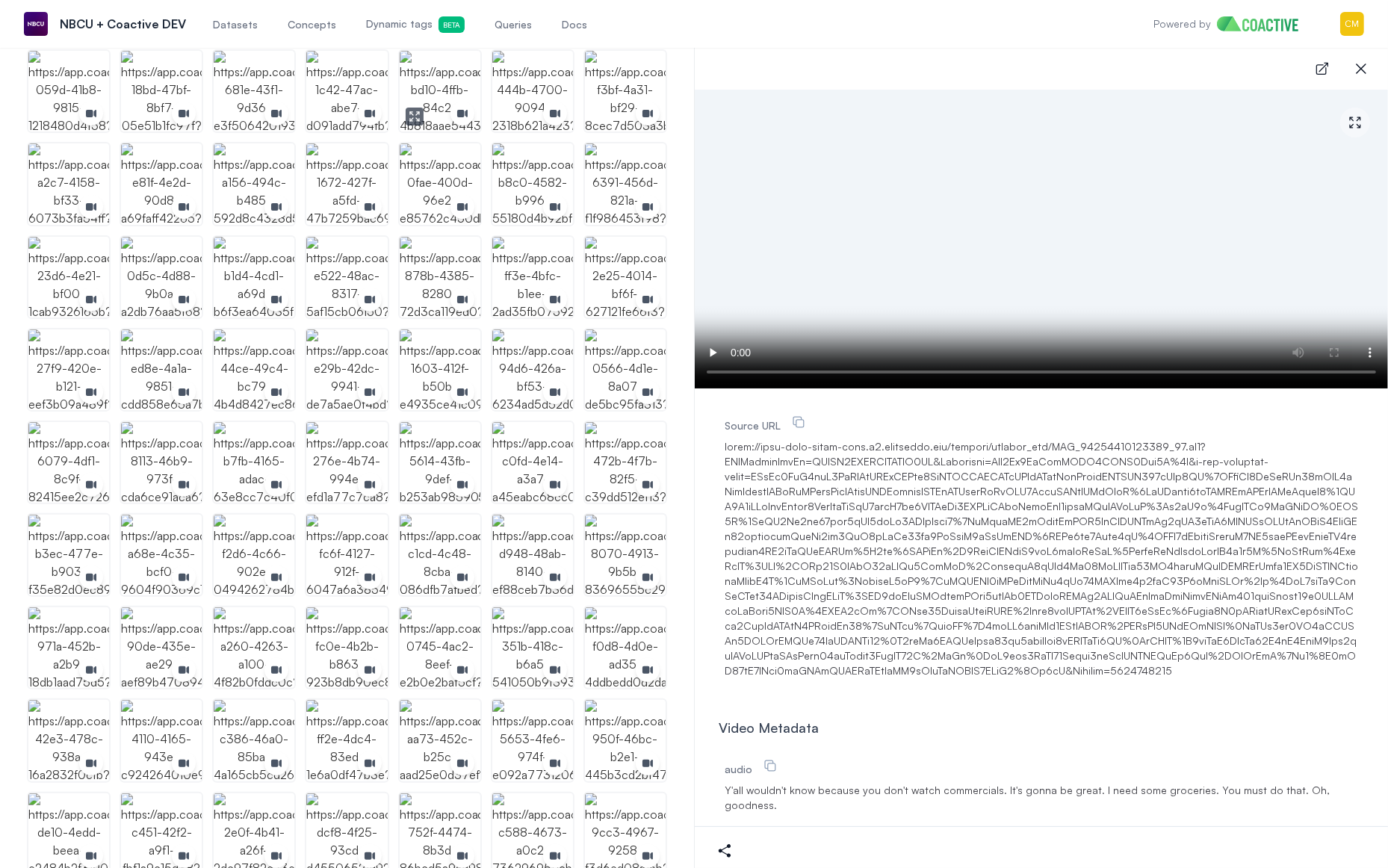
scroll to position [0, 0]
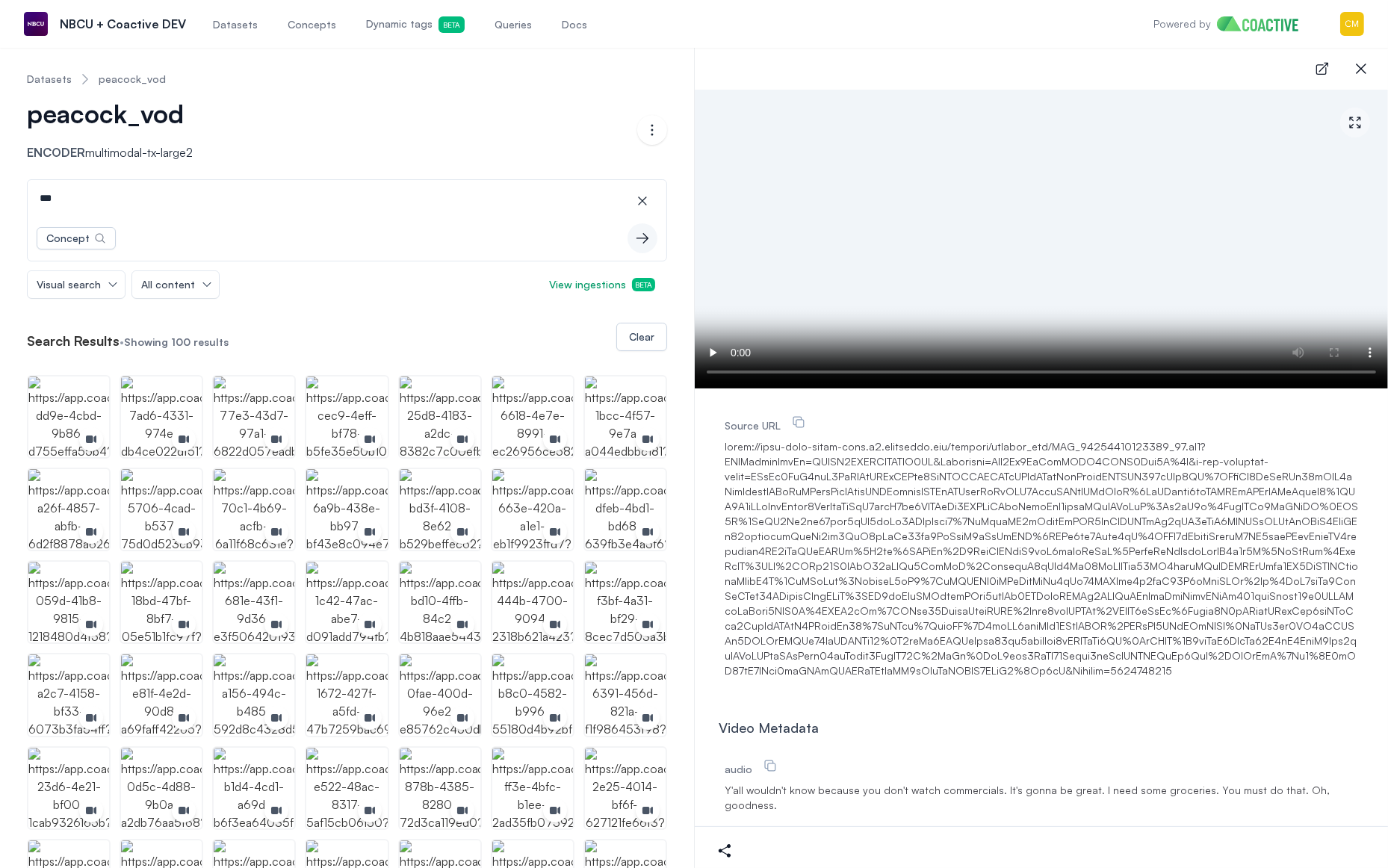
click at [147, 207] on input "***" at bounding box center [347, 198] width 633 height 36
type input "****"
click at [168, 682] on img "button" at bounding box center [161, 694] width 80 height 80
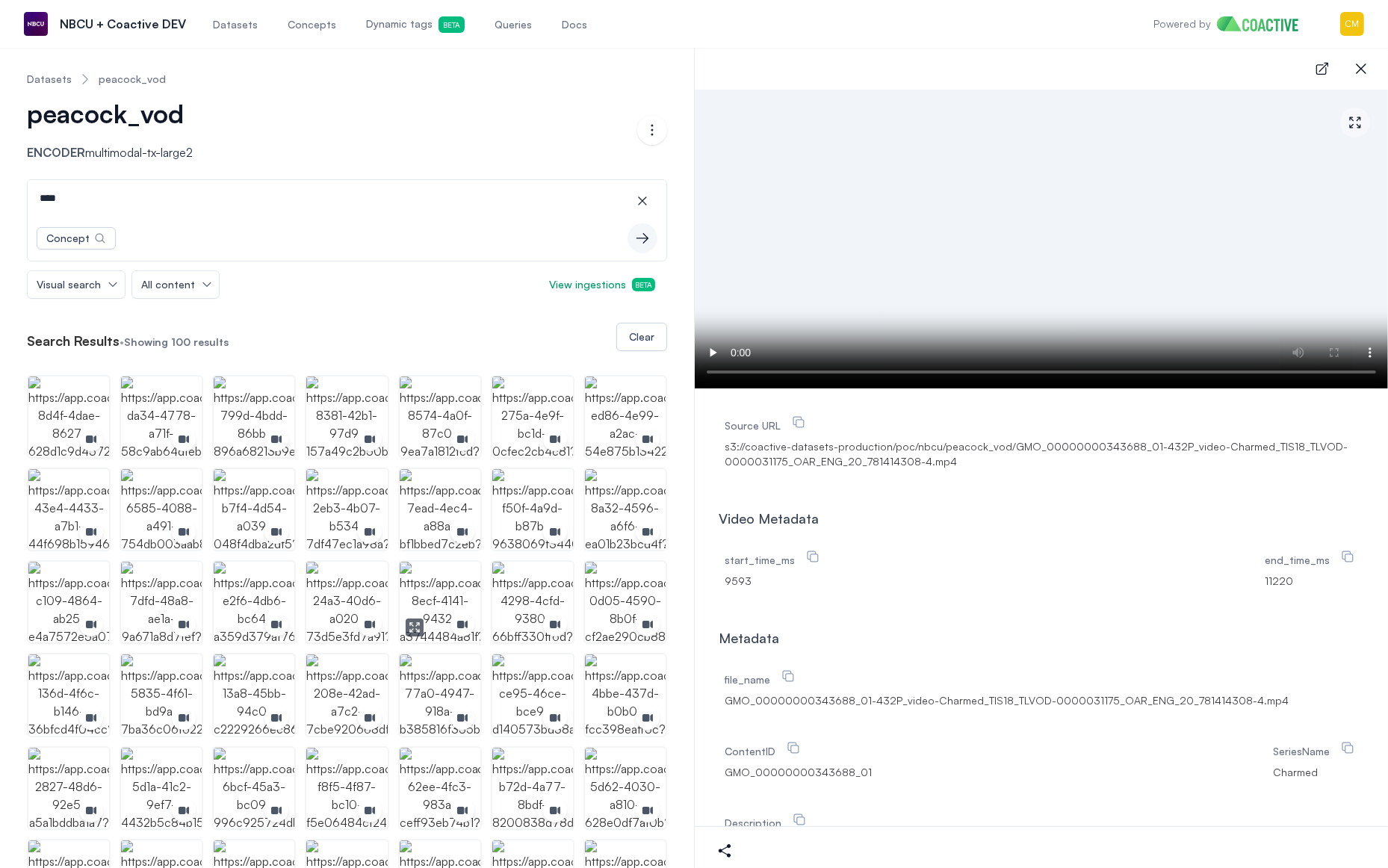
click at [426, 590] on img "button" at bounding box center [440, 601] width 80 height 80
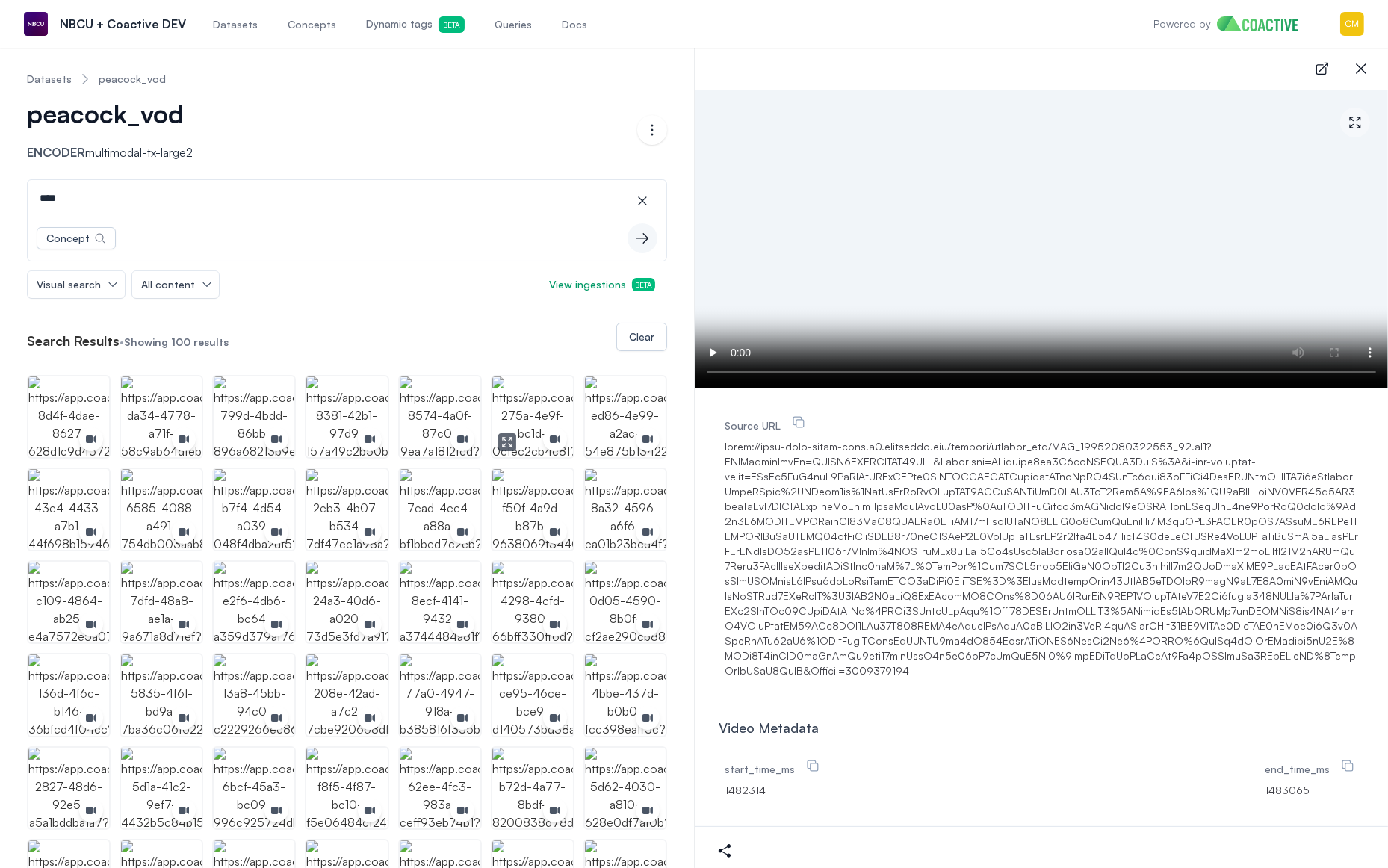
click at [528, 407] on img "button" at bounding box center [532, 416] width 80 height 80
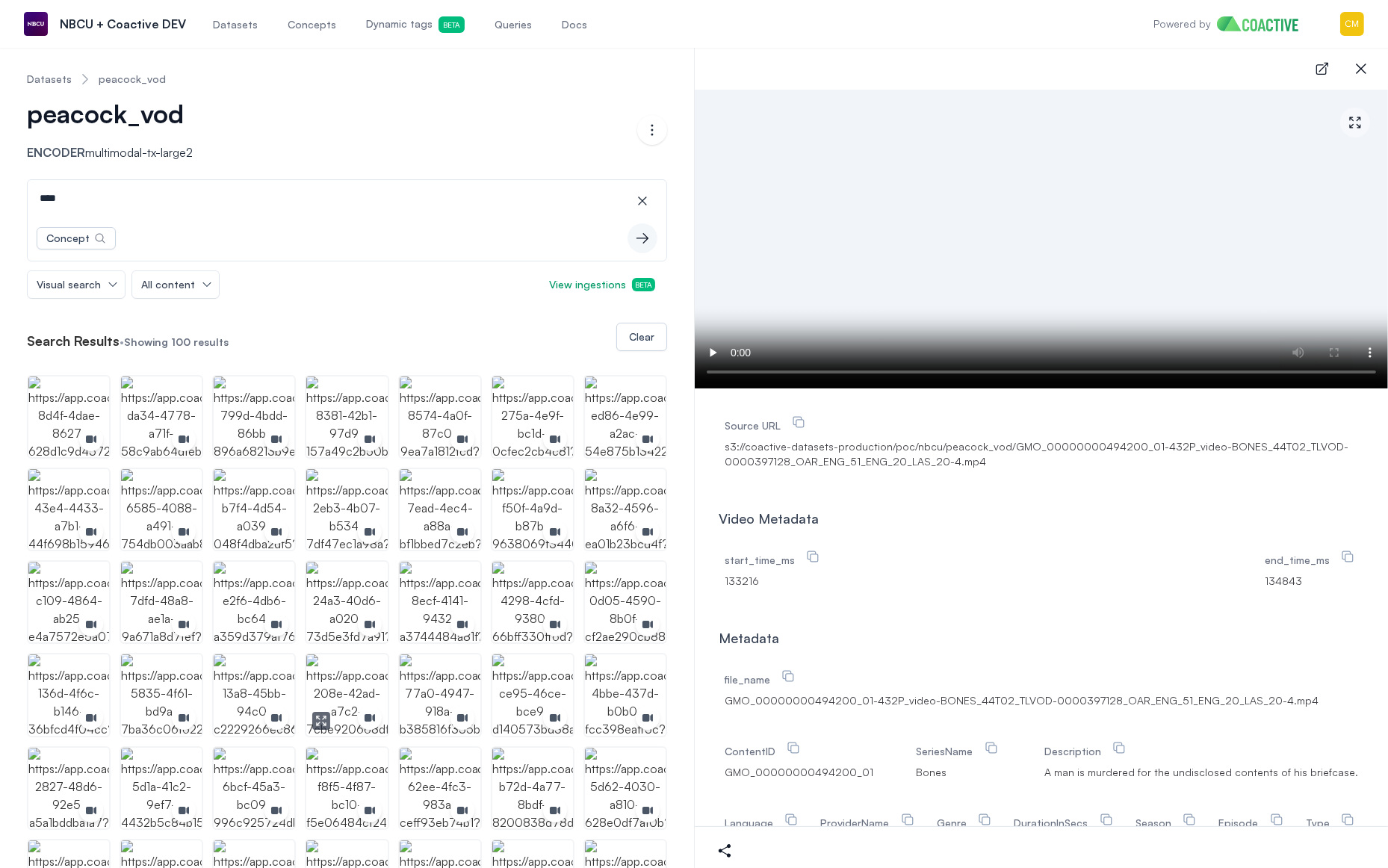
click at [346, 687] on img "button" at bounding box center [346, 694] width 80 height 80
click at [174, 661] on img "button" at bounding box center [161, 694] width 80 height 80
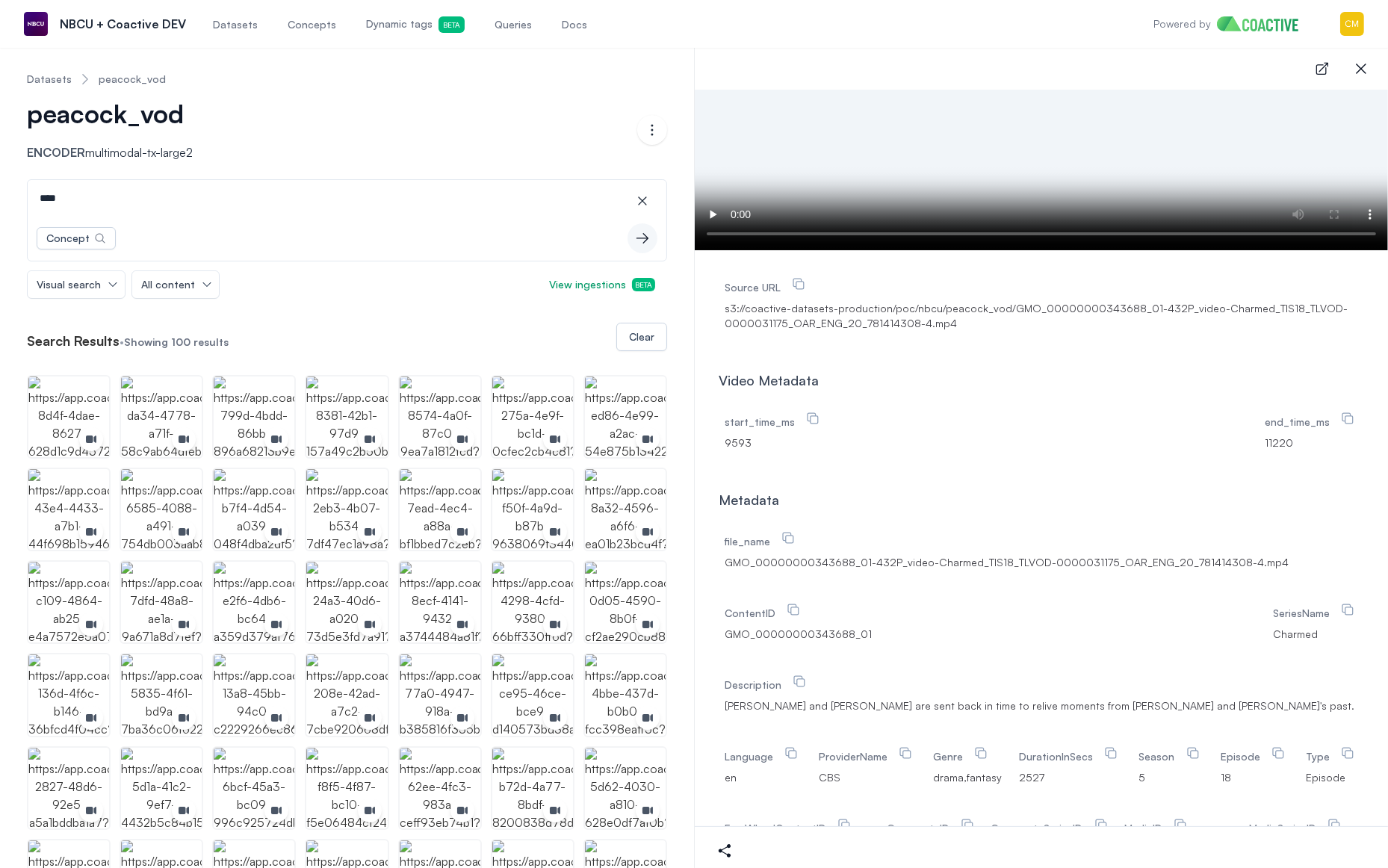
scroll to position [175, 0]
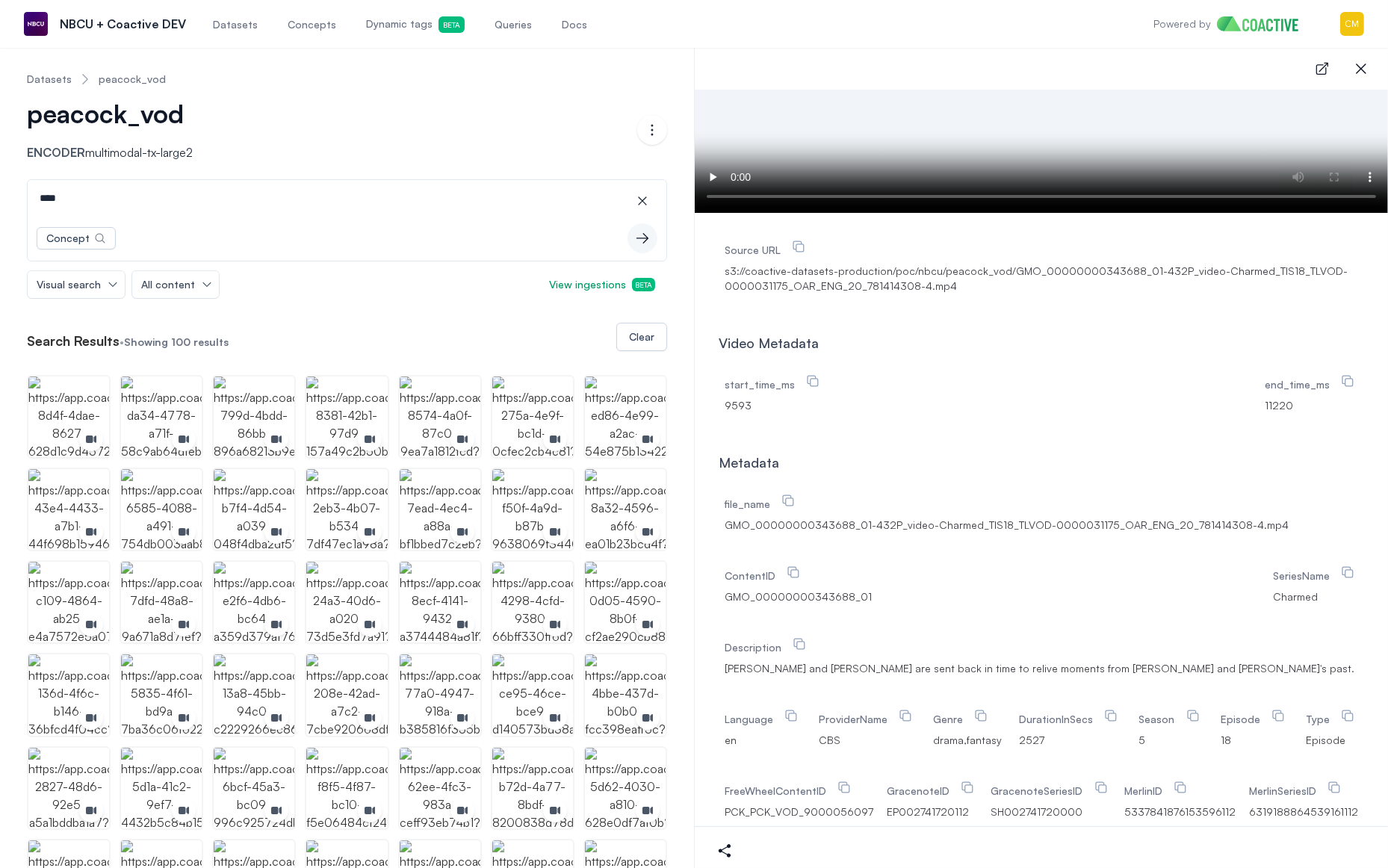
click at [120, 210] on input "****" at bounding box center [347, 198] width 633 height 36
drag, startPoint x: 120, startPoint y: 208, endPoint x: -15, endPoint y: 201, distance: 135.2
click at [0, 201] on html "Open main menu NBCU + Coactive DEV Datasets Concepts Dynamic tags Beta Queries …" at bounding box center [694, 434] width 1388 height 868
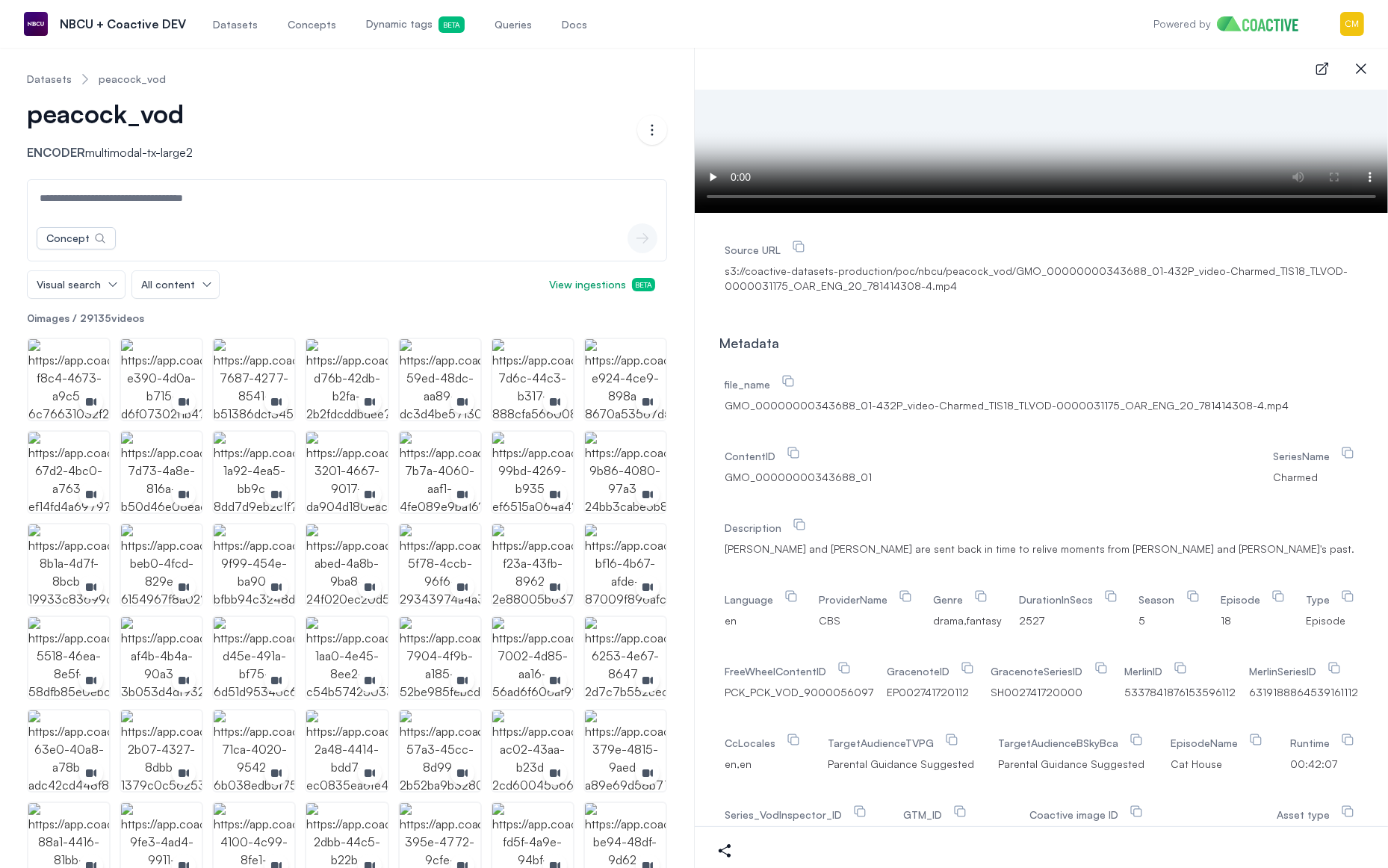
type input "*"
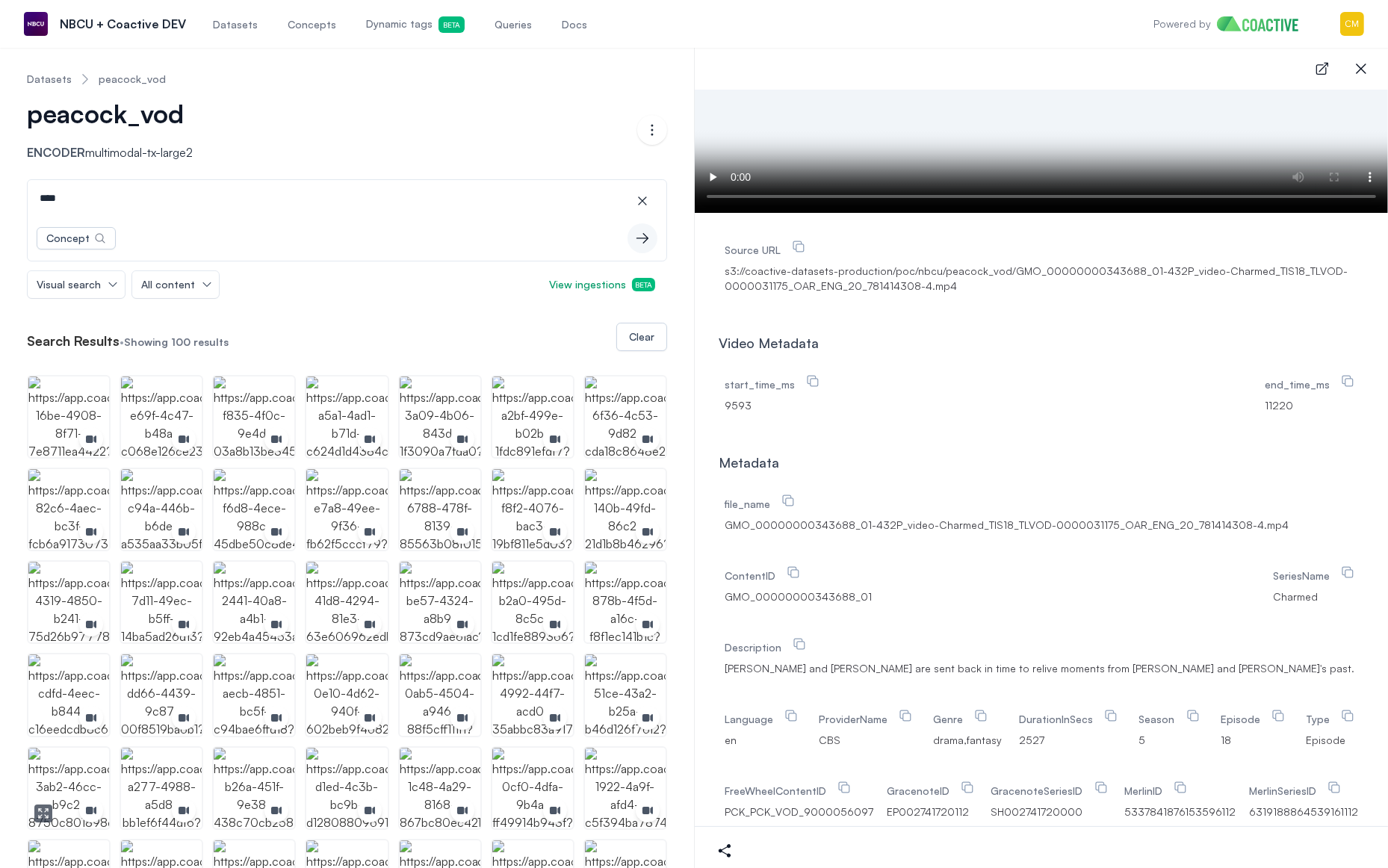
click at [61, 774] on img "button" at bounding box center [68, 788] width 80 height 80
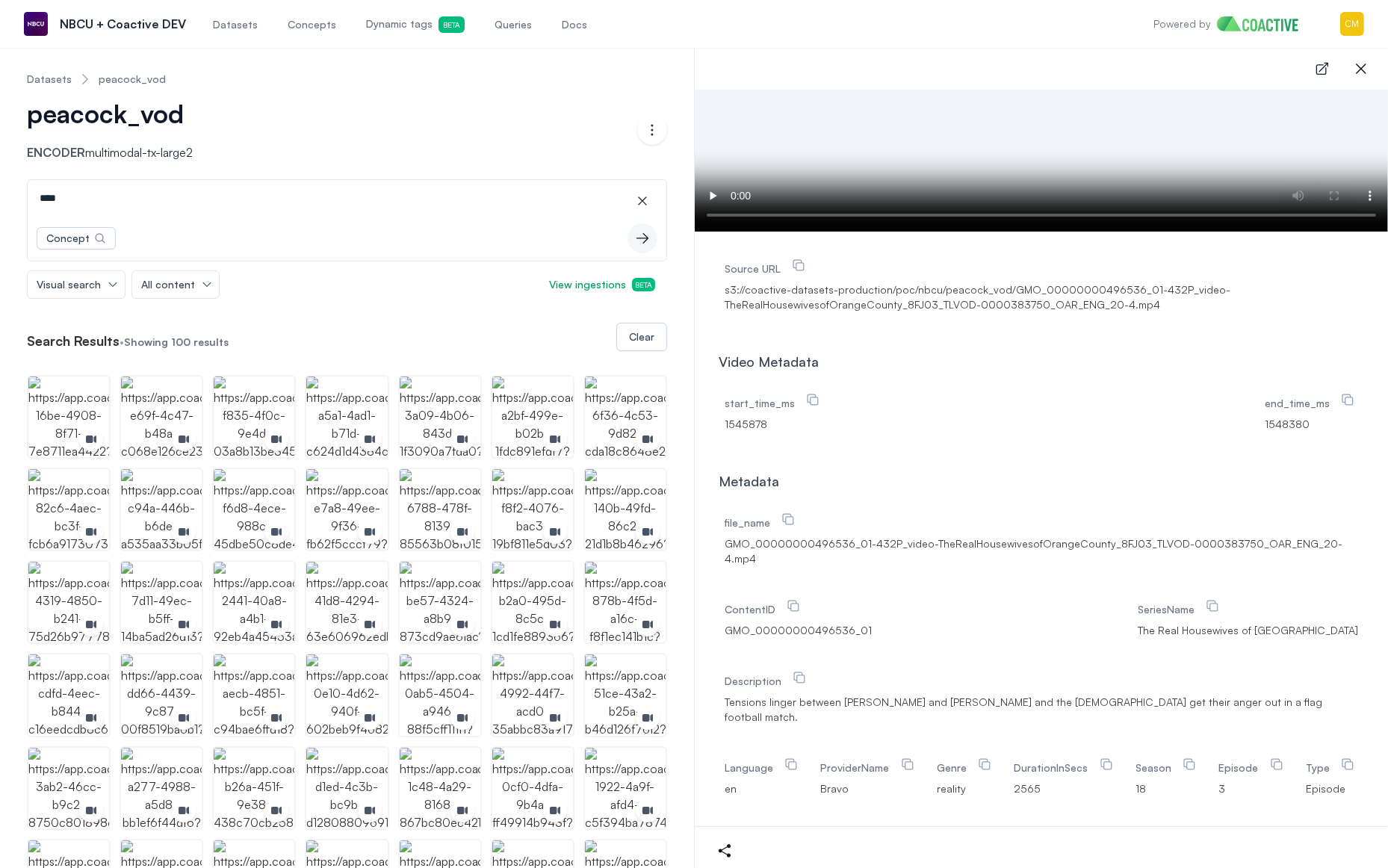
scroll to position [157, 0]
click at [101, 192] on input "****" at bounding box center [347, 198] width 633 height 36
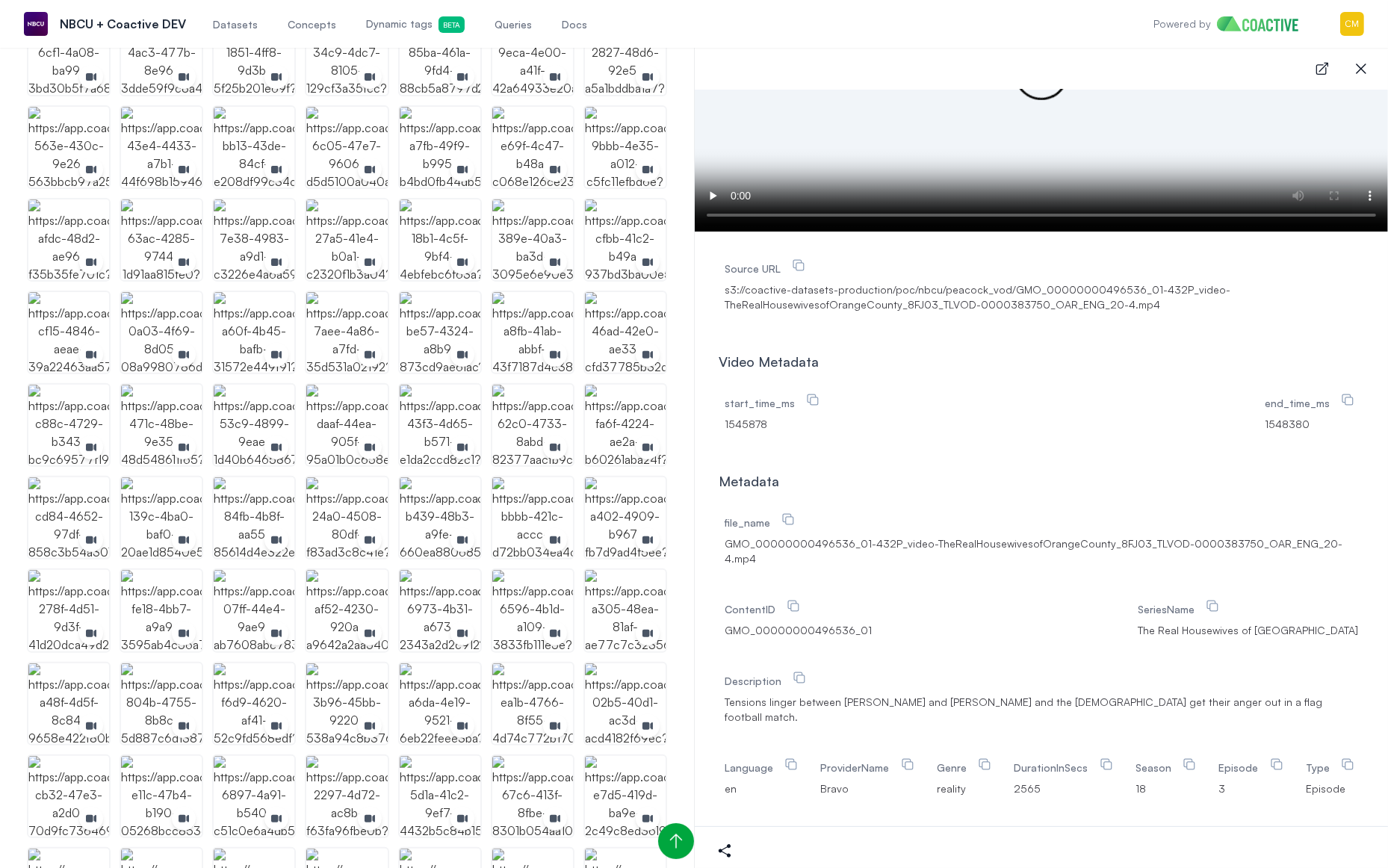
scroll to position [0, 0]
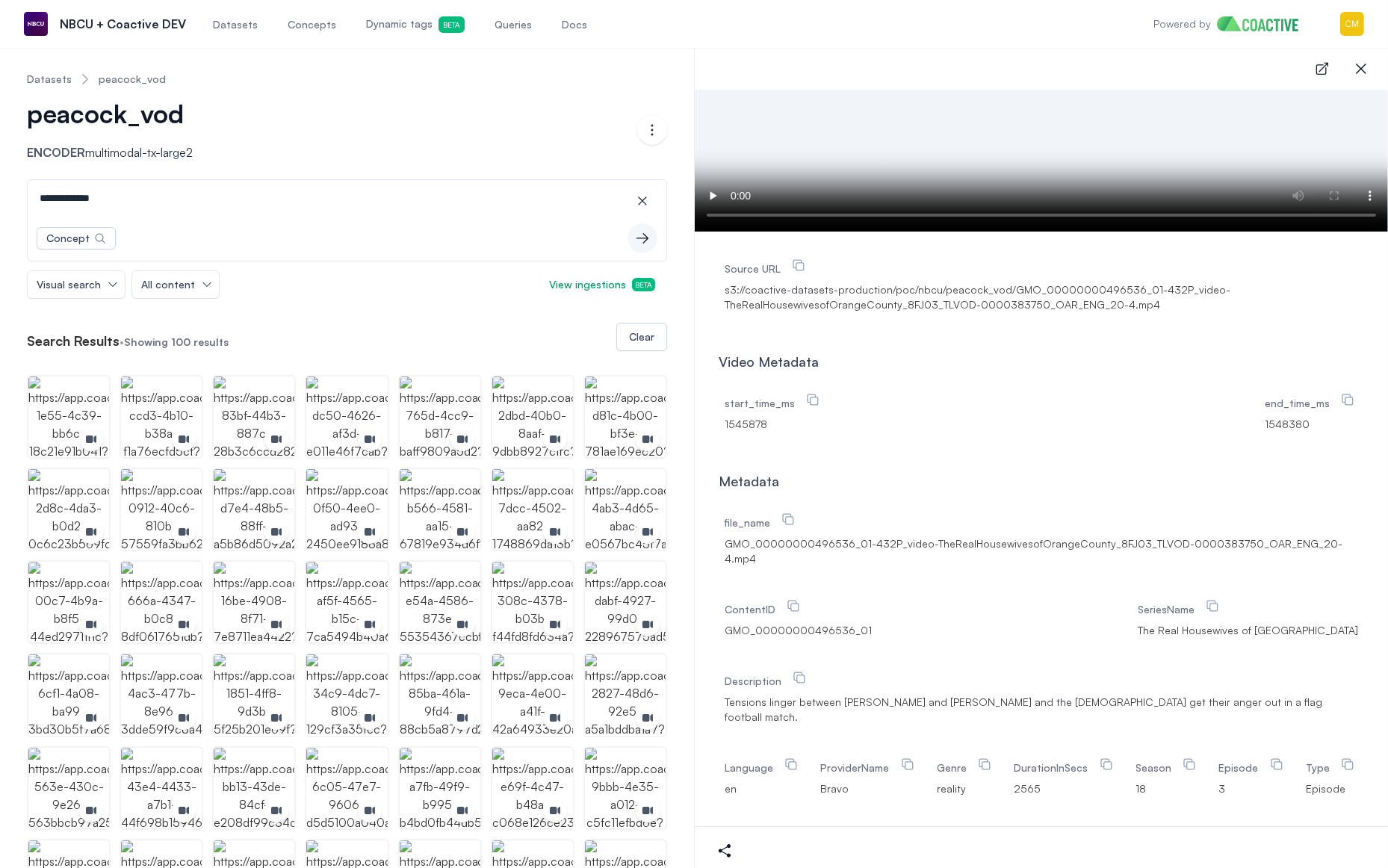
click at [226, 212] on input "**********" at bounding box center [347, 198] width 633 height 36
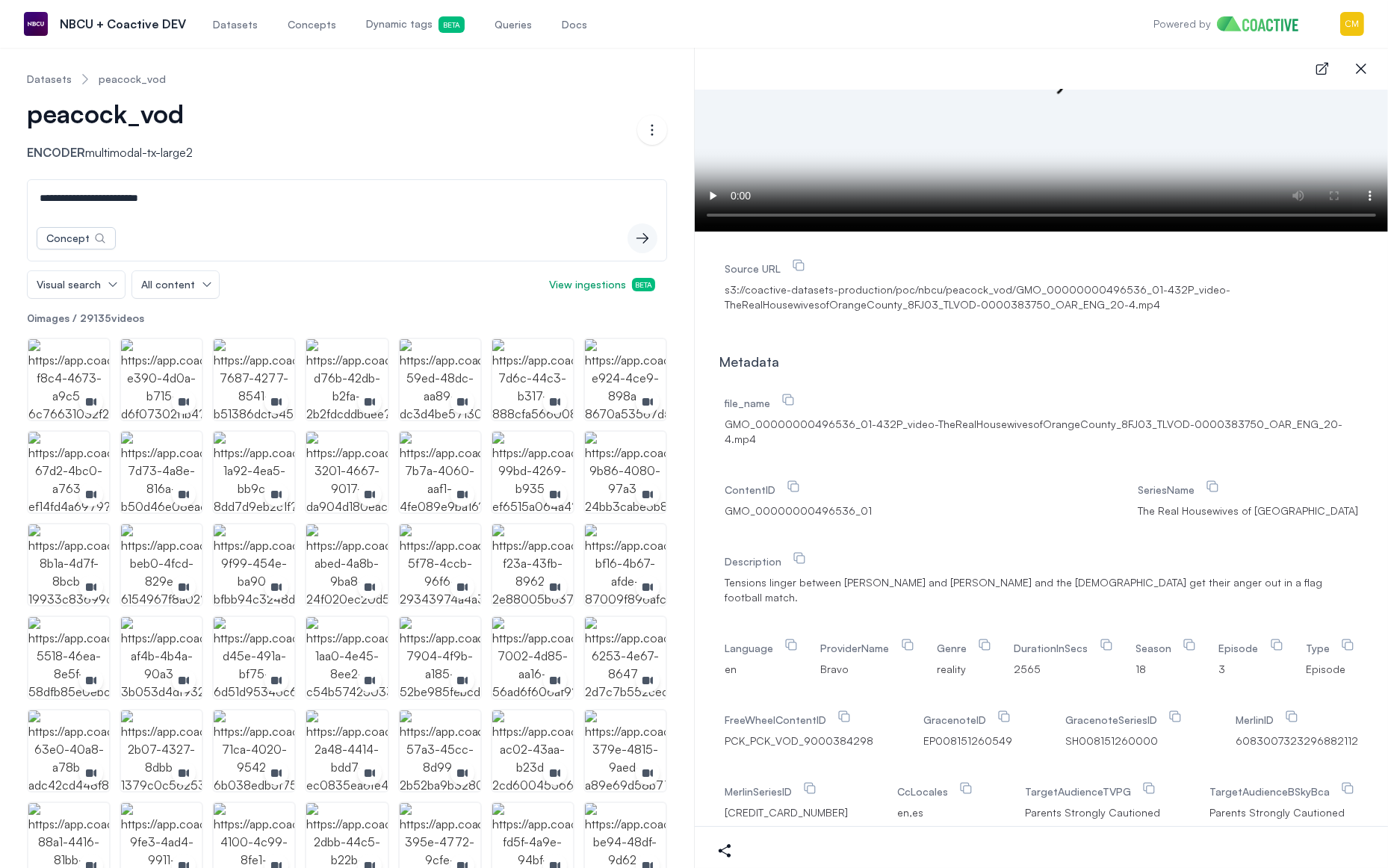
type input "**********"
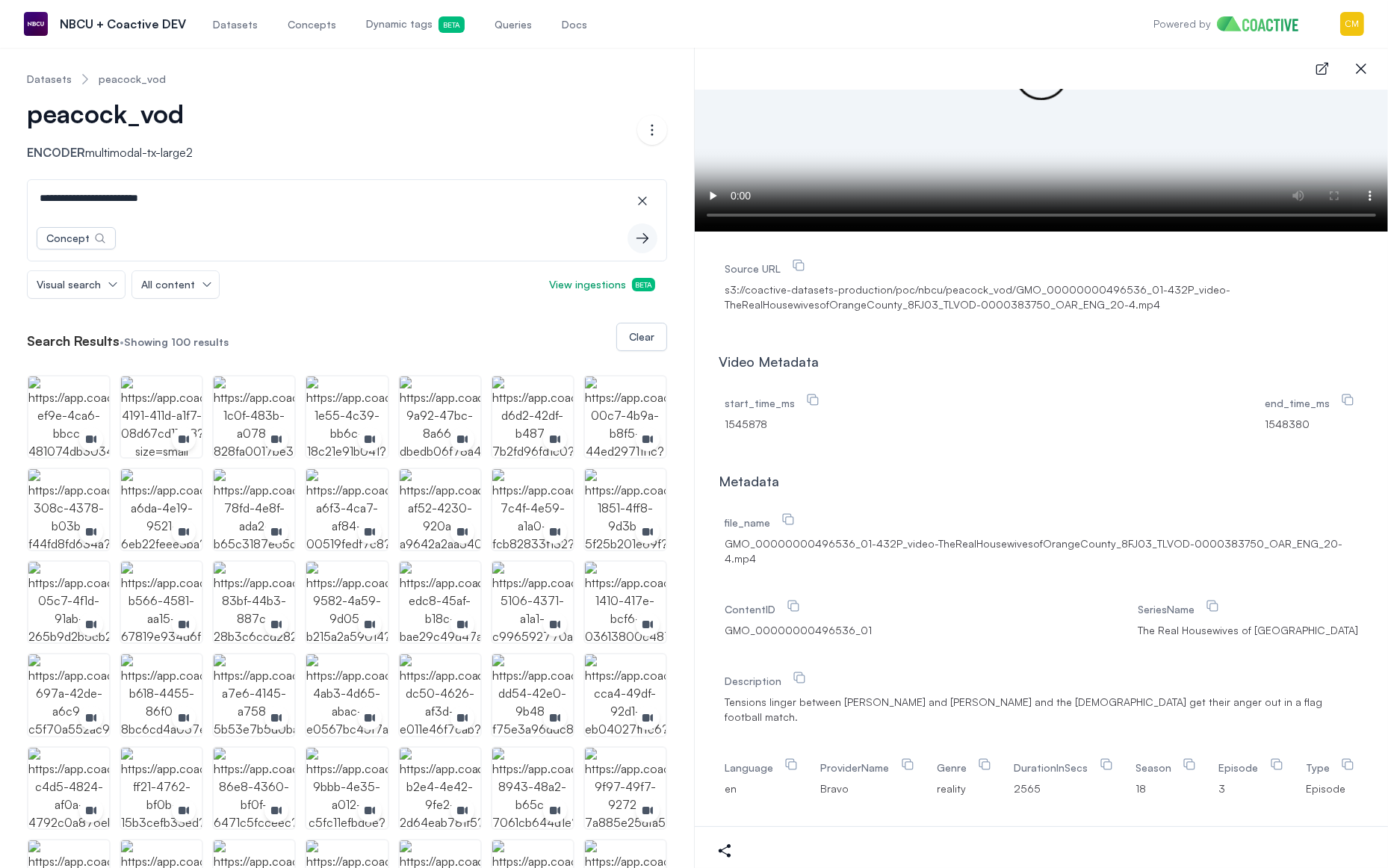
scroll to position [162, 0]
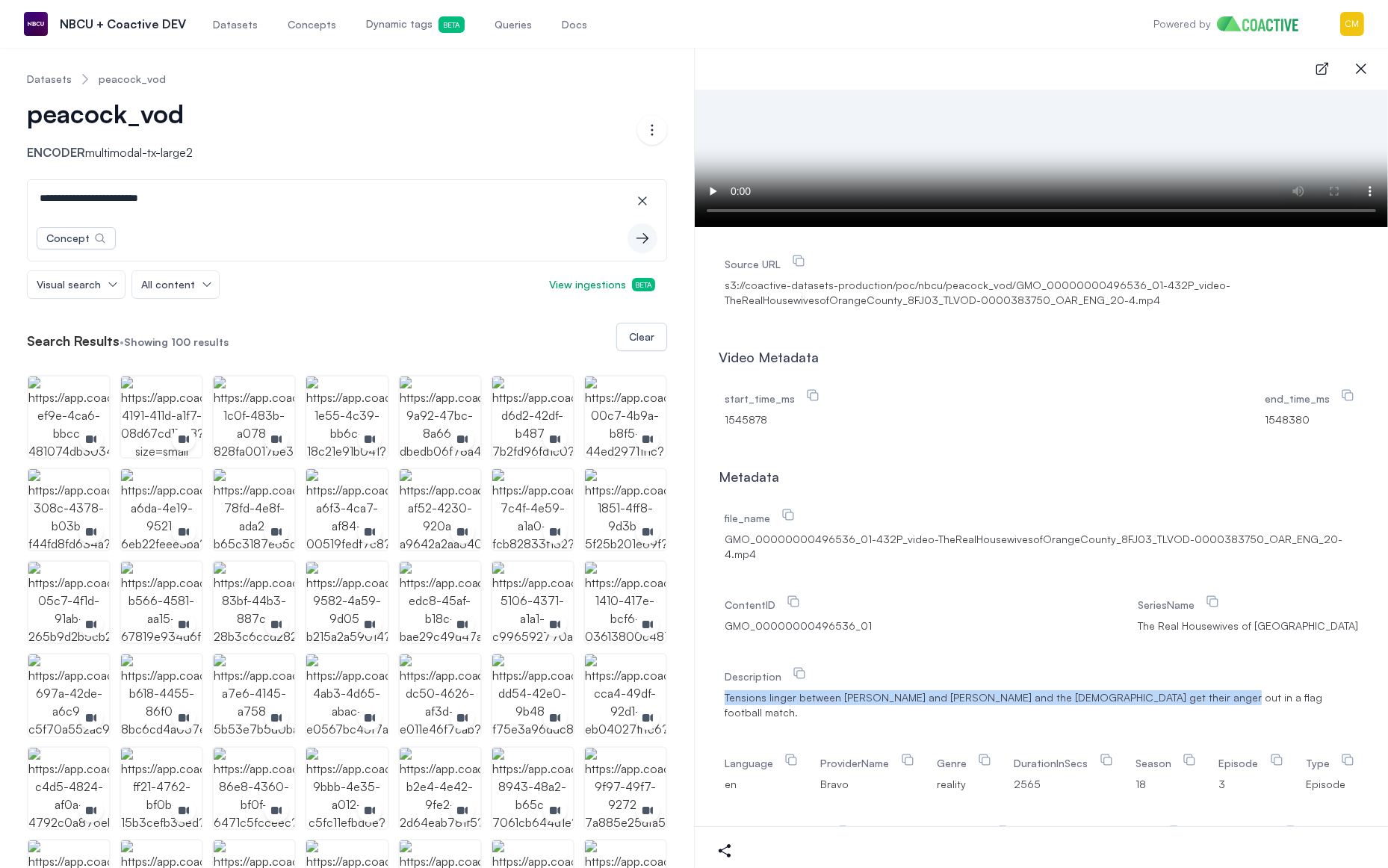
drag, startPoint x: 730, startPoint y: 682, endPoint x: 1171, endPoint y: 683, distance: 441.0
copy span "Tensions linger between Gina and Jenn and the ladies get their anger out in a f…"
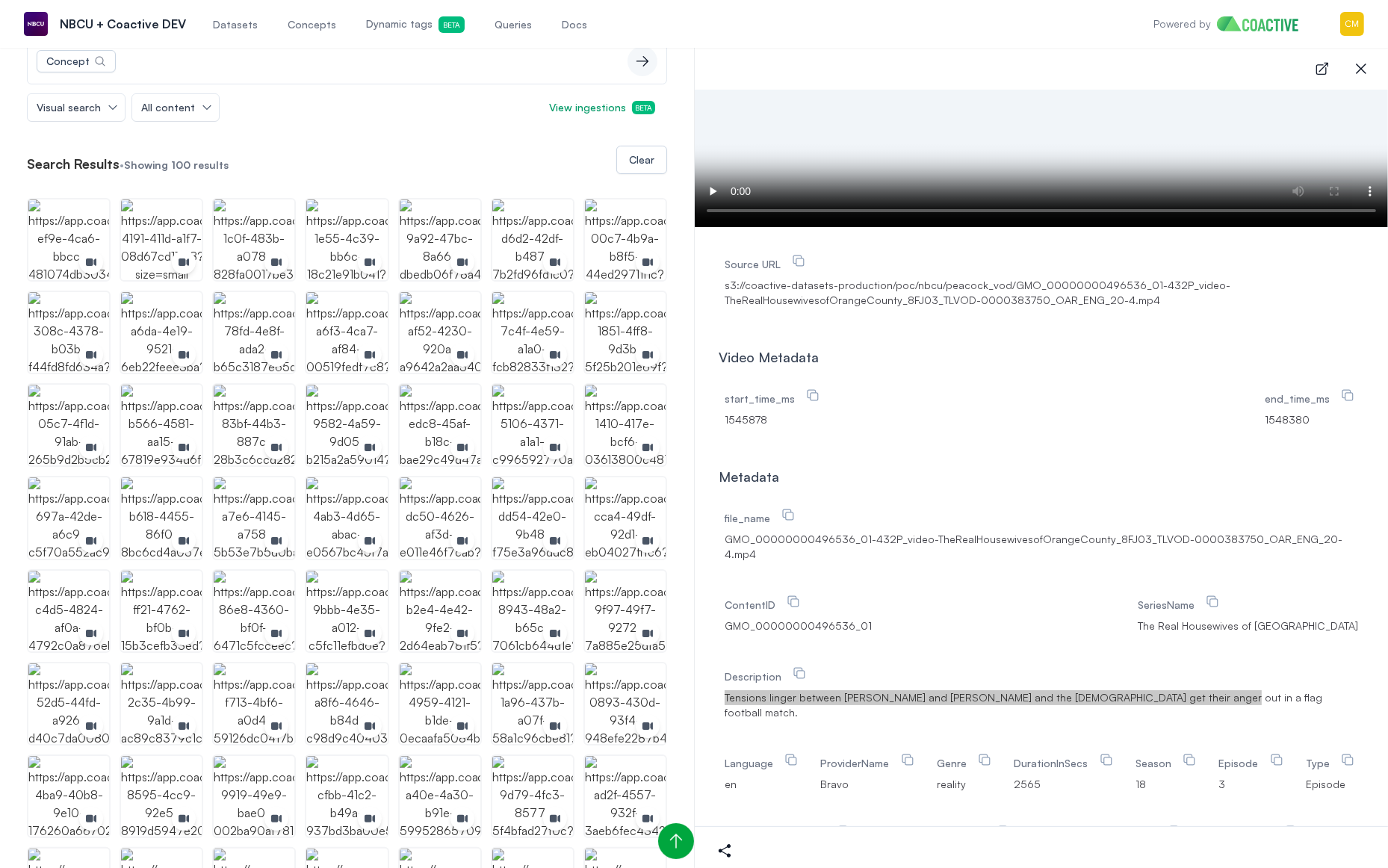
scroll to position [0, 0]
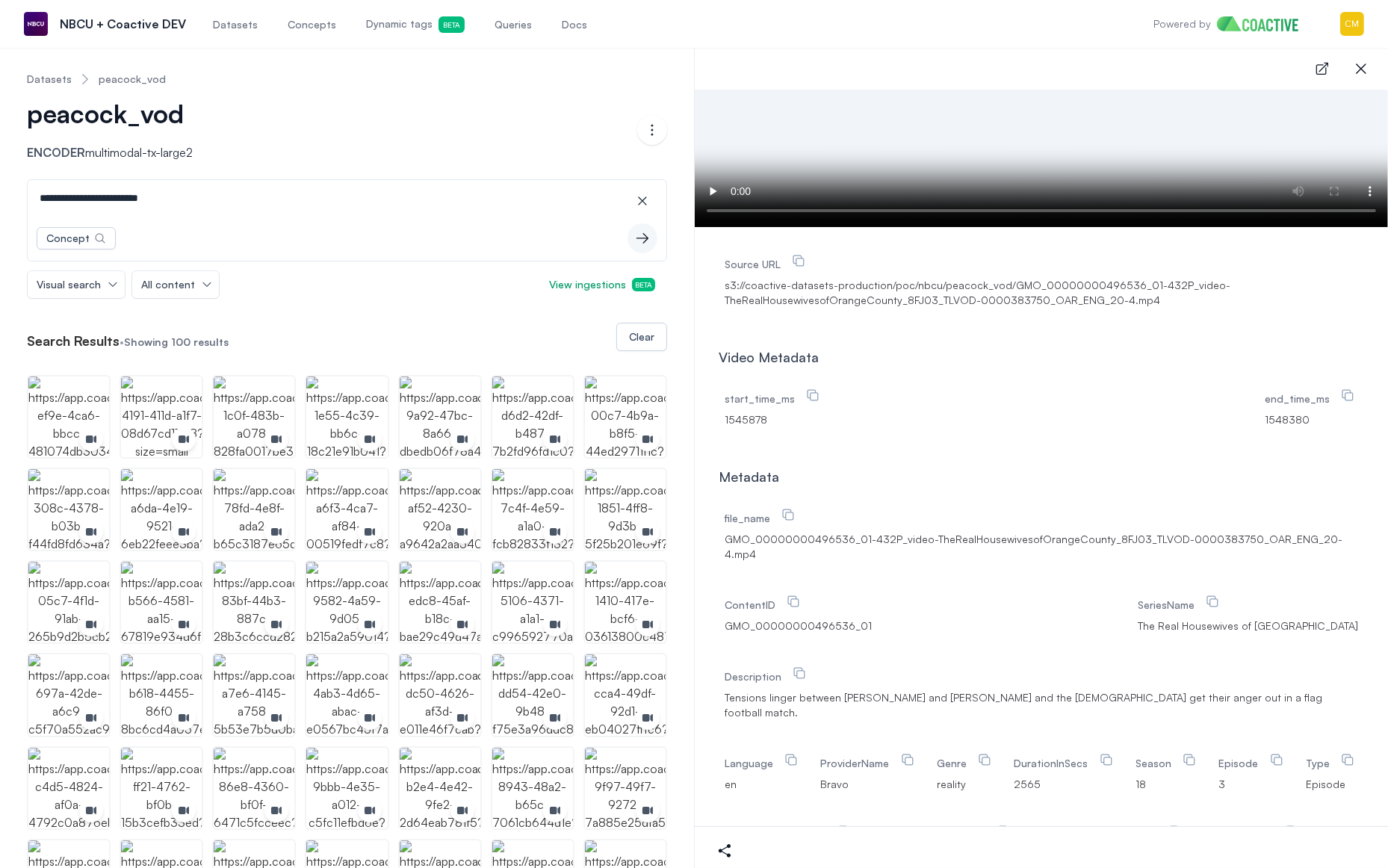
drag, startPoint x: 180, startPoint y: 194, endPoint x: -68, endPoint y: 193, distance: 248.0
click at [0, 193] on html "**********" at bounding box center [694, 434] width 1388 height 868
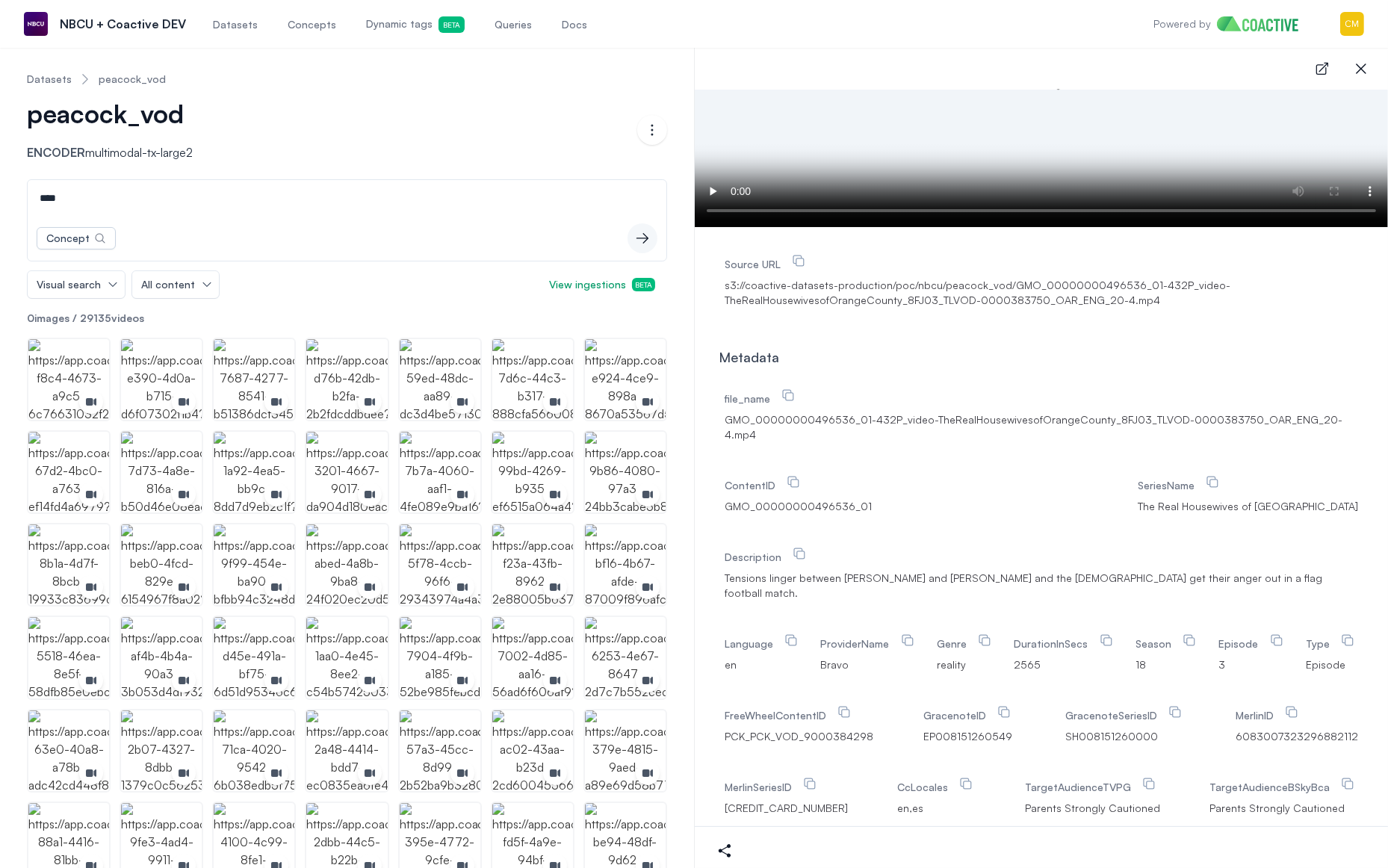
type input "****"
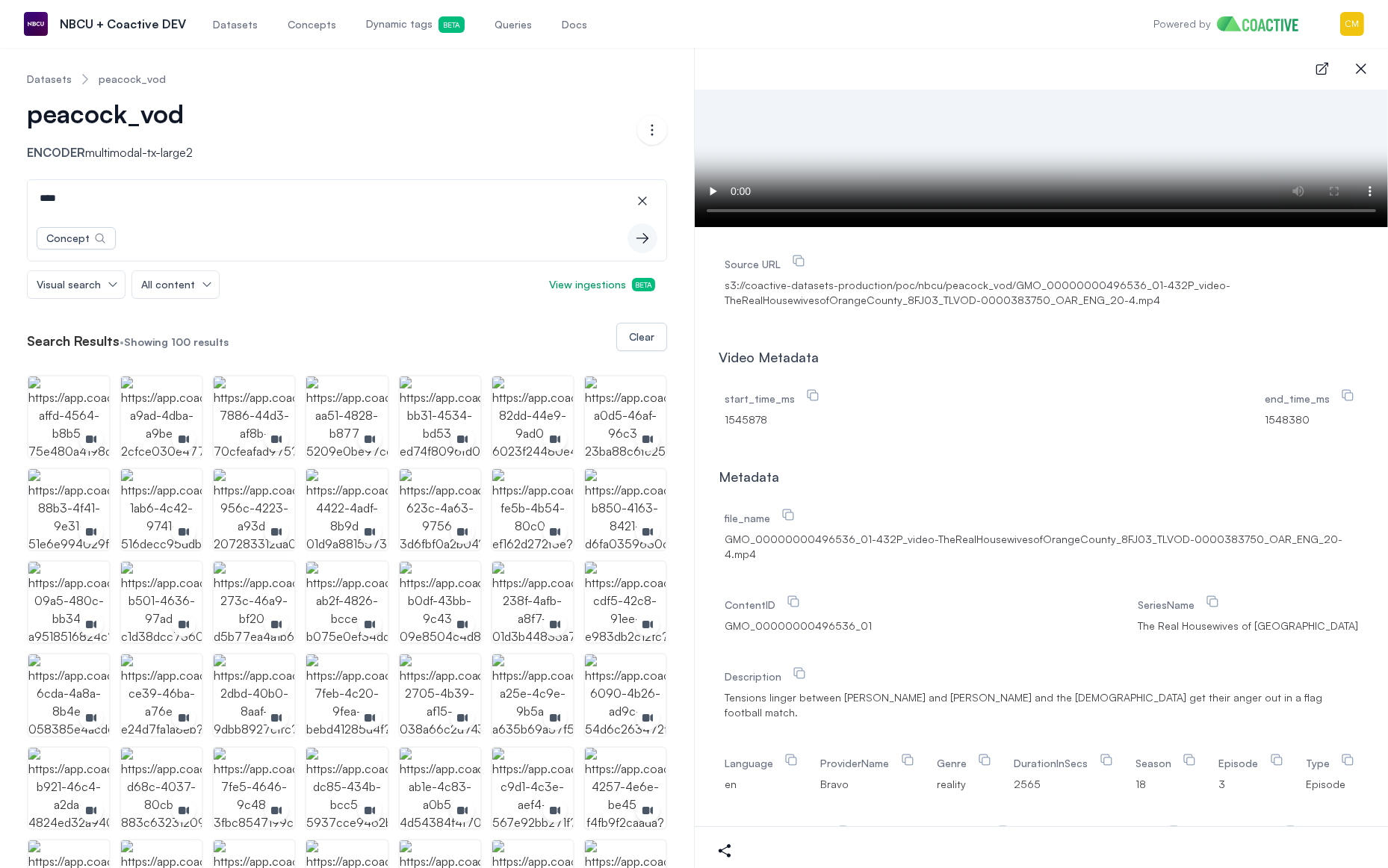
drag, startPoint x: 92, startPoint y: 201, endPoint x: 2, endPoint y: 199, distance: 90.0
click at [173, 286] on span "All content" at bounding box center [168, 285] width 54 height 15
click at [289, 271] on div "Visual search All content All content Images Videos View ingestions Beta" at bounding box center [347, 285] width 641 height 29
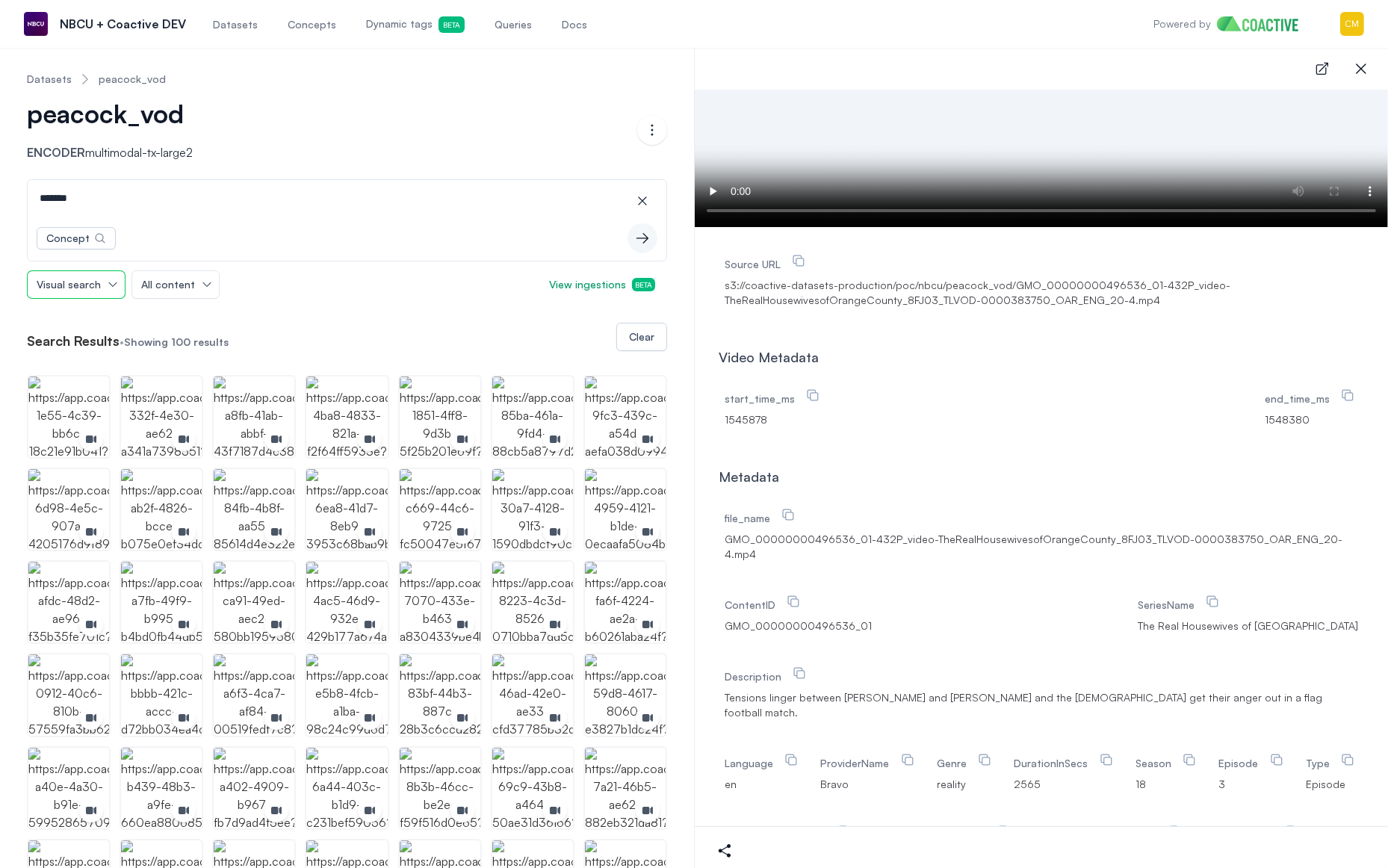
click at [88, 289] on span "Visual search" at bounding box center [68, 285] width 64 height 15
click at [167, 221] on div "Concept icon-button" at bounding box center [347, 238] width 639 height 45
click at [102, 195] on input "*******" at bounding box center [347, 198] width 633 height 36
click at [100, 198] on input "*******" at bounding box center [347, 198] width 633 height 36
type input "****"
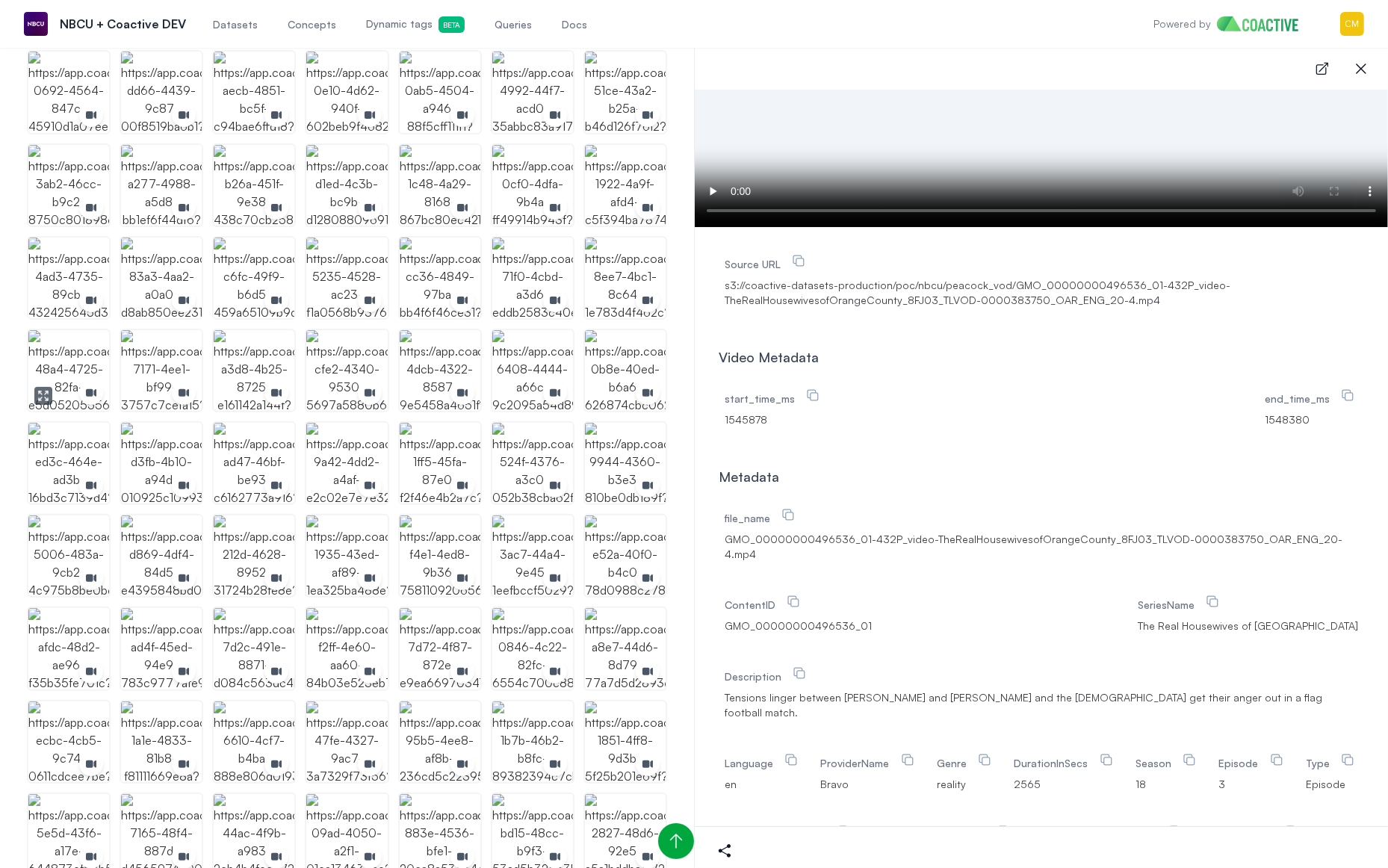
scroll to position [615, 0]
